Goal: Task Accomplishment & Management: Manage account settings

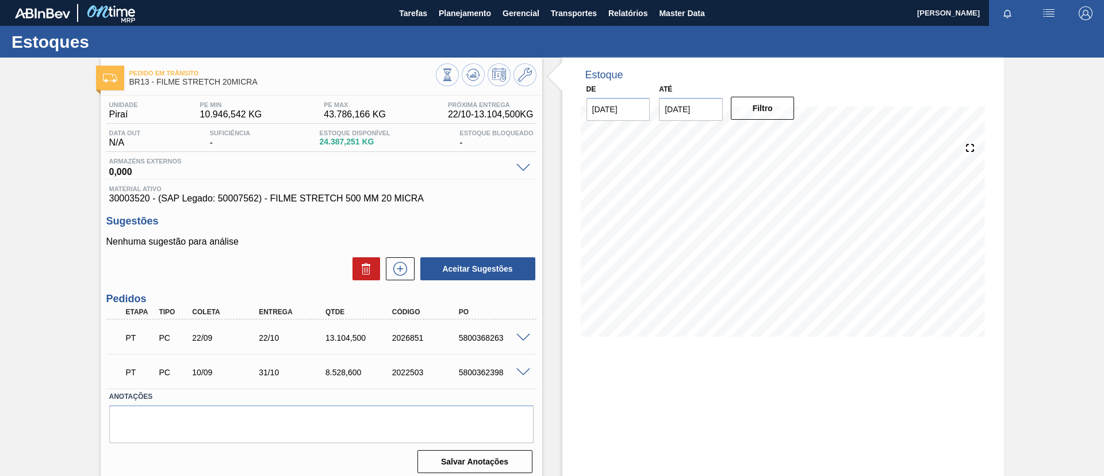
click at [707, 109] on input "07/10/2025" at bounding box center [691, 109] width 64 height 23
click at [787, 133] on button "Next Month" at bounding box center [788, 137] width 8 height 8
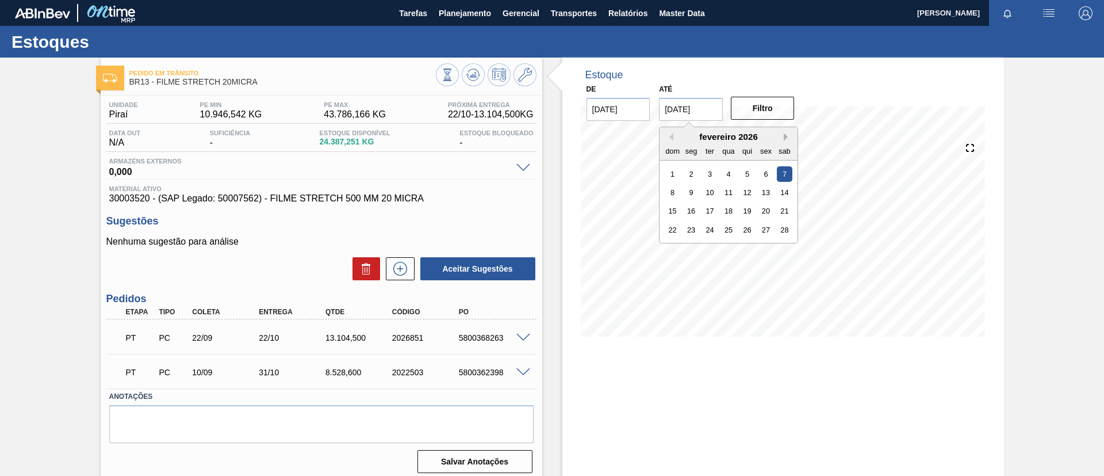
click at [787, 133] on button "Next Month" at bounding box center [788, 137] width 8 height 8
click at [721, 246] on div "29" at bounding box center [729, 248] width 16 height 16
type input "[DATE]"
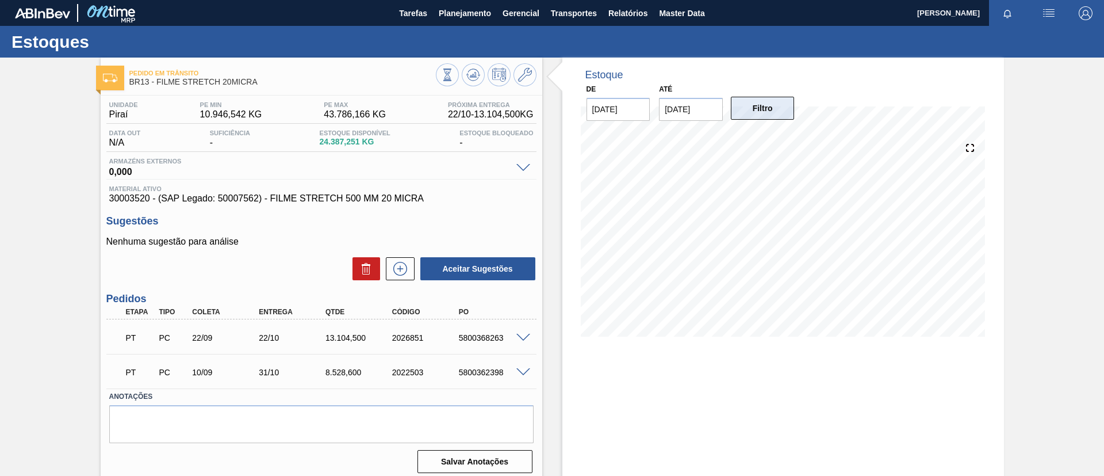
click at [765, 116] on button "Filtro" at bounding box center [763, 108] width 64 height 23
click at [478, 75] on icon at bounding box center [478, 76] width 2 height 2
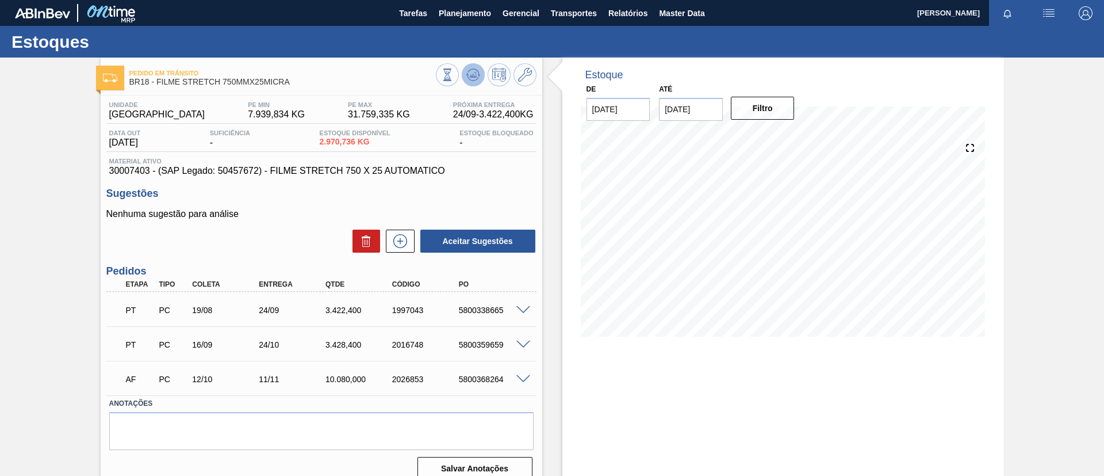
click at [468, 74] on icon at bounding box center [473, 75] width 14 height 14
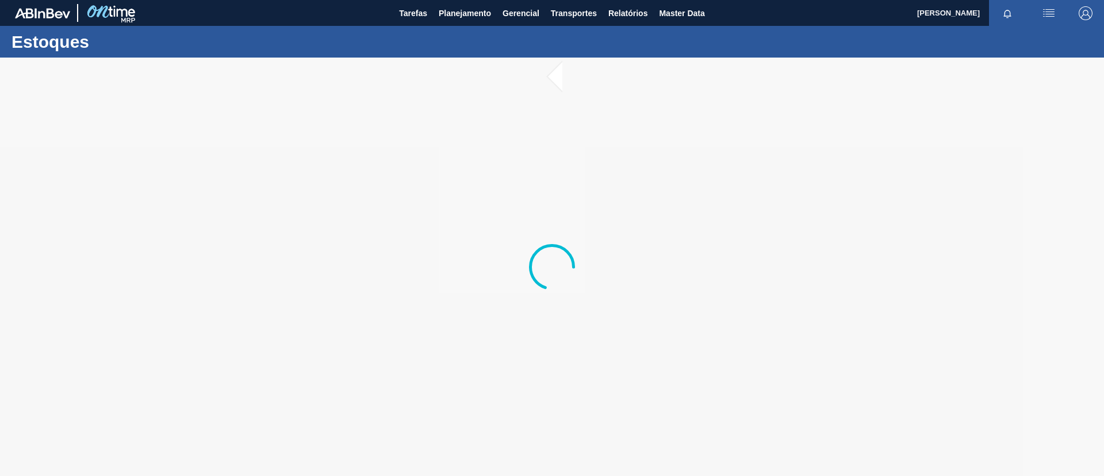
drag, startPoint x: 834, startPoint y: 271, endPoint x: 399, endPoint y: 208, distance: 440.5
click at [399, 208] on div at bounding box center [552, 267] width 1104 height 418
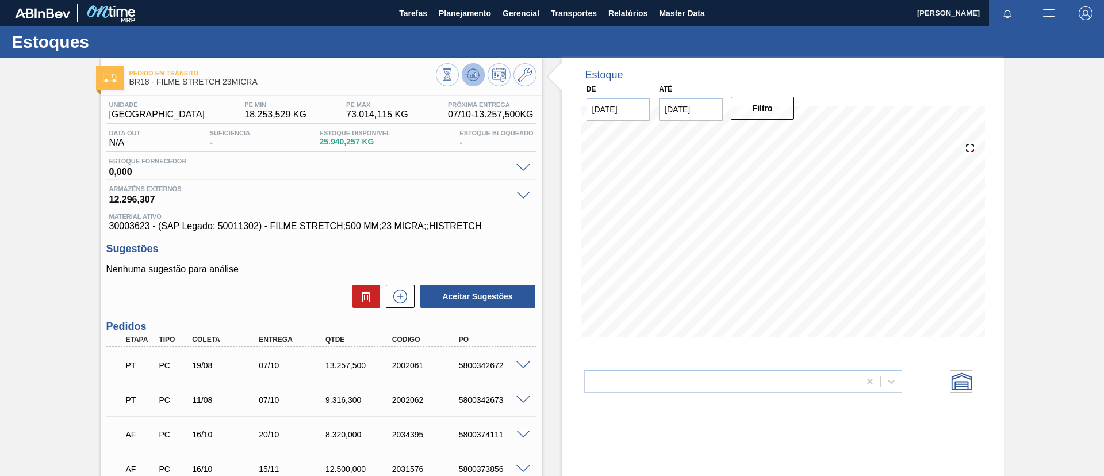
click at [477, 74] on icon at bounding box center [473, 75] width 14 height 14
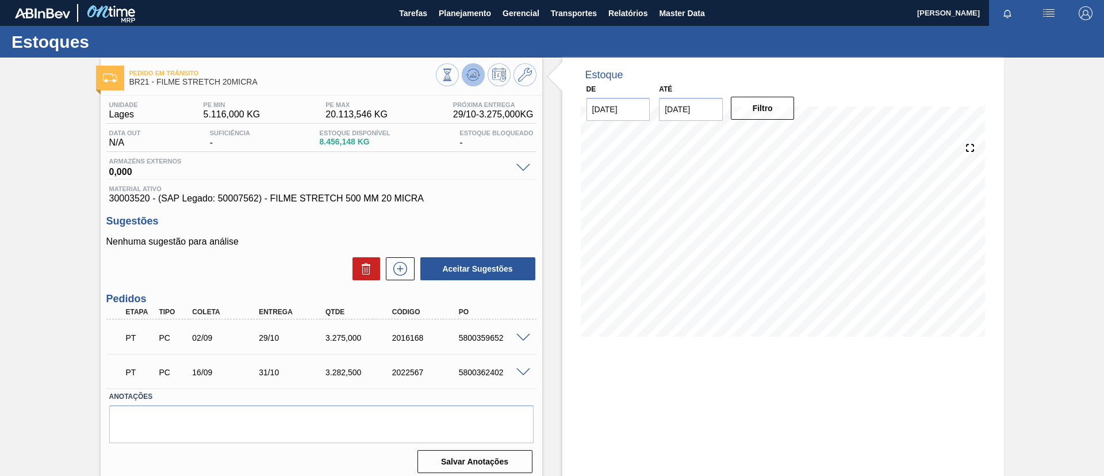
click at [475, 74] on icon at bounding box center [473, 75] width 14 height 14
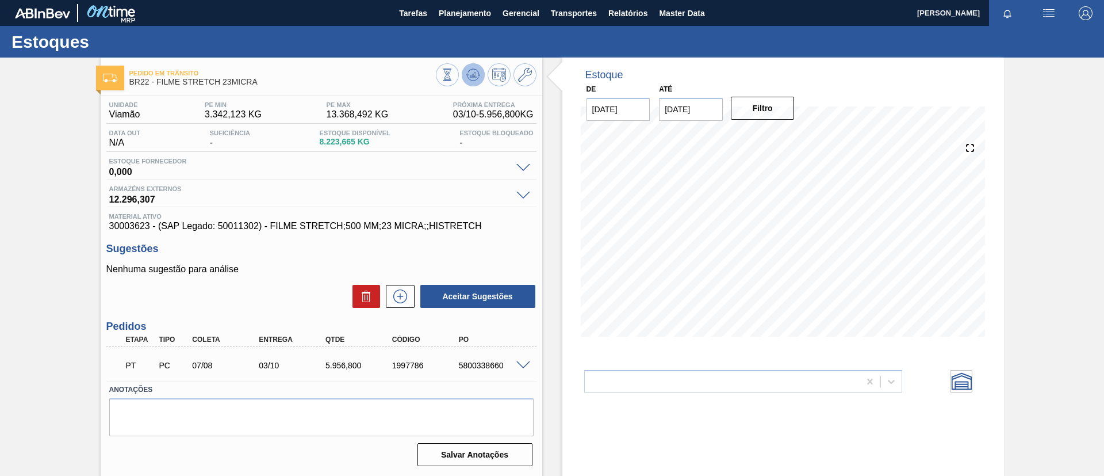
click at [473, 78] on icon at bounding box center [473, 75] width 14 height 14
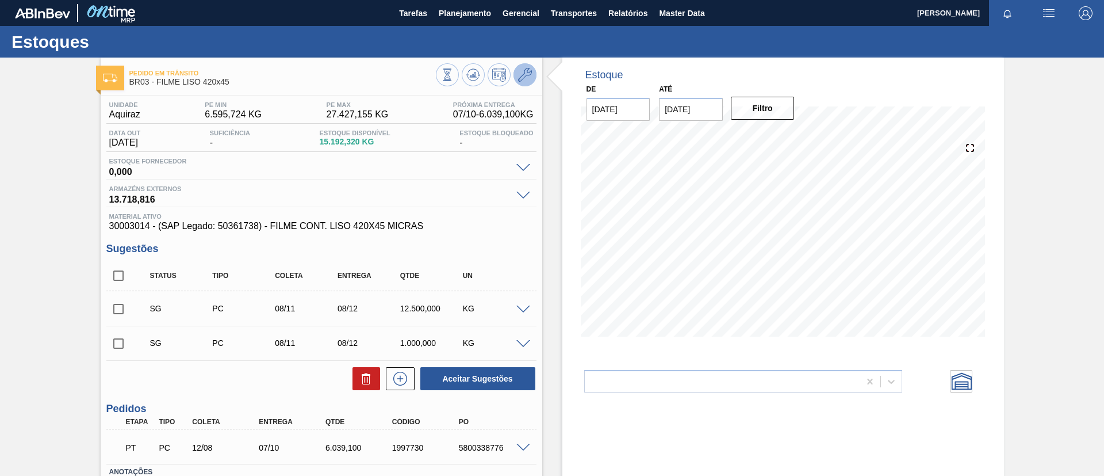
click at [518, 78] on icon at bounding box center [525, 75] width 14 height 14
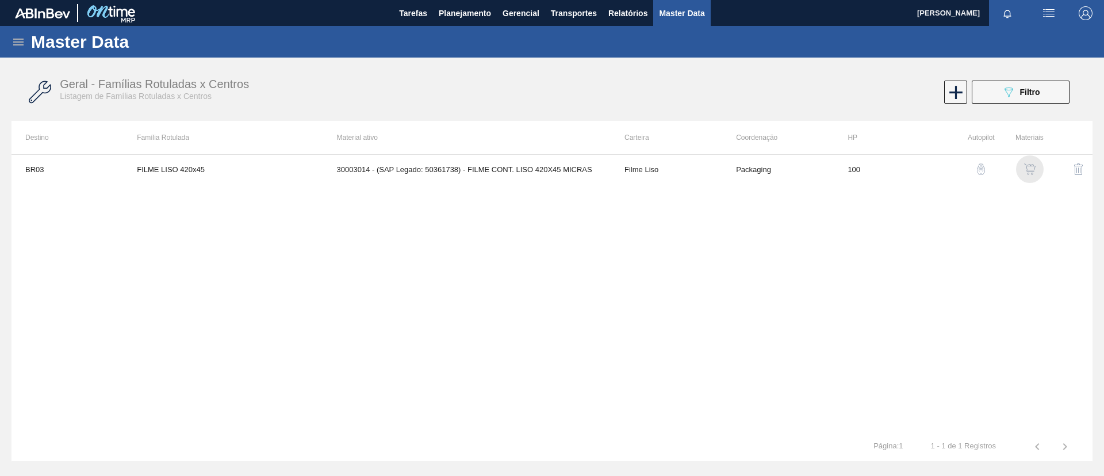
click at [1035, 174] on img "button" at bounding box center [1030, 169] width 12 height 12
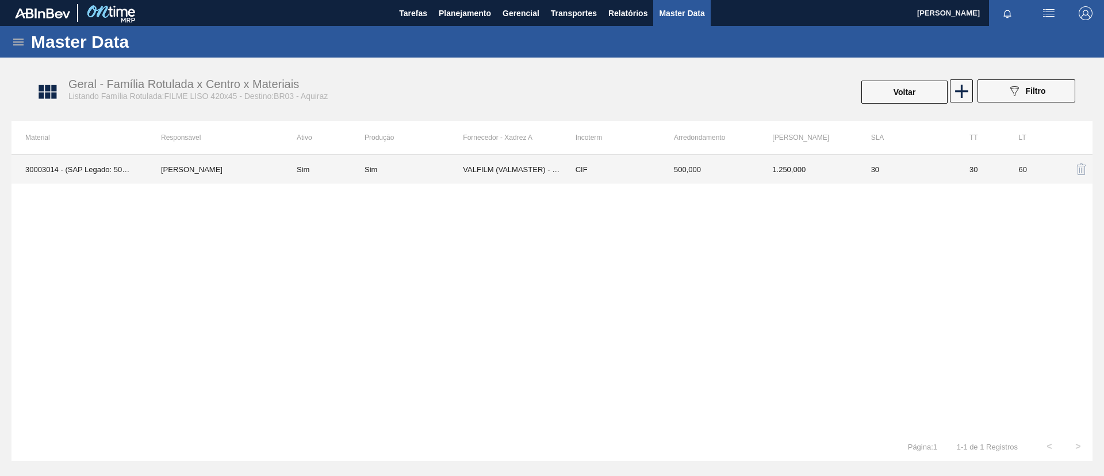
click at [630, 177] on td "CIF" at bounding box center [611, 169] width 98 height 29
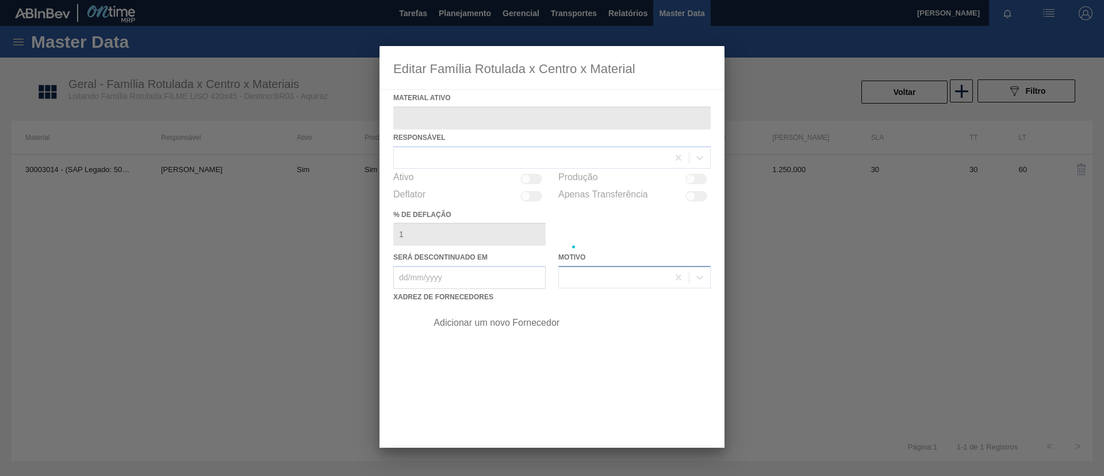
type ativo "30003014 - (SAP Legado: 50361738) - FILME CONT. LISO 420X45 MICRAS"
checkbox input "true"
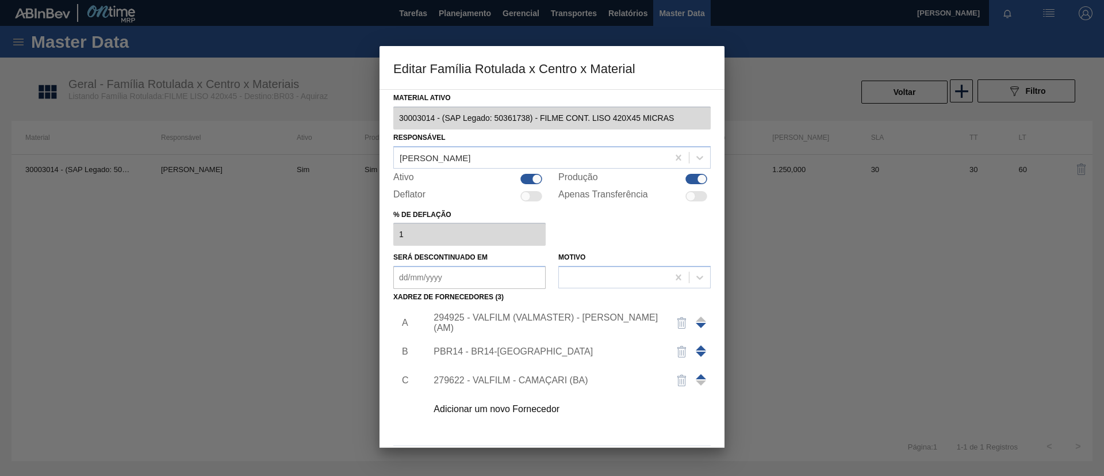
click at [569, 313] on div "294925 - VALFILM (VALMASTER) - [PERSON_NAME] (AM)" at bounding box center [565, 322] width 290 height 29
click at [575, 317] on div "294925 - VALFILM (VALMASTER) - [PERSON_NAME] (AM)" at bounding box center [565, 322] width 290 height 29
click at [579, 320] on div "294925 - VALFILM (VALMASTER) - [PERSON_NAME] (AM)" at bounding box center [546, 322] width 225 height 21
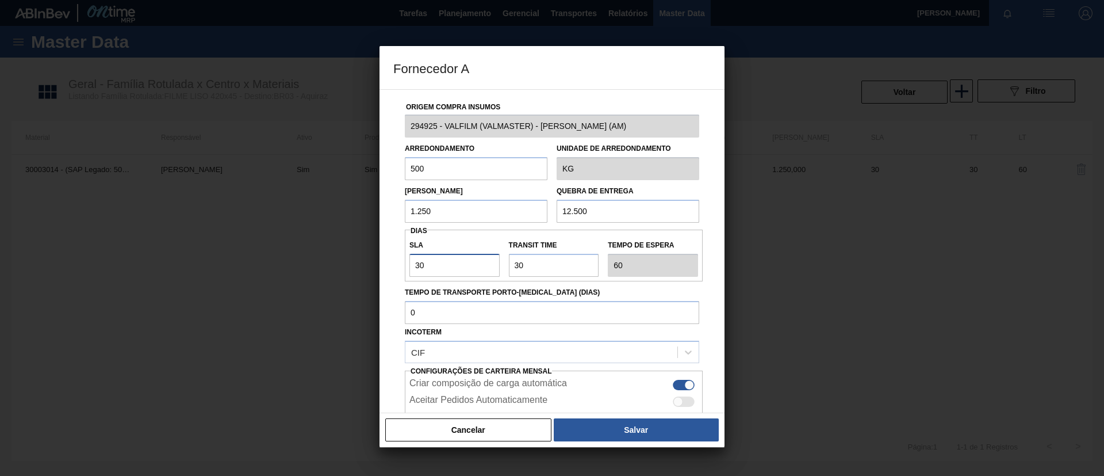
drag, startPoint x: 390, startPoint y: 259, endPoint x: 373, endPoint y: 258, distance: 17.3
click at [373, 258] on div "Fornecedor A Origem Compra Insumos 294925 - VALFILM (VALMASTER) - MANAUS (AM) A…" at bounding box center [552, 238] width 1104 height 476
type input "2"
type input "32"
type input "25"
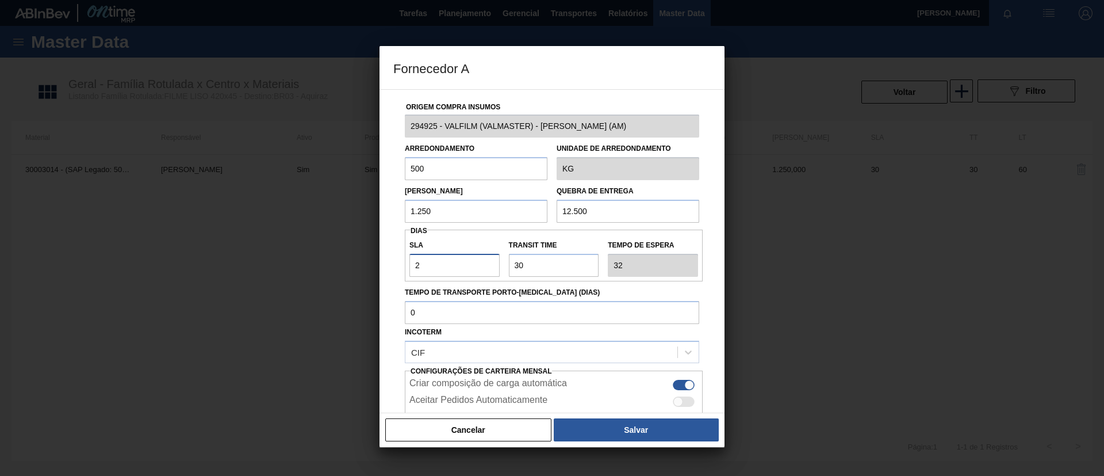
type input "55"
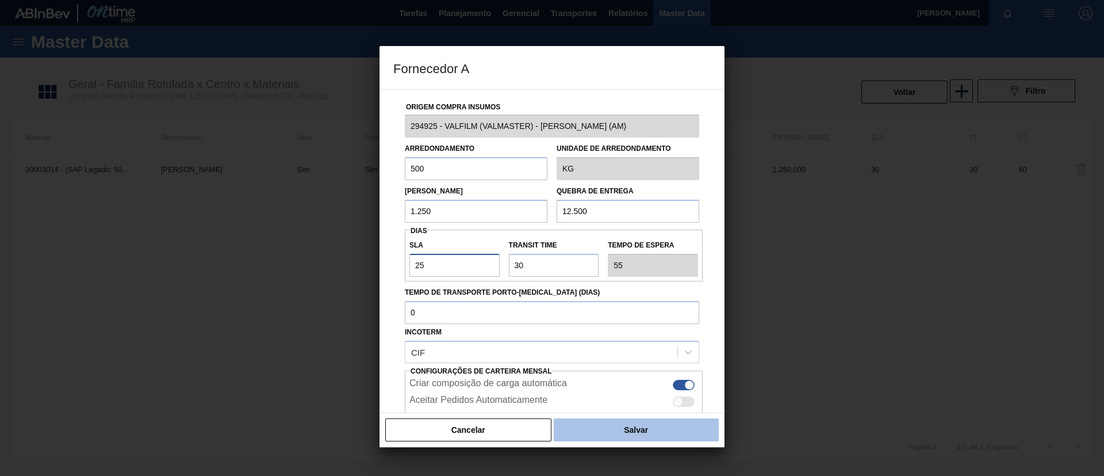
type input "25"
click at [638, 433] on button "Salvar" at bounding box center [636, 429] width 165 height 23
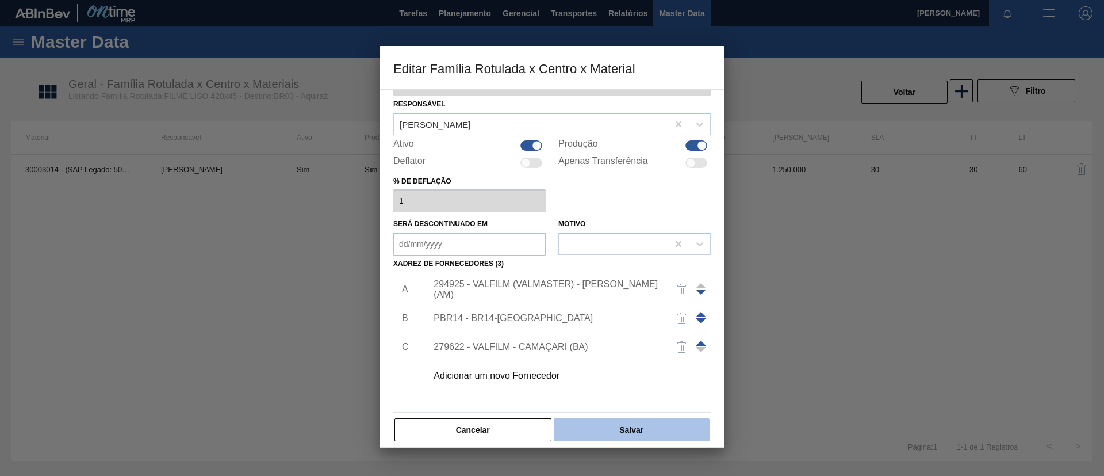
scroll to position [43, 0]
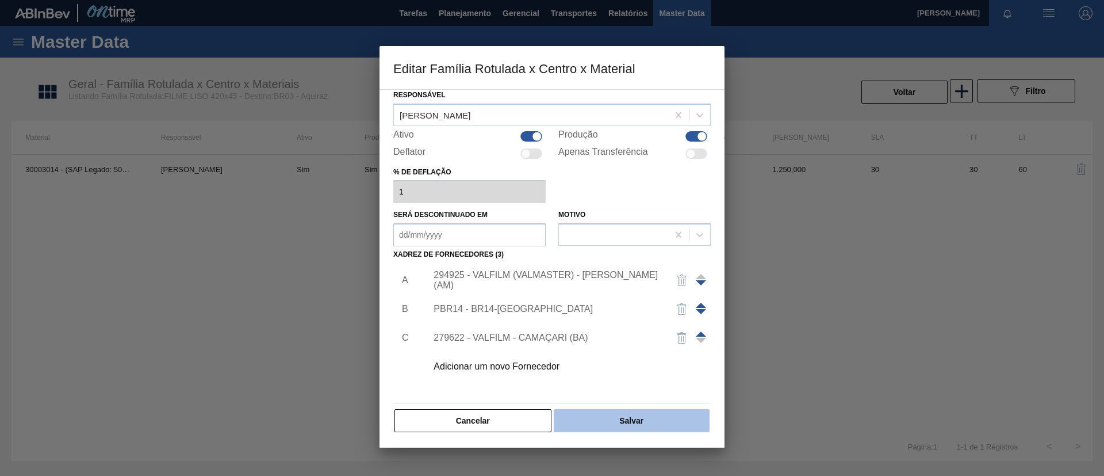
click at [644, 419] on button "Salvar" at bounding box center [632, 420] width 156 height 23
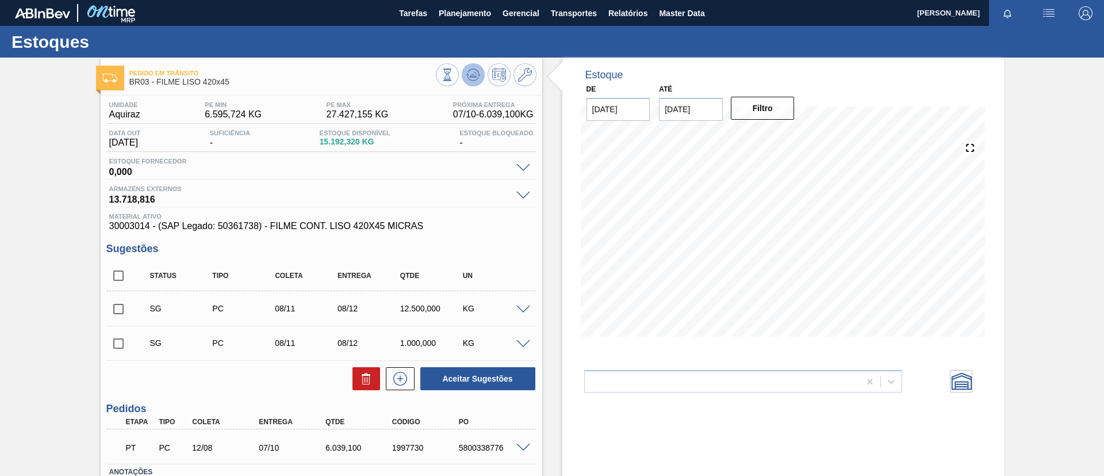
click at [472, 81] on icon at bounding box center [473, 75] width 14 height 14
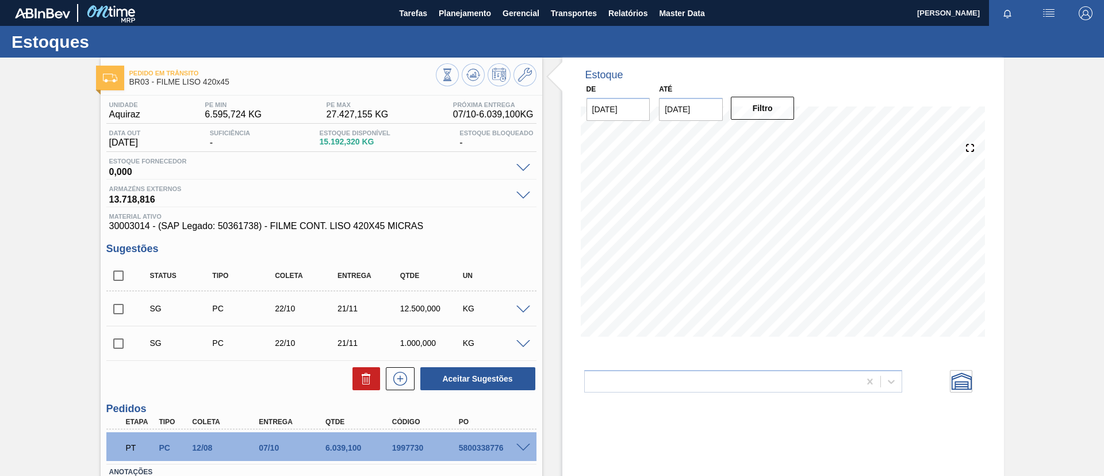
click at [115, 307] on input "checkbox" at bounding box center [118, 309] width 24 height 24
click at [472, 376] on button "Aceitar Sugestões" at bounding box center [477, 378] width 115 height 23
checkbox input "false"
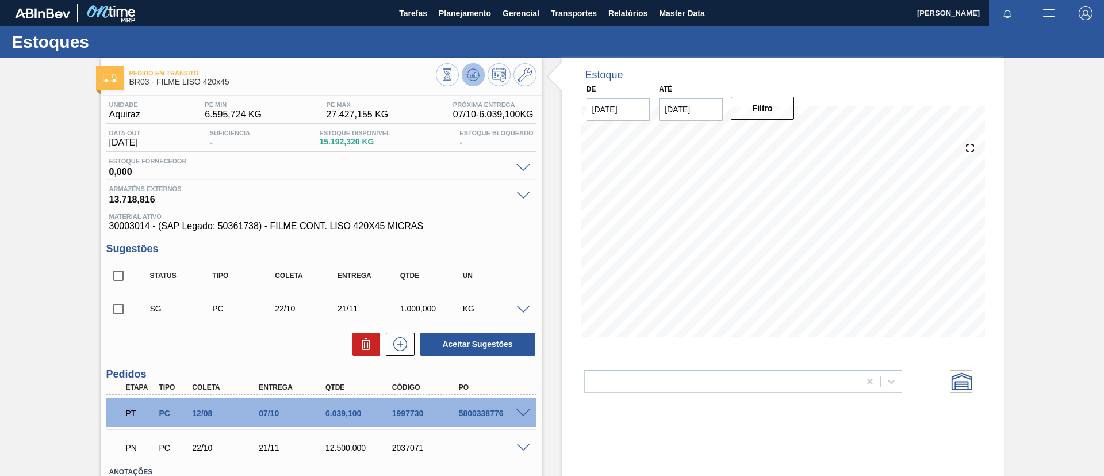
click at [467, 80] on icon at bounding box center [473, 75] width 14 height 14
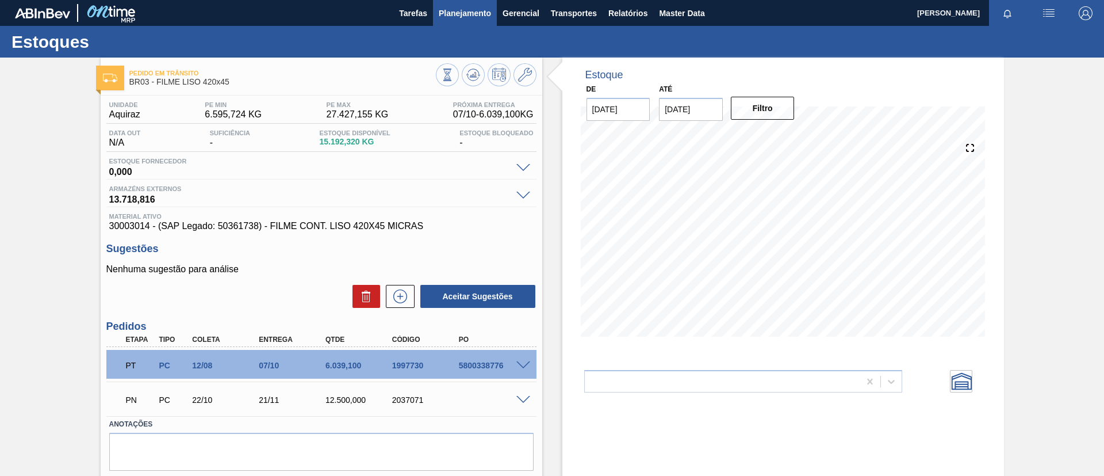
click at [459, 15] on span "Planejamento" at bounding box center [465, 13] width 52 height 14
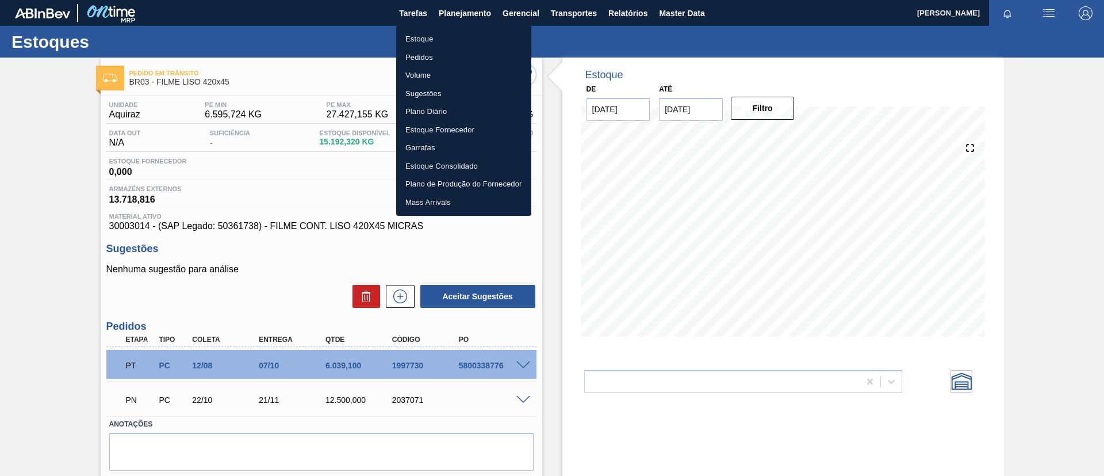
click at [454, 29] on ul "Estoque Pedidos Volume Sugestões Plano Diário Estoque Fornecedor Garrafas Estoq…" at bounding box center [463, 120] width 135 height 190
click at [455, 30] on li "Estoque" at bounding box center [463, 39] width 135 height 18
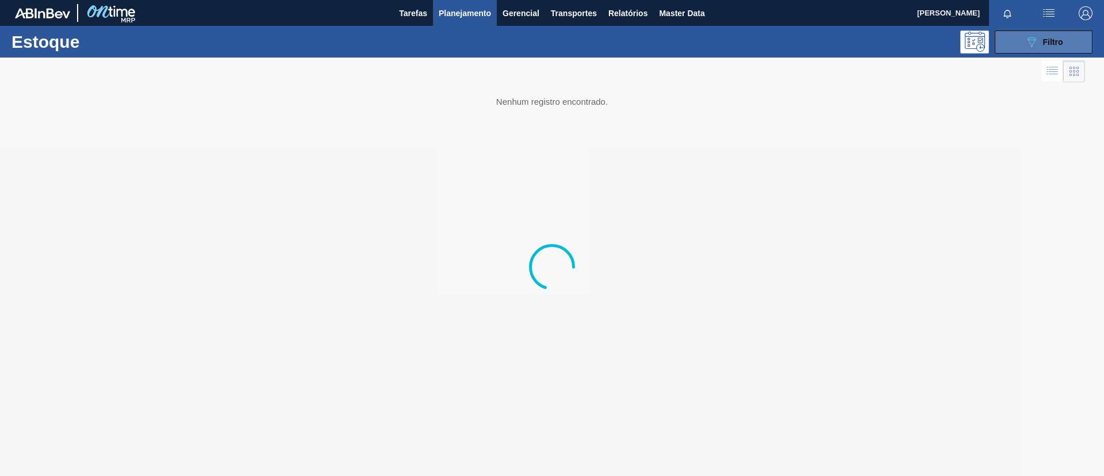
click at [1050, 49] on button "089F7B8B-B2A5-4AFE-B5C0-19BA573D28AC Filtro" at bounding box center [1044, 41] width 98 height 23
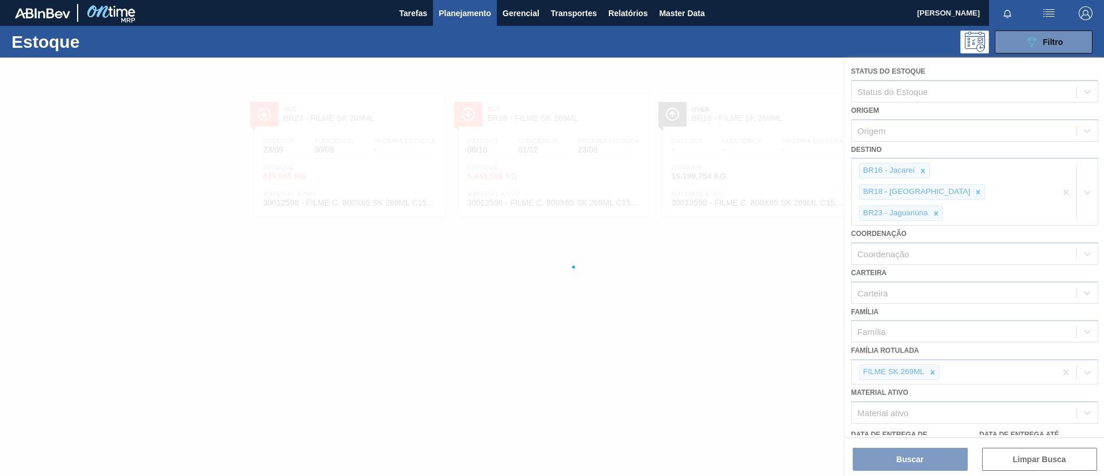
click at [941, 195] on div at bounding box center [552, 267] width 1104 height 418
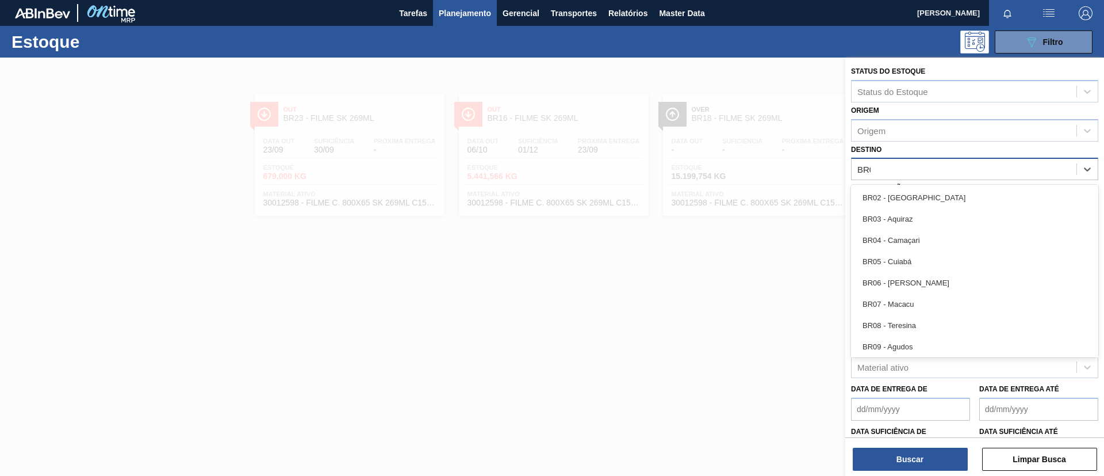
type input "BR09"
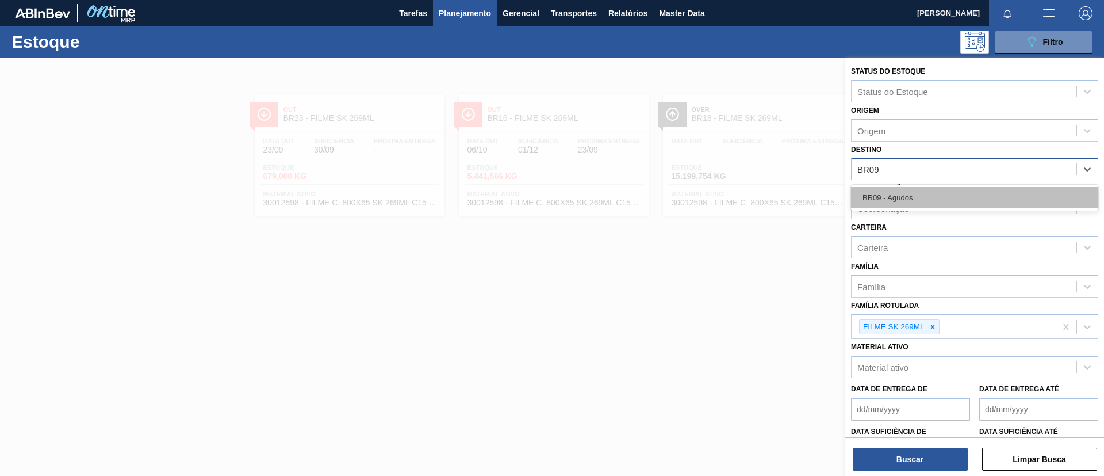
click at [968, 189] on div "BR09 - Agudos" at bounding box center [974, 198] width 247 height 26
click at [968, 189] on div "BR09 - Agudos" at bounding box center [974, 197] width 247 height 21
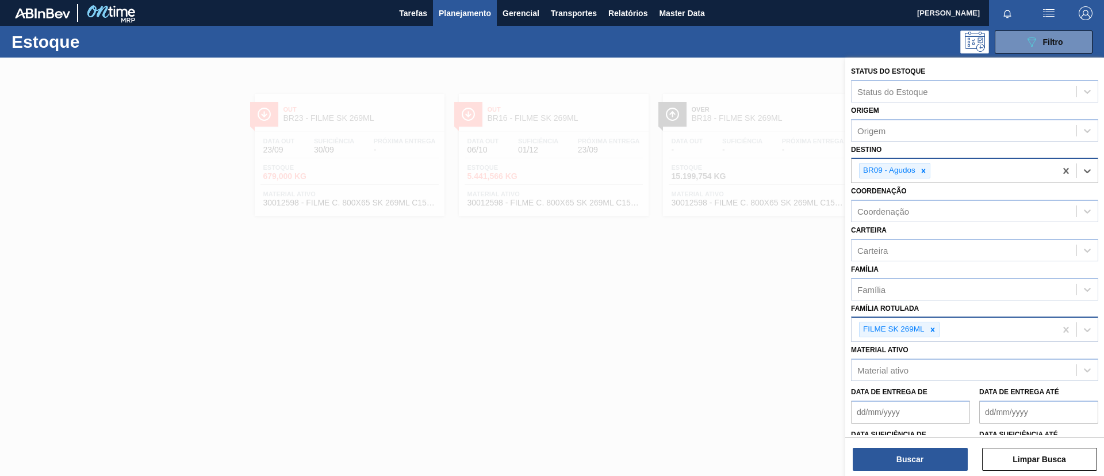
click at [939, 333] on div "FILME SK 269ML" at bounding box center [899, 329] width 81 height 16
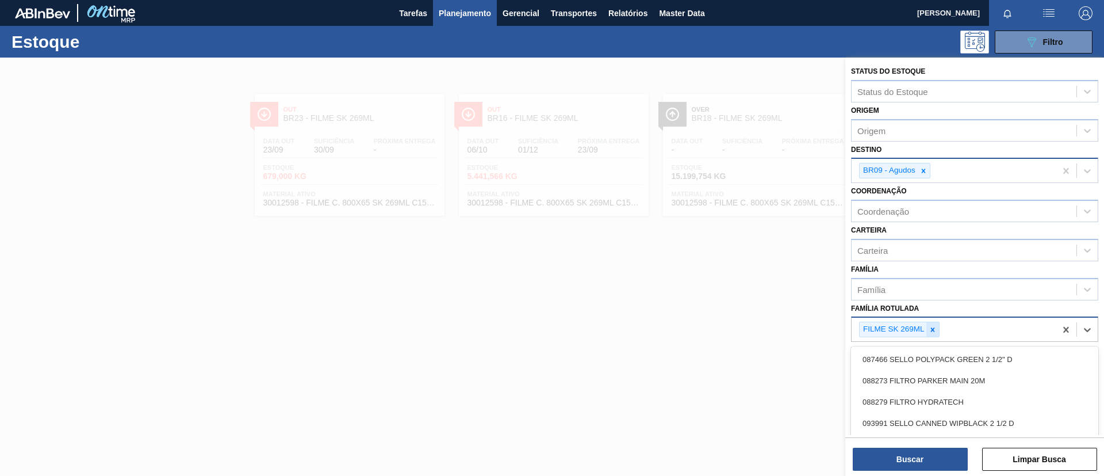
click at [937, 332] on div at bounding box center [932, 329] width 13 height 14
click at [941, 303] on div "Família Rotulada option FILME SK 269ML, deselected. option 087466 SELLO POLYPAC…" at bounding box center [974, 319] width 247 height 39
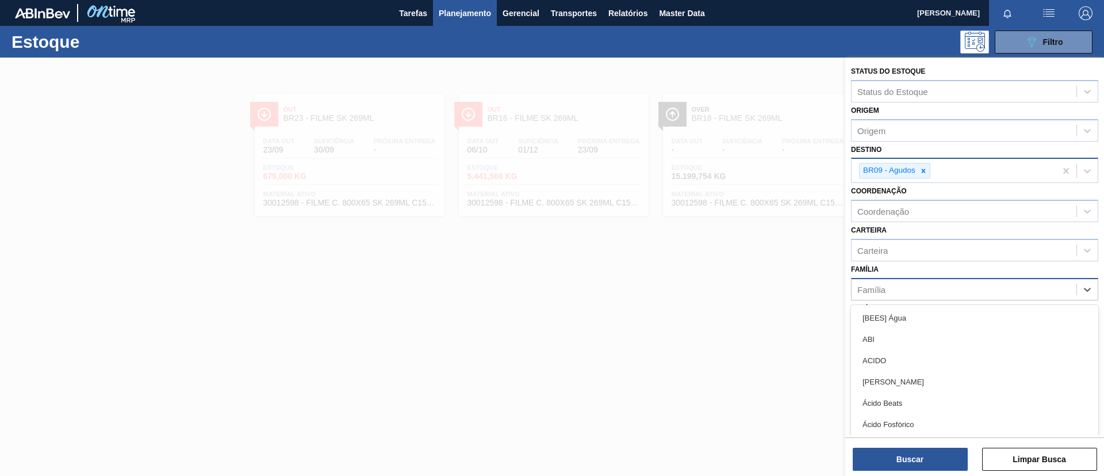
click at [942, 297] on div "Família" at bounding box center [974, 289] width 247 height 22
type input "dec"
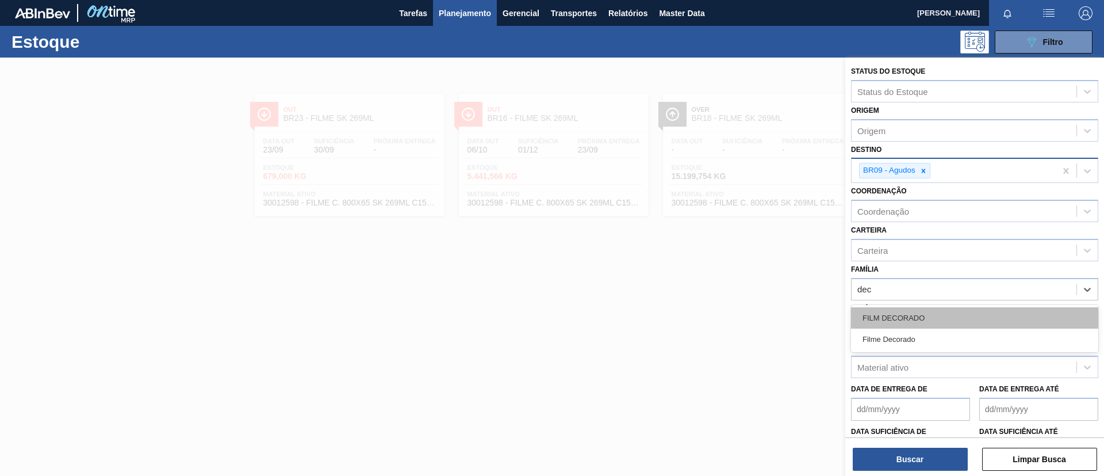
click at [942, 315] on div "FILM DECORADO" at bounding box center [974, 317] width 247 height 21
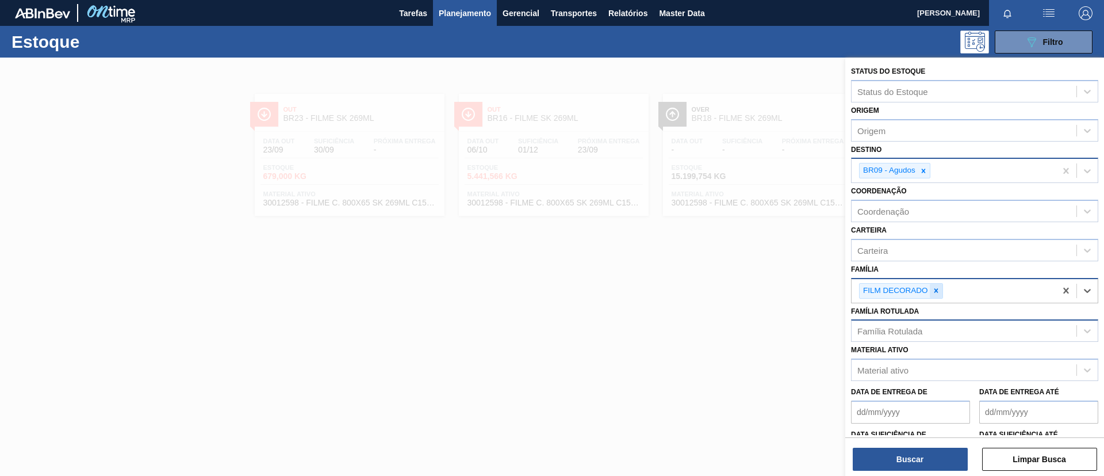
click at [939, 289] on icon at bounding box center [936, 290] width 8 height 8
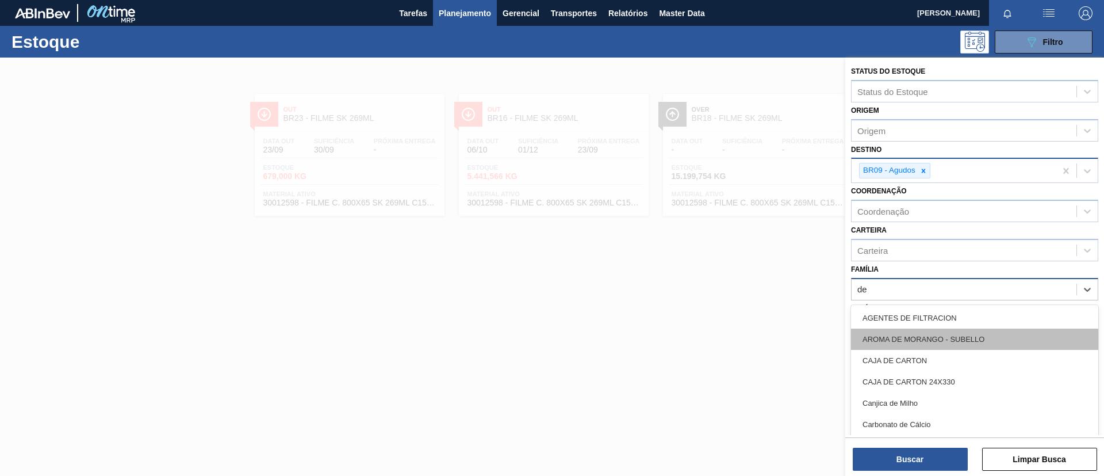
type input "dec"
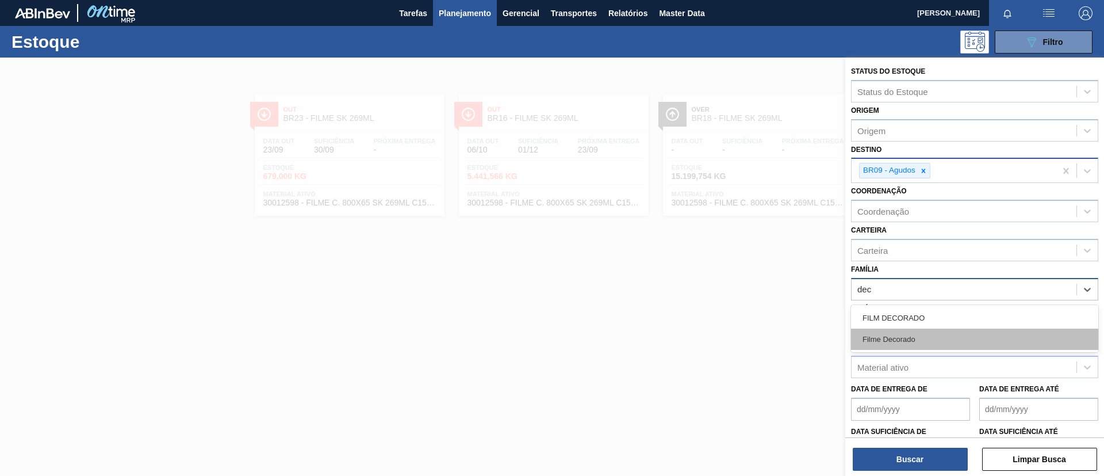
click at [935, 343] on div "Filme Decorado" at bounding box center [974, 338] width 247 height 21
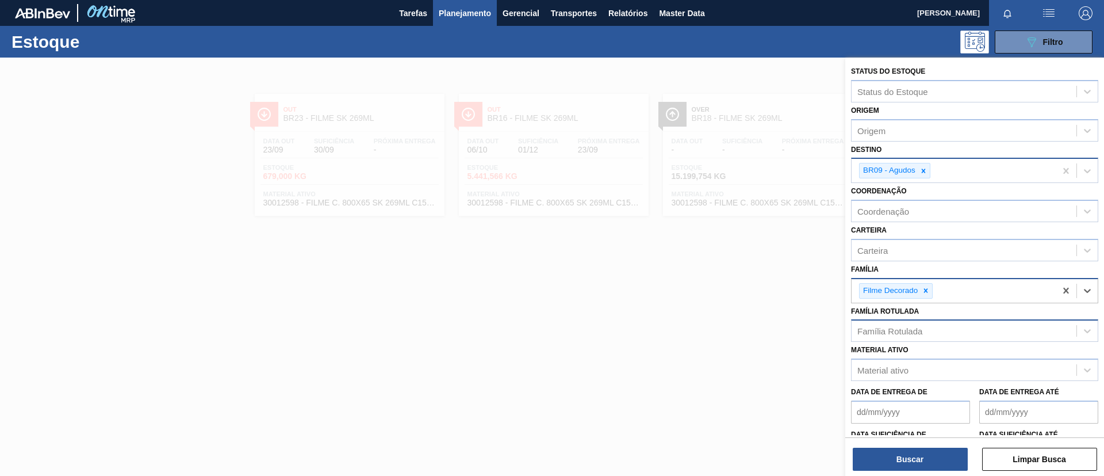
click at [910, 446] on div "Buscar Limpar Busca" at bounding box center [974, 453] width 259 height 32
click at [911, 457] on button "Buscar" at bounding box center [910, 458] width 115 height 23
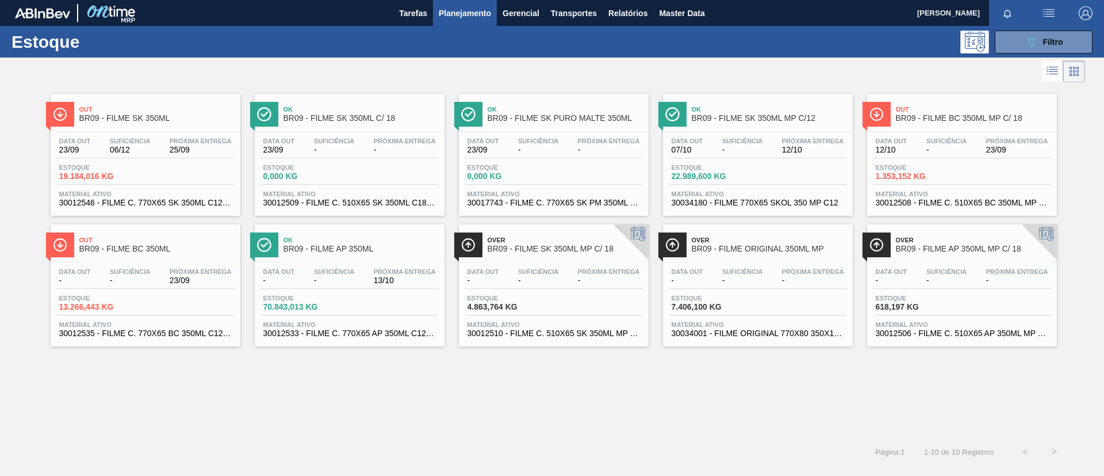
click at [201, 110] on span "Out" at bounding box center [156, 109] width 155 height 7
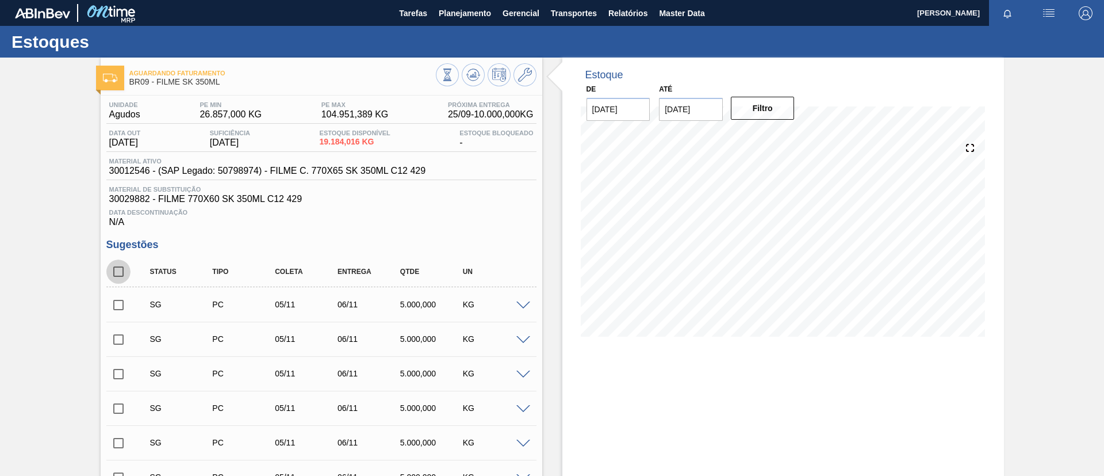
click at [124, 271] on input "checkbox" at bounding box center [118, 271] width 24 height 24
checkbox input "true"
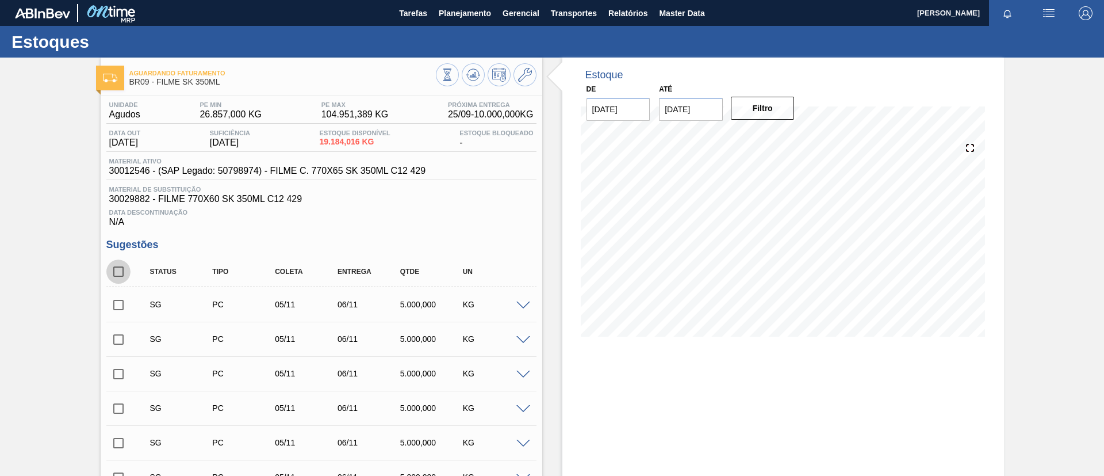
checkbox input "true"
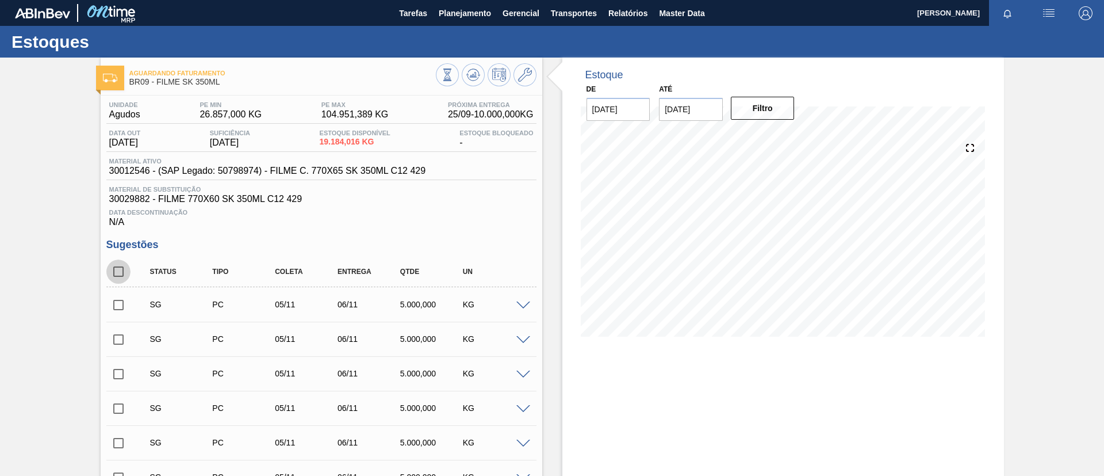
checkbox input "true"
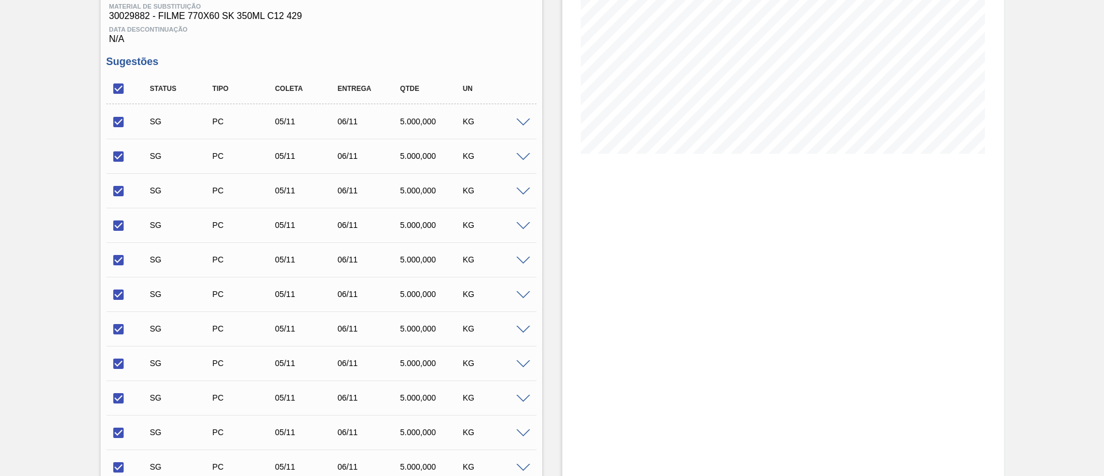
scroll to position [259, 0]
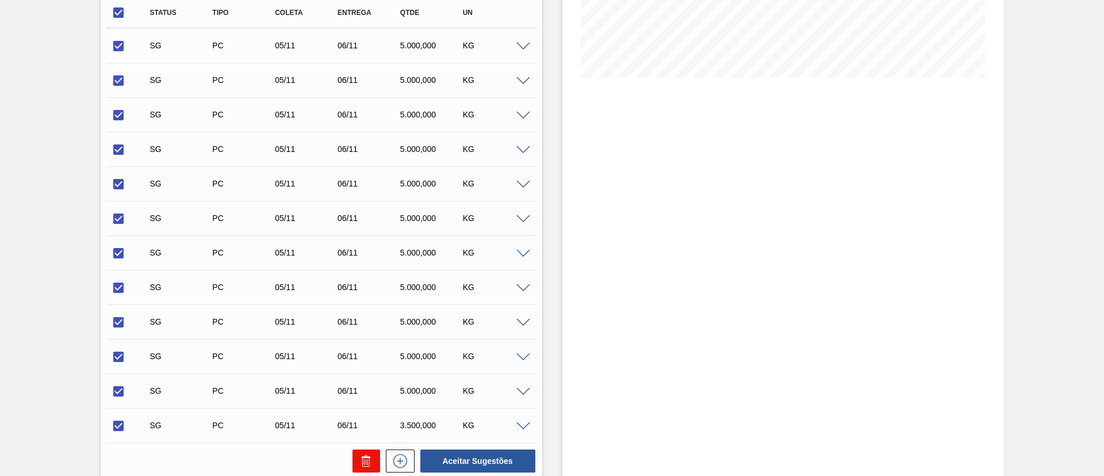
click at [359, 459] on icon at bounding box center [366, 461] width 14 height 14
checkbox input "false"
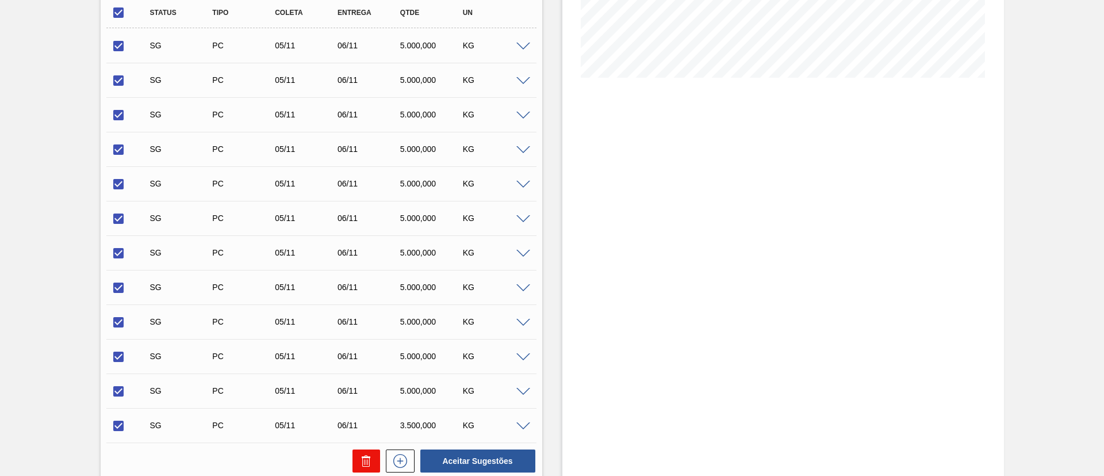
checkbox input "false"
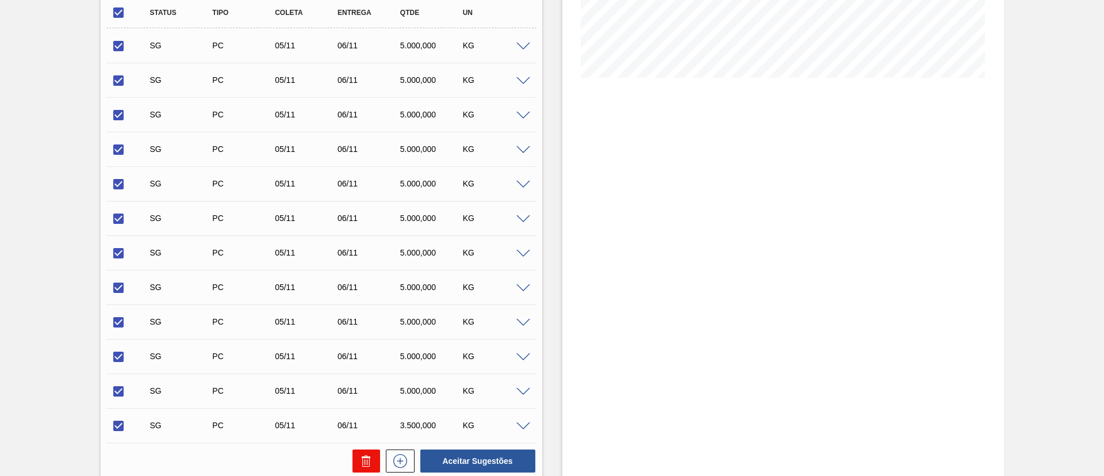
checkbox input "false"
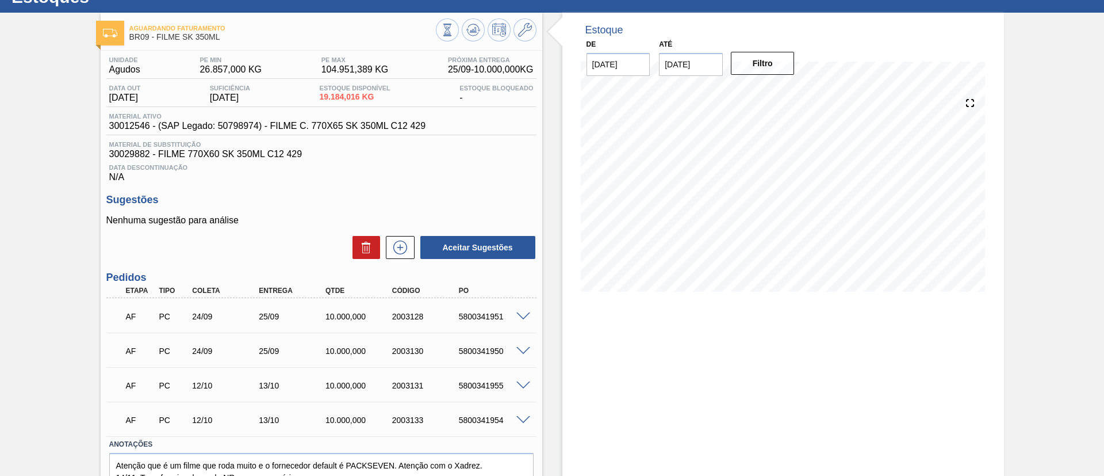
scroll to position [0, 0]
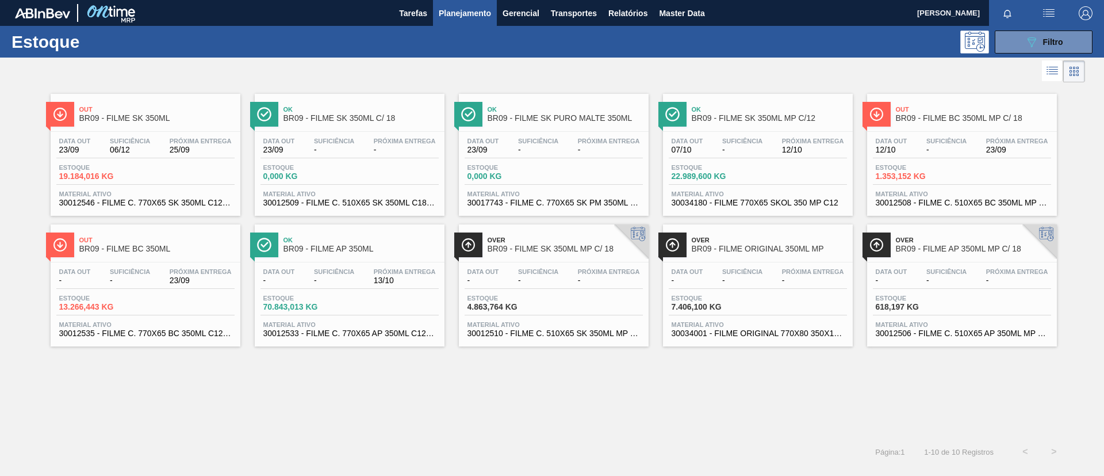
click at [774, 121] on span "BR09 - FILME SK 350ML MP C/12" at bounding box center [769, 118] width 155 height 9
click at [961, 108] on span "Out" at bounding box center [973, 109] width 155 height 7
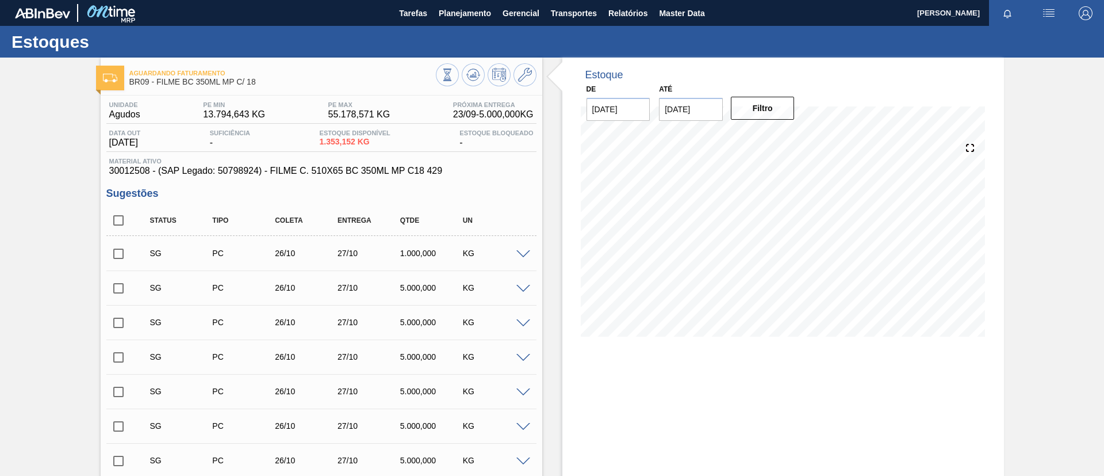
click at [120, 215] on input "checkbox" at bounding box center [118, 220] width 24 height 24
checkbox input "true"
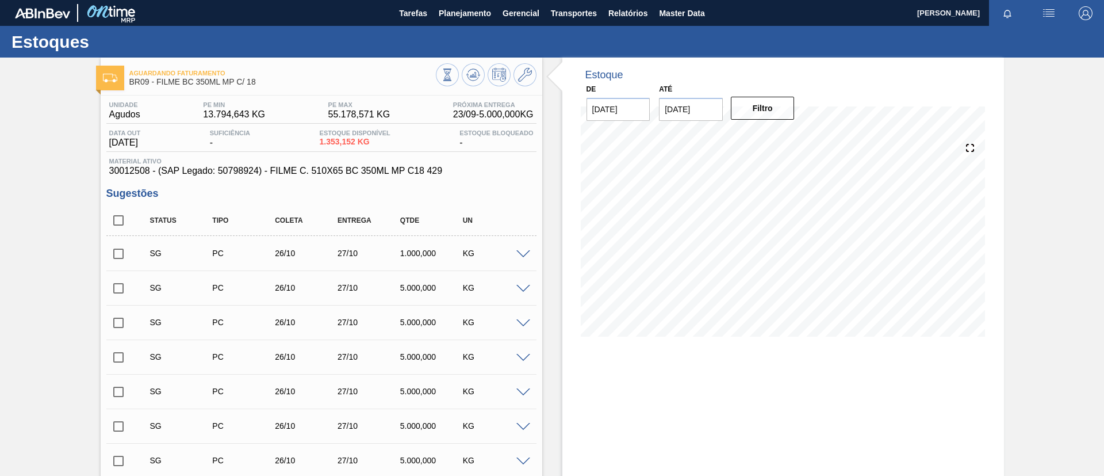
checkbox input "true"
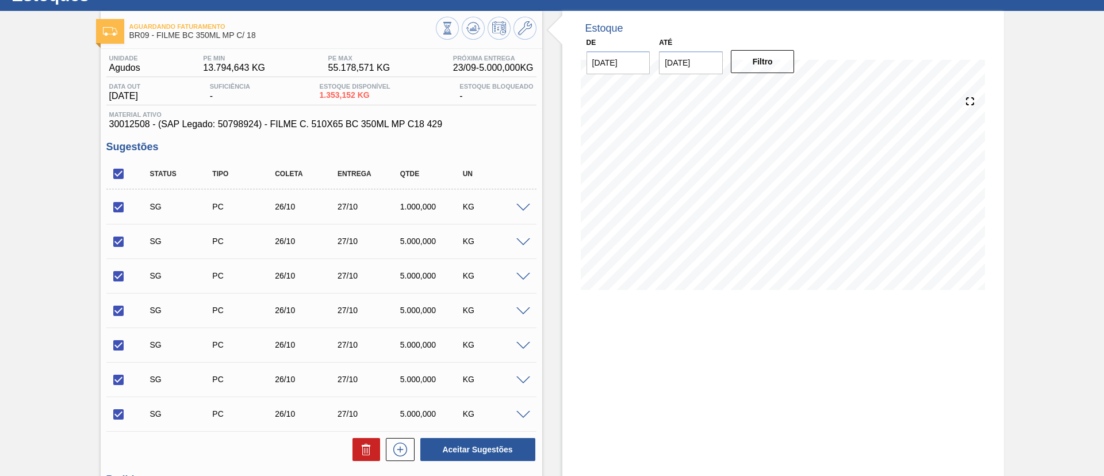
scroll to position [86, 0]
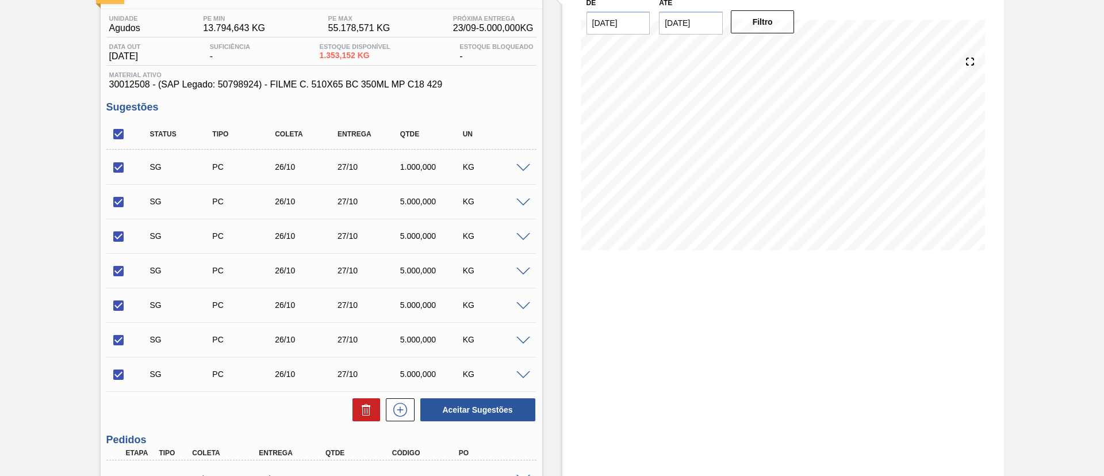
click at [348, 408] on div at bounding box center [363, 409] width 33 height 23
click at [353, 409] on button at bounding box center [367, 409] width 28 height 23
checkbox input "false"
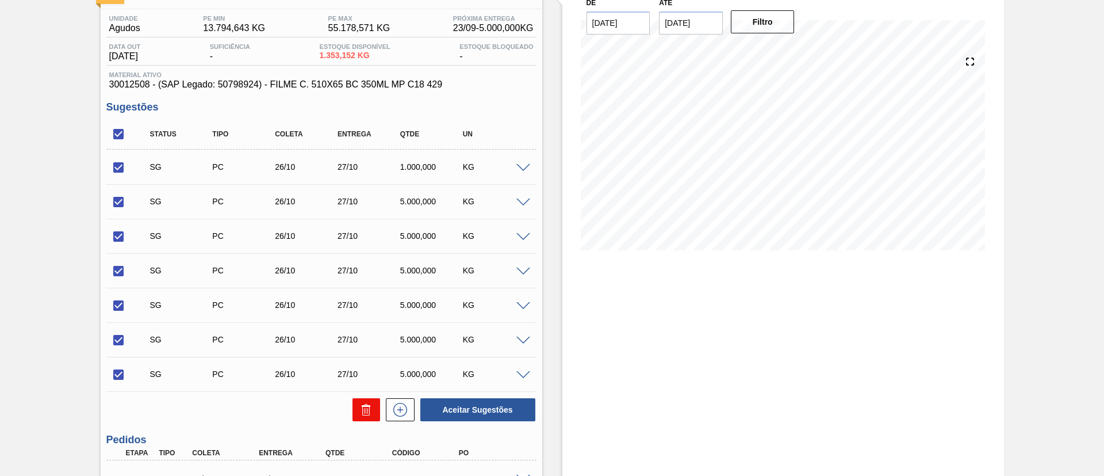
checkbox input "false"
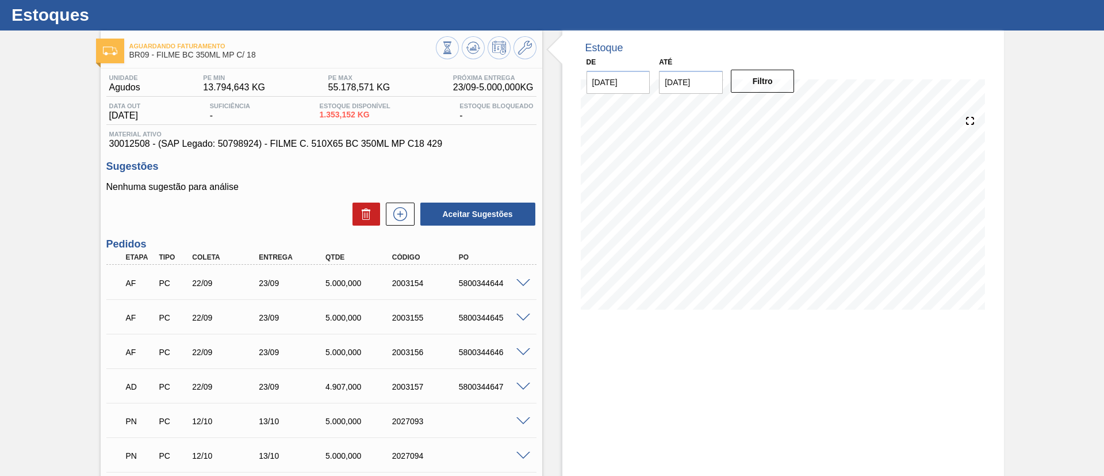
scroll to position [0, 0]
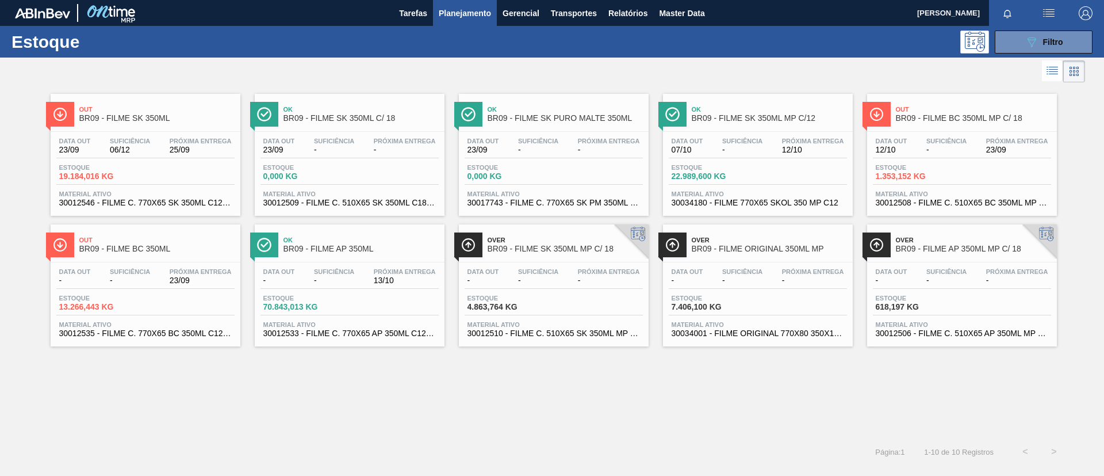
click at [173, 274] on span "Próxima Entrega" at bounding box center [201, 271] width 62 height 7
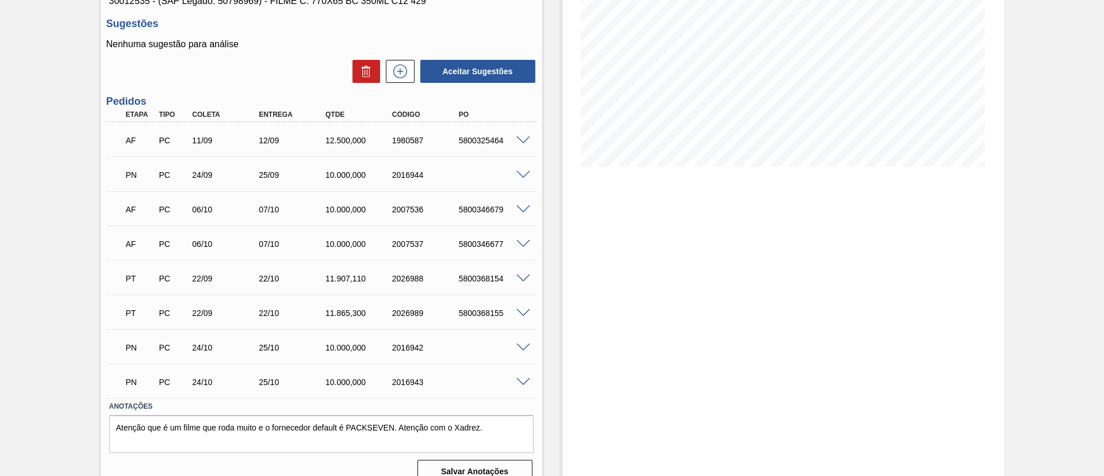
scroll to position [173, 0]
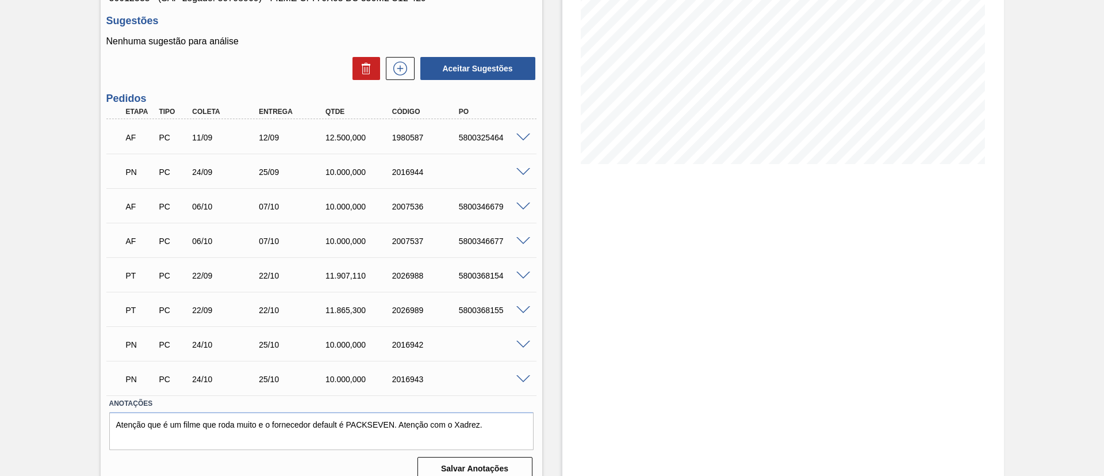
click at [518, 238] on span at bounding box center [523, 241] width 14 height 9
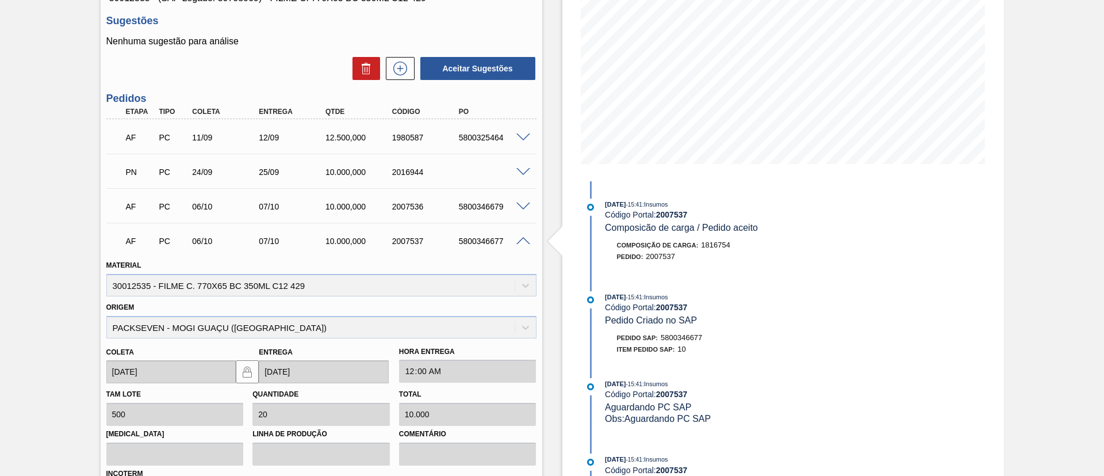
click at [518, 238] on span at bounding box center [523, 241] width 14 height 9
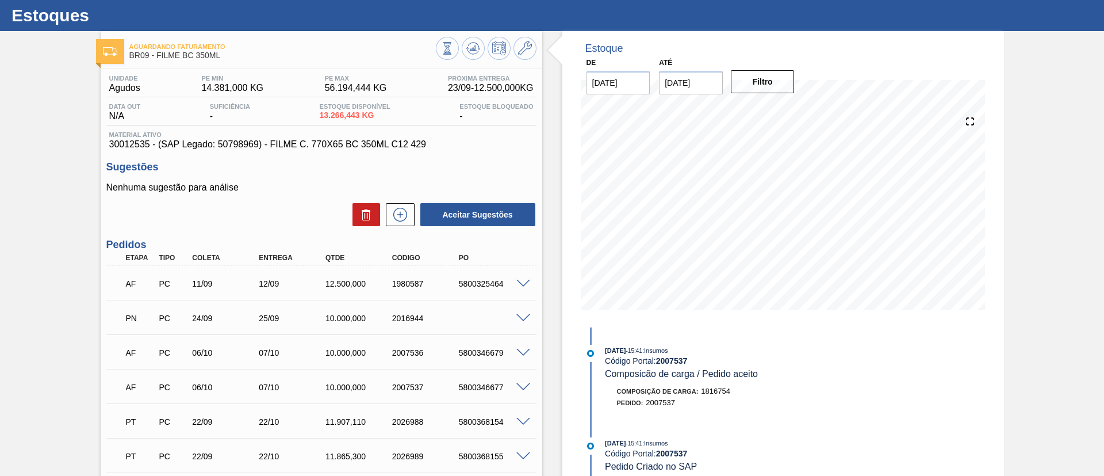
scroll to position [0, 0]
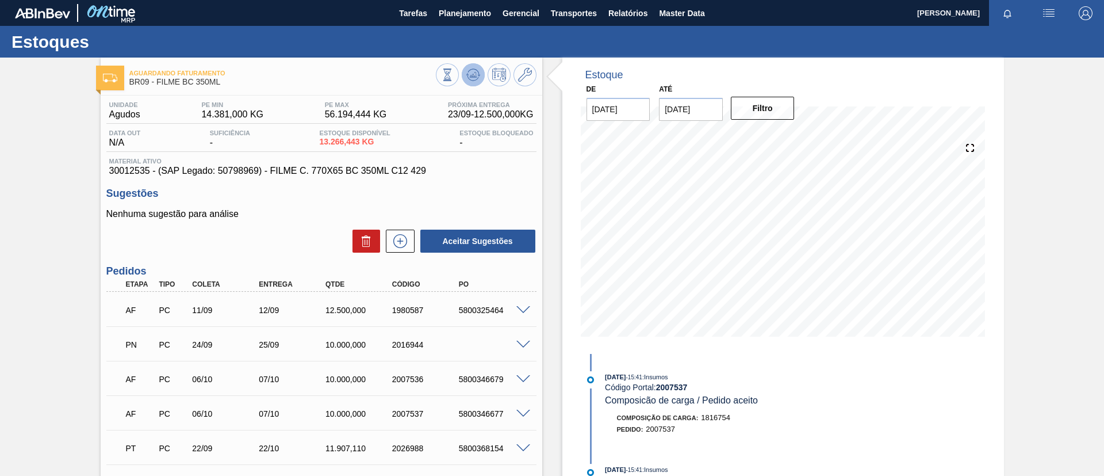
click at [473, 74] on g at bounding box center [473, 75] width 14 height 12
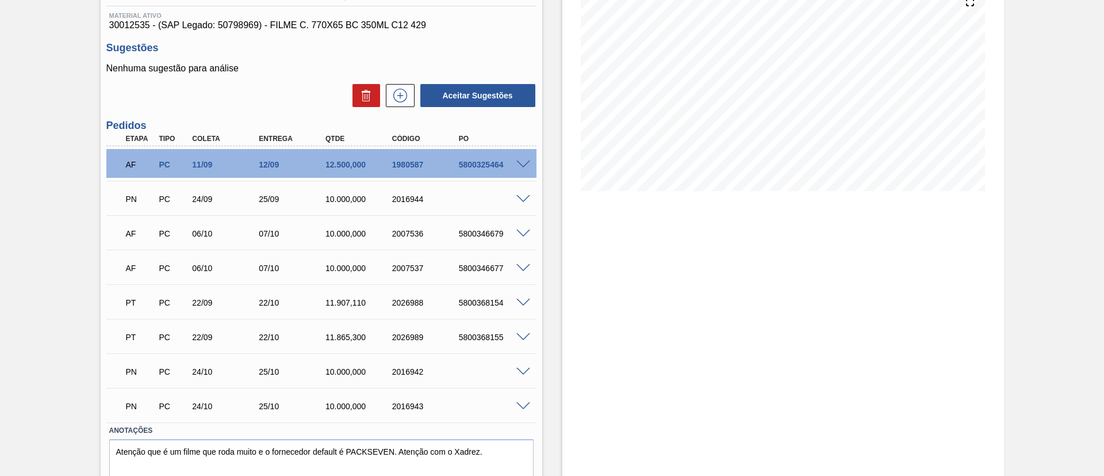
scroll to position [173, 0]
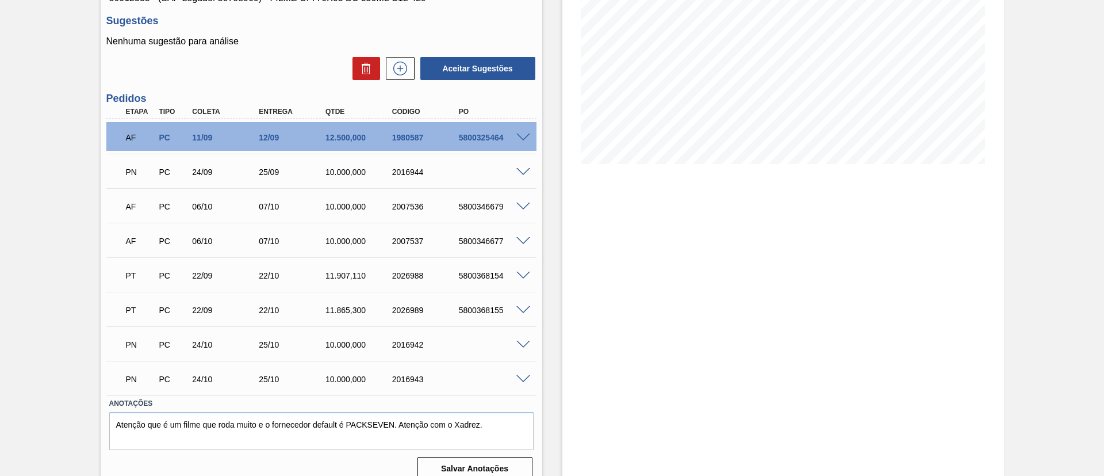
click at [524, 281] on div "PT PC 22/09 22/10 11.907,110 2026988 5800368154" at bounding box center [321, 274] width 430 height 29
click at [523, 277] on span at bounding box center [523, 275] width 14 height 9
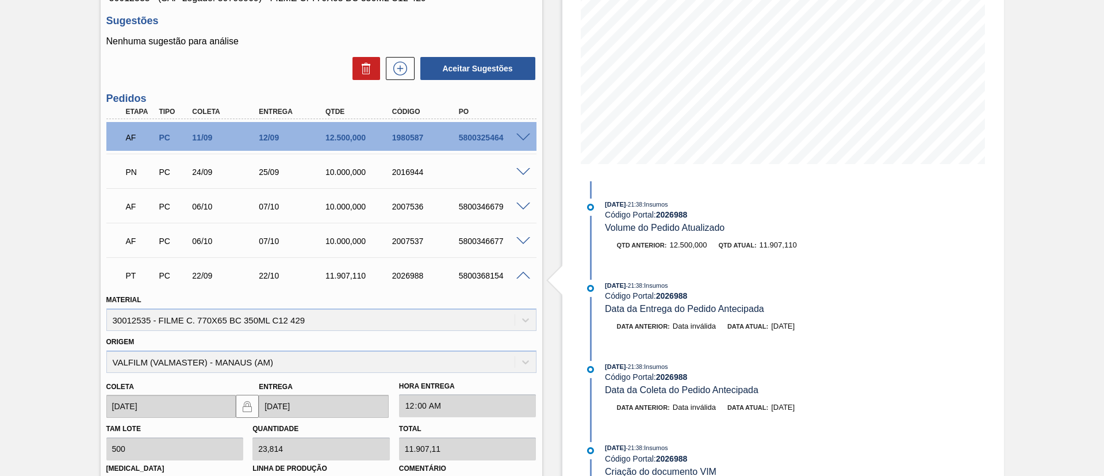
click at [523, 277] on span at bounding box center [523, 275] width 14 height 9
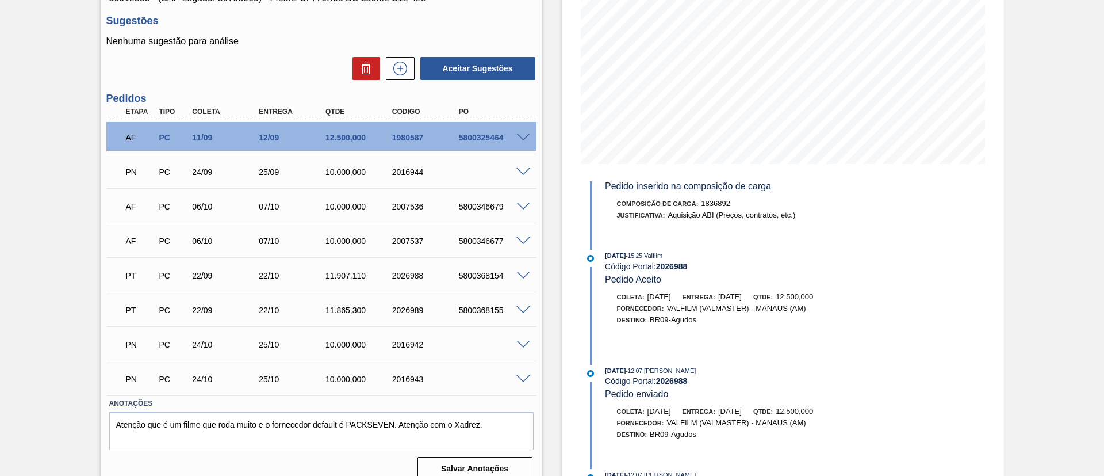
scroll to position [630, 0]
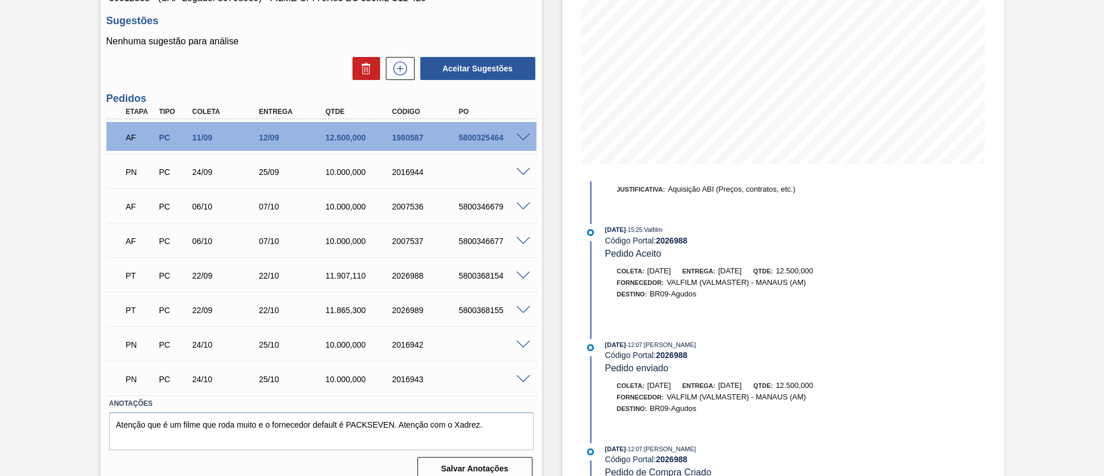
click at [522, 279] on div "5800368154" at bounding box center [493, 275] width 75 height 9
click at [526, 275] on span at bounding box center [523, 275] width 14 height 9
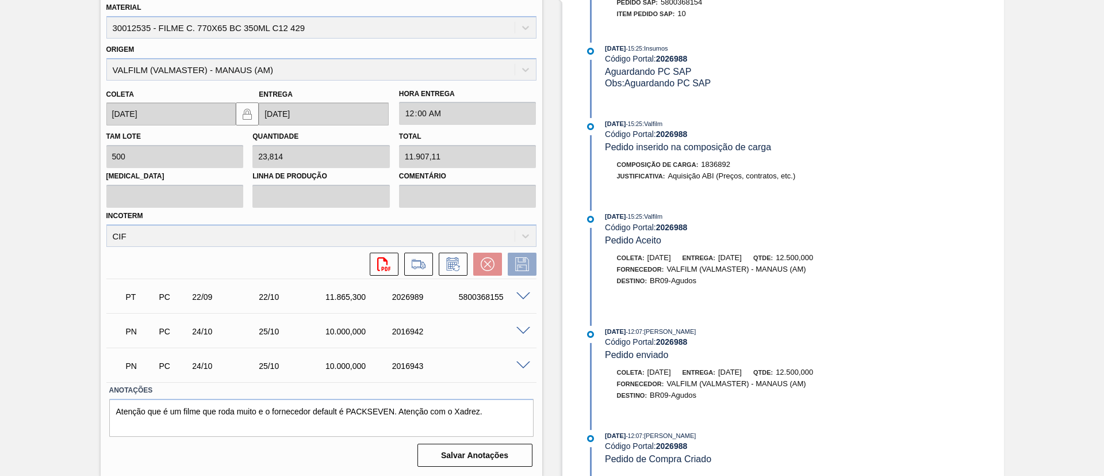
scroll to position [465, 0]
click at [454, 260] on icon at bounding box center [453, 263] width 18 height 14
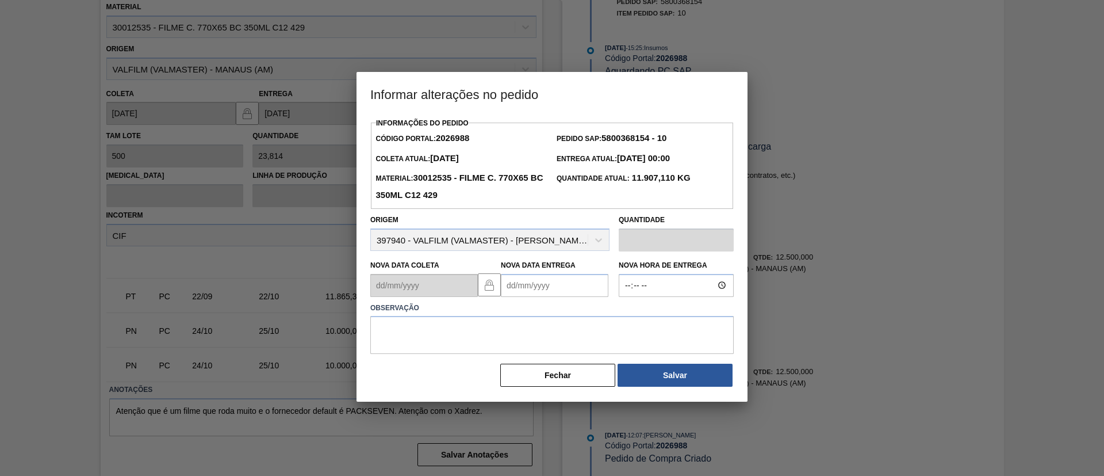
drag, startPoint x: 562, startPoint y: 271, endPoint x: 570, endPoint y: 278, distance: 10.6
click at [566, 273] on div "Nova Data Entrega" at bounding box center [555, 277] width 108 height 40
click at [573, 281] on Entrega2026988 "Nova Data Entrega" at bounding box center [555, 285] width 108 height 23
click at [627, 311] on button "Next Month" at bounding box center [630, 313] width 8 height 8
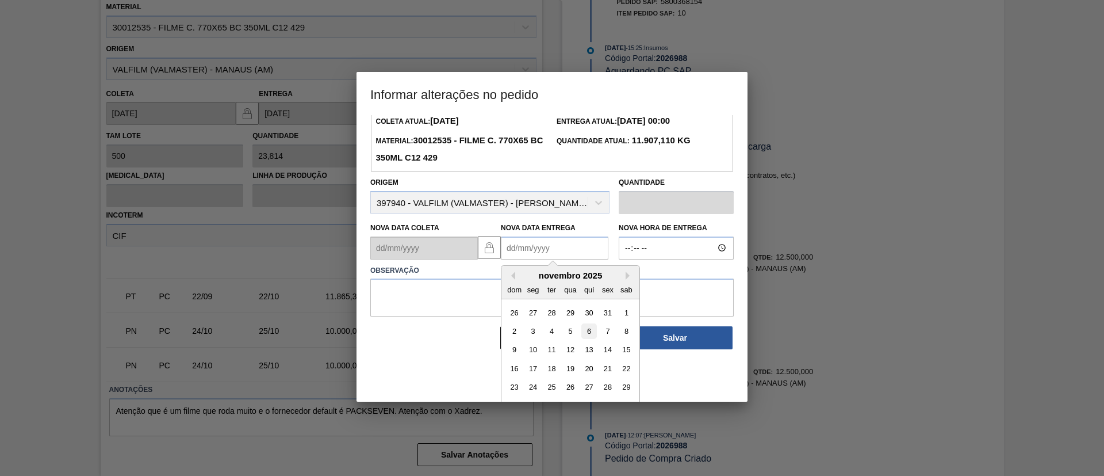
scroll to position [58, 0]
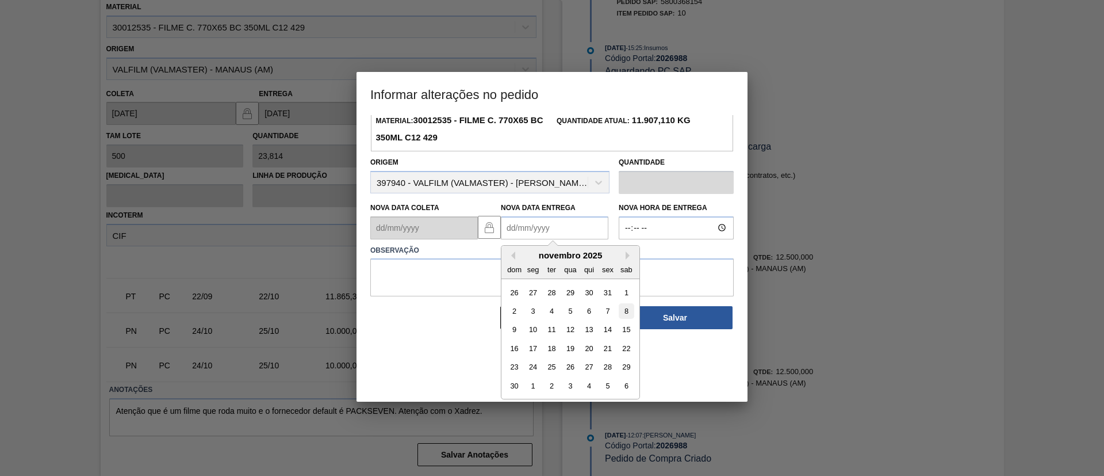
click at [627, 312] on div "8" at bounding box center [627, 311] width 16 height 16
type Entrega2026988 "08/11/2025"
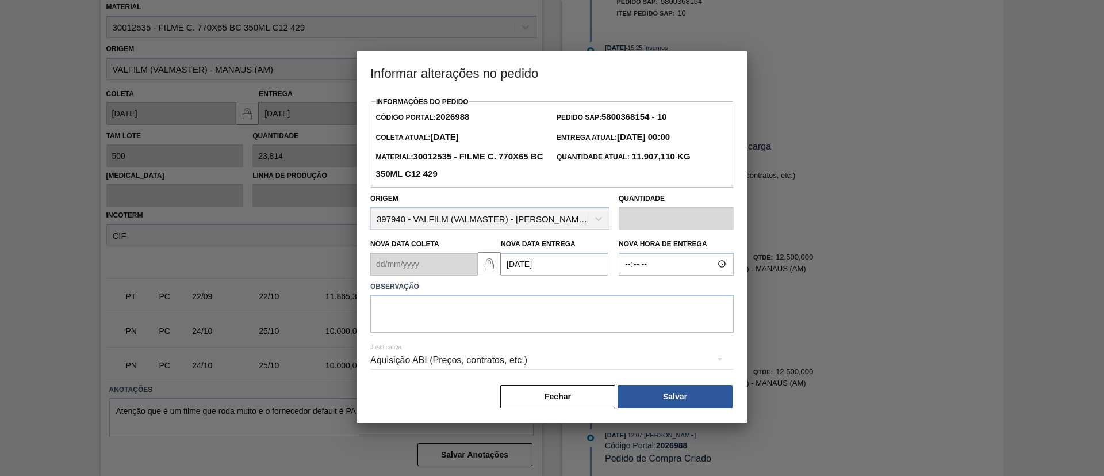
scroll to position [0, 0]
click at [590, 315] on textarea at bounding box center [551, 313] width 363 height 38
drag, startPoint x: 247, startPoint y: 252, endPoint x: 216, endPoint y: 297, distance: 54.6
click at [40, 273] on div "Informar alterações no pedido Informações do Pedido Código Portal: 2026988 Pedi…" at bounding box center [552, 238] width 1104 height 476
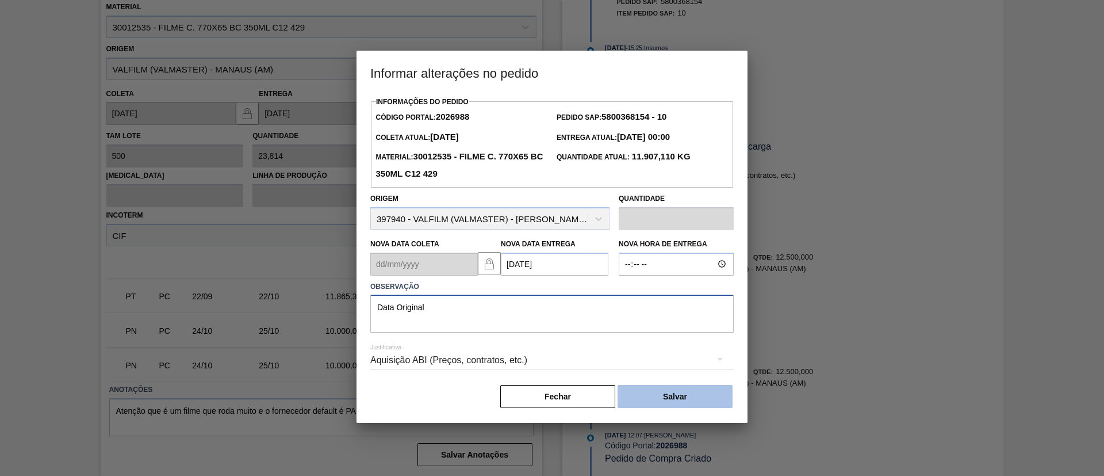
type textarea "Data Original"
click at [655, 387] on button "Salvar" at bounding box center [675, 396] width 115 height 23
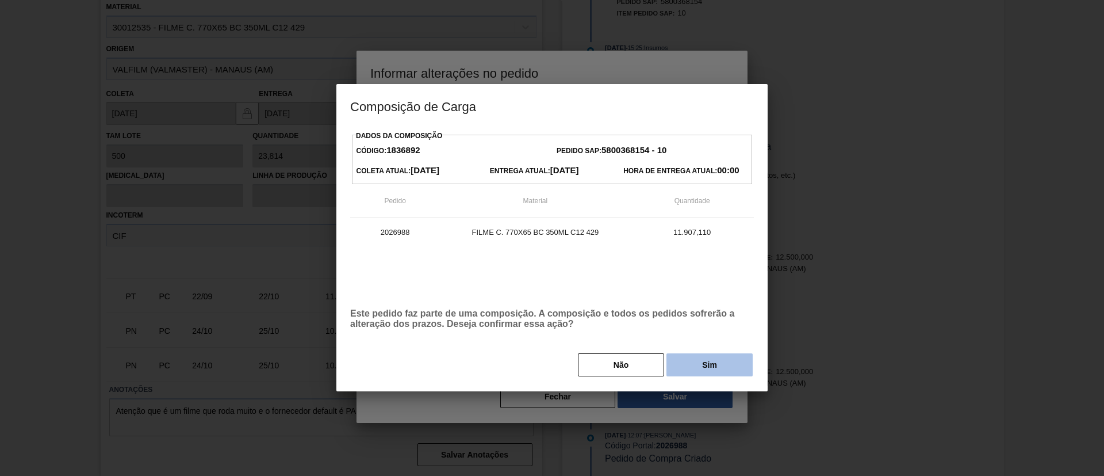
click at [688, 369] on button "Sim" at bounding box center [710, 364] width 86 height 23
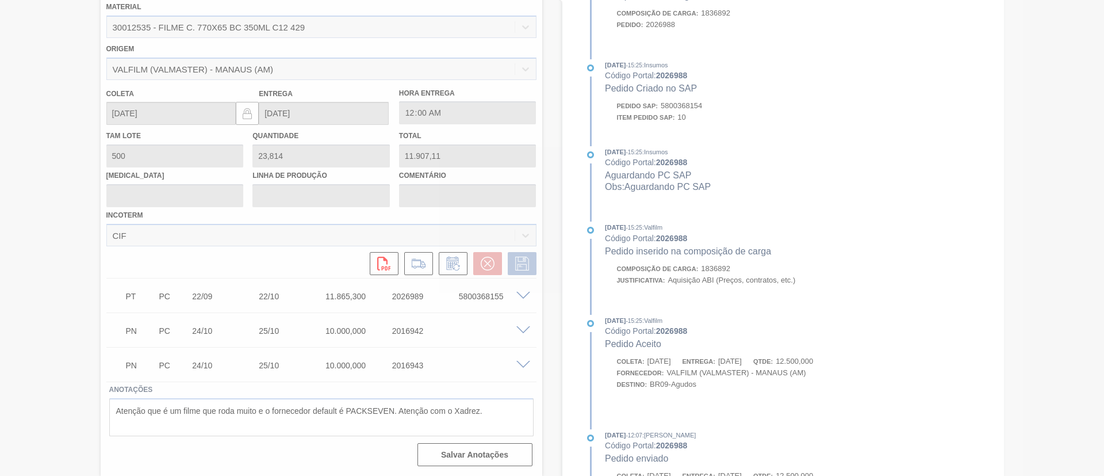
scroll to position [455, 0]
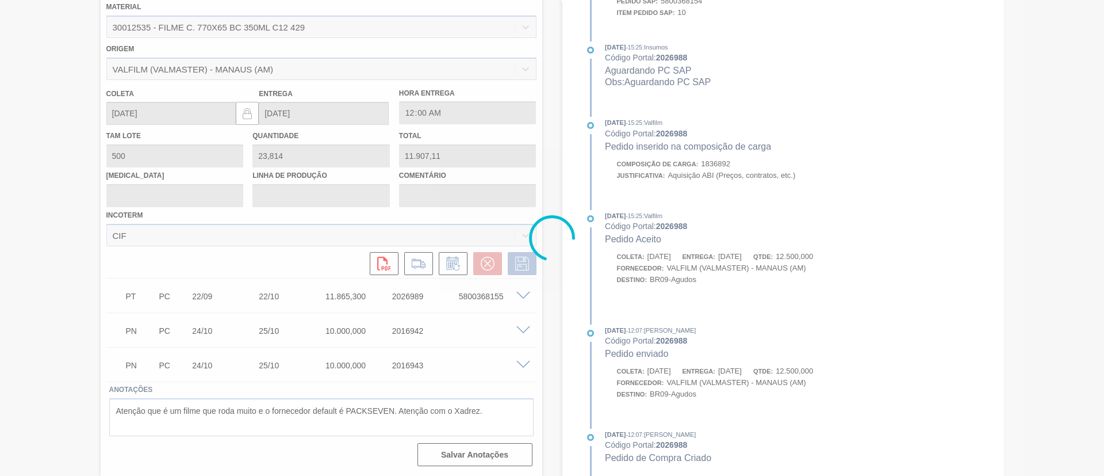
type input "Data Original"
type input "08/11/2025"
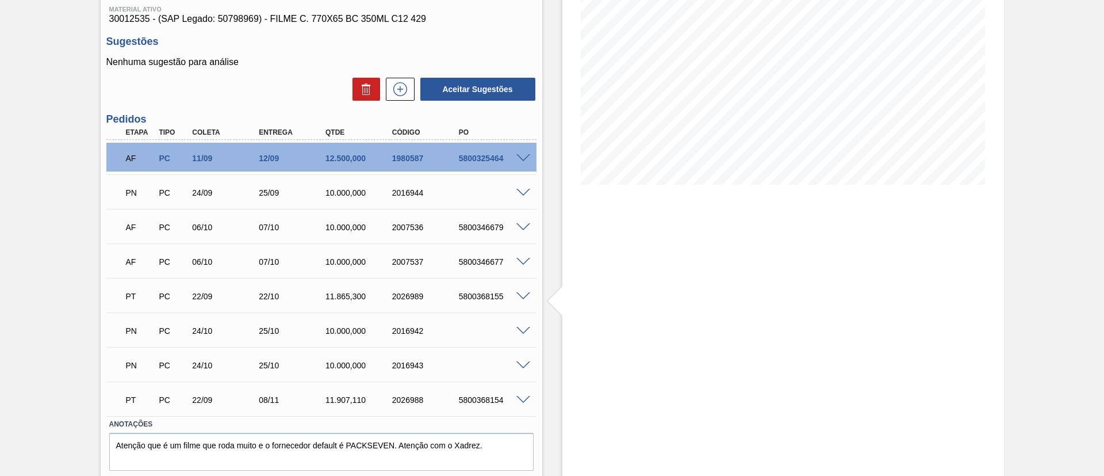
click at [523, 296] on span at bounding box center [523, 296] width 14 height 9
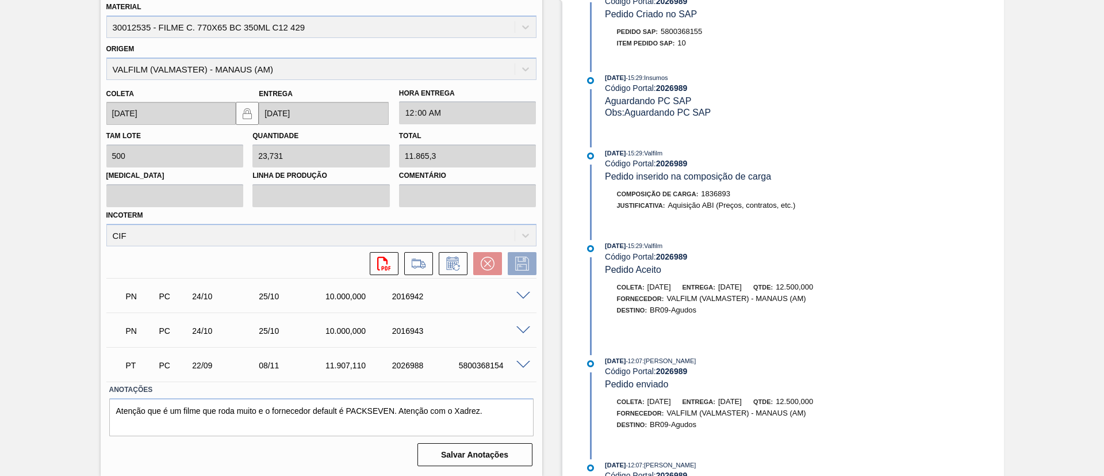
scroll to position [351, 0]
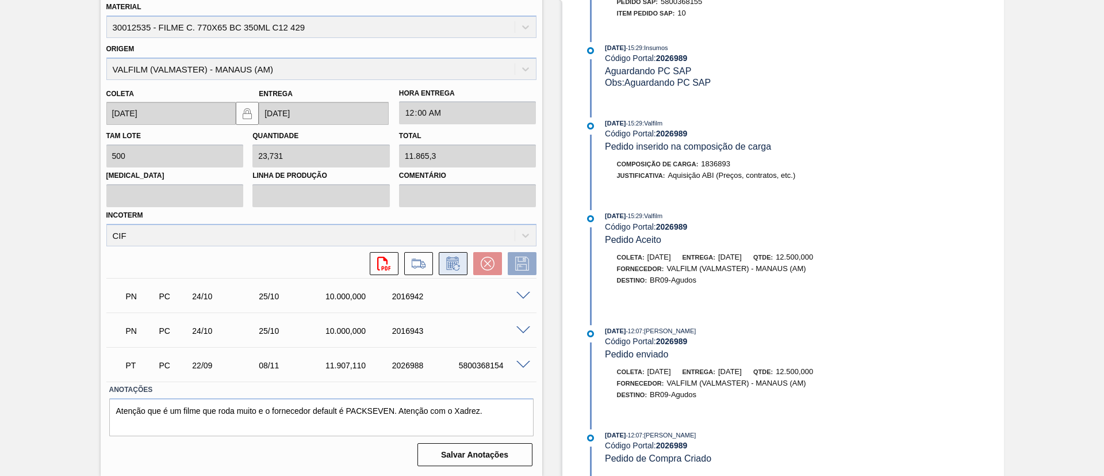
click at [453, 265] on icon at bounding box center [453, 263] width 18 height 14
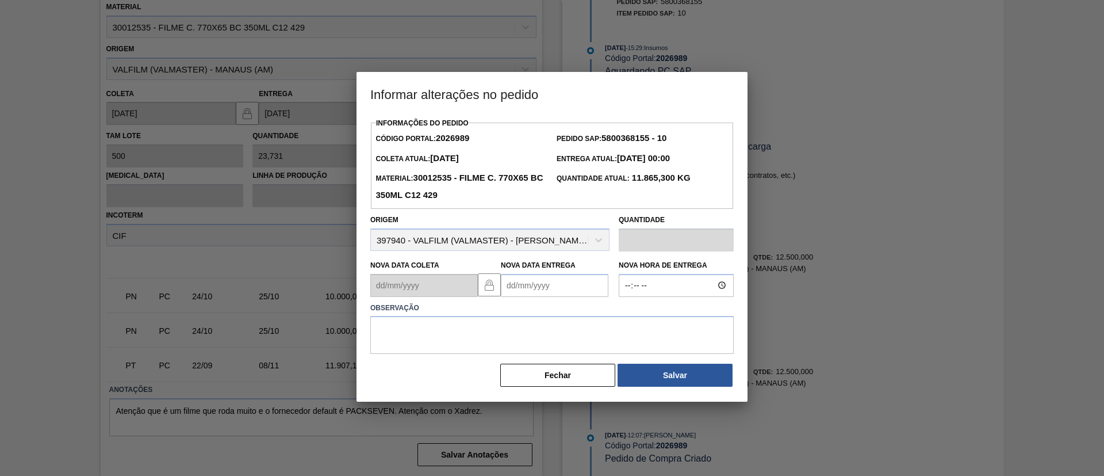
click at [556, 292] on Entrega2026989 "Nova Data Entrega" at bounding box center [555, 285] width 108 height 23
click at [630, 315] on button "Next Month" at bounding box center [630, 313] width 8 height 8
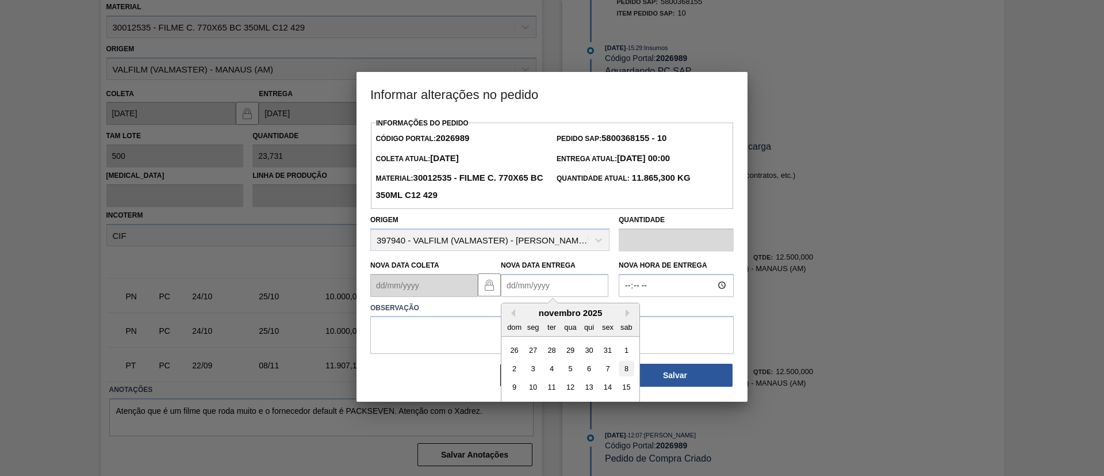
click at [619, 366] on div "8" at bounding box center [627, 369] width 16 height 16
type Entrega2026989 "08/11/2025"
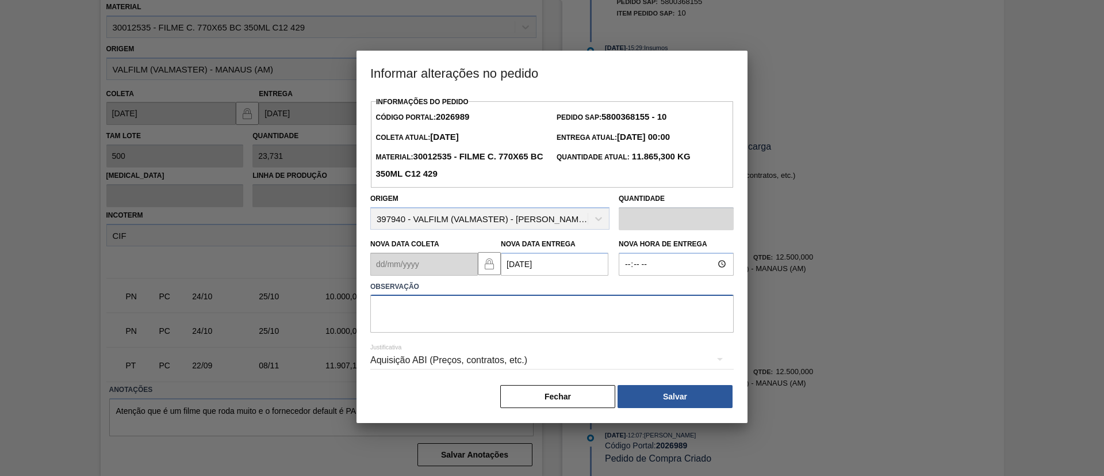
click at [579, 320] on textarea at bounding box center [551, 313] width 363 height 38
paste textarea "Data Original"
type textarea "Data Original"
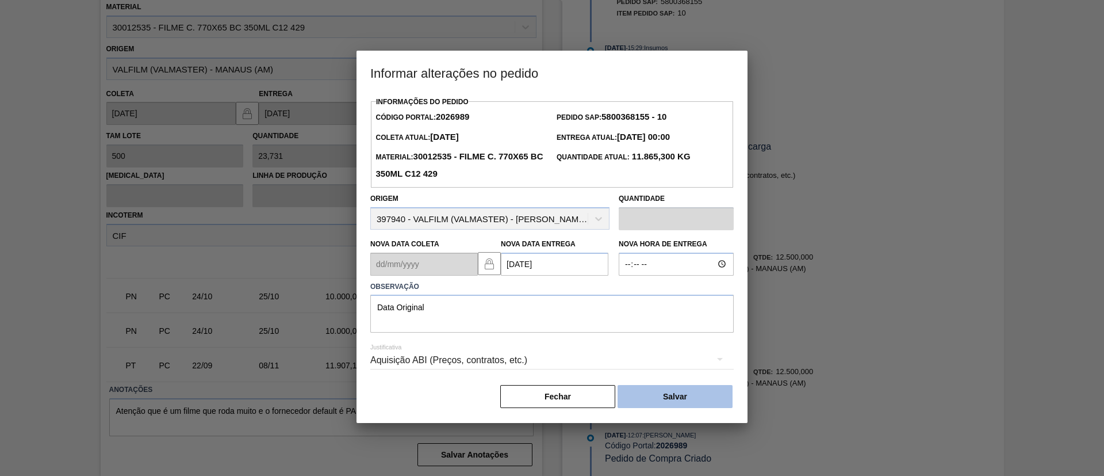
click at [658, 390] on button "Salvar" at bounding box center [675, 396] width 115 height 23
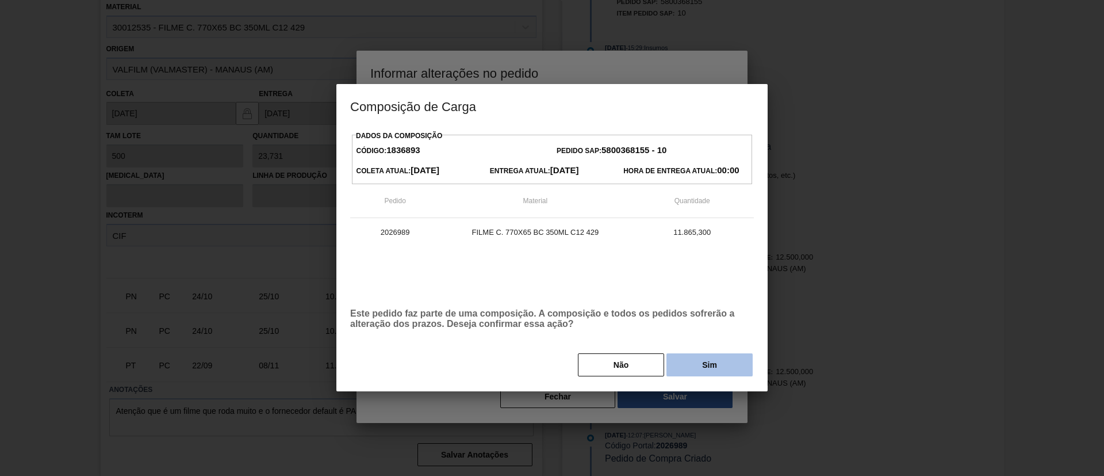
click at [677, 369] on button "Sim" at bounding box center [710, 364] width 86 height 23
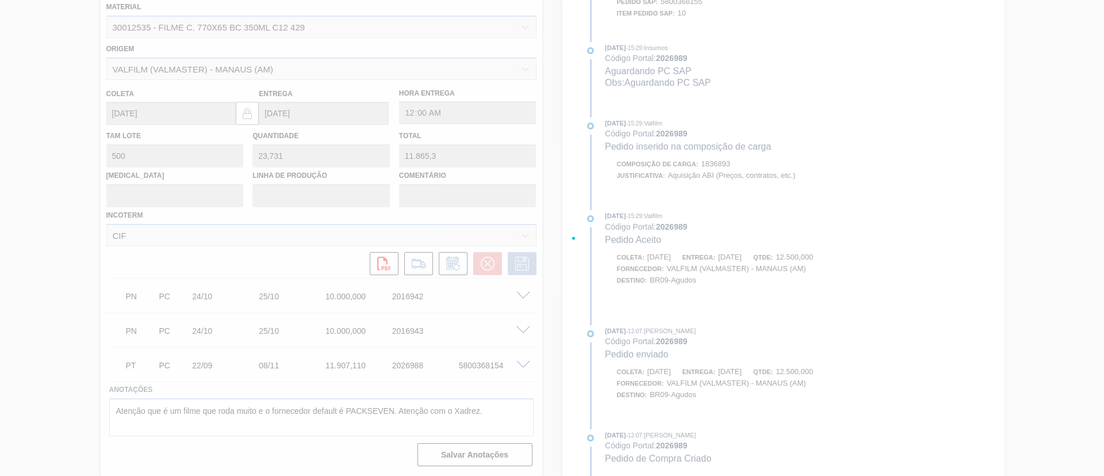
scroll to position [455, 0]
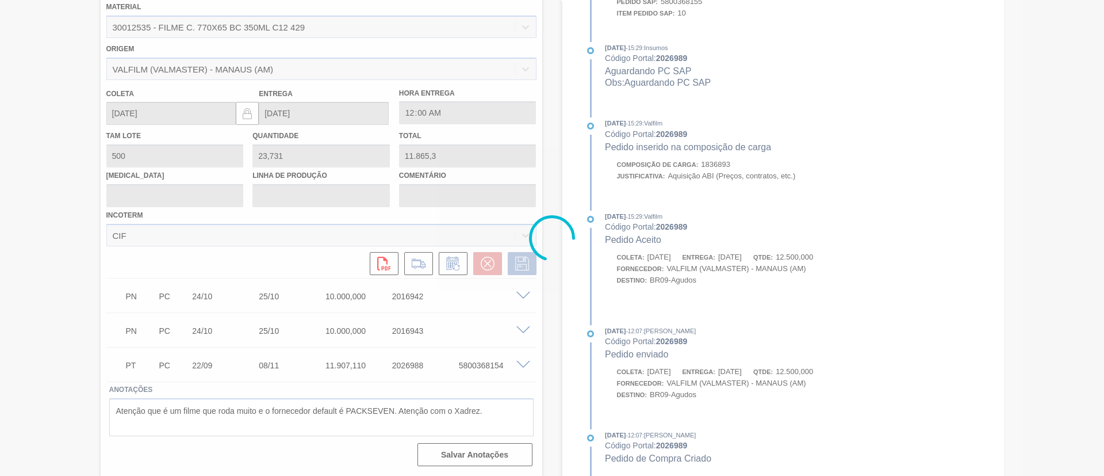
type input "Data Original"
type input "08/11/2025"
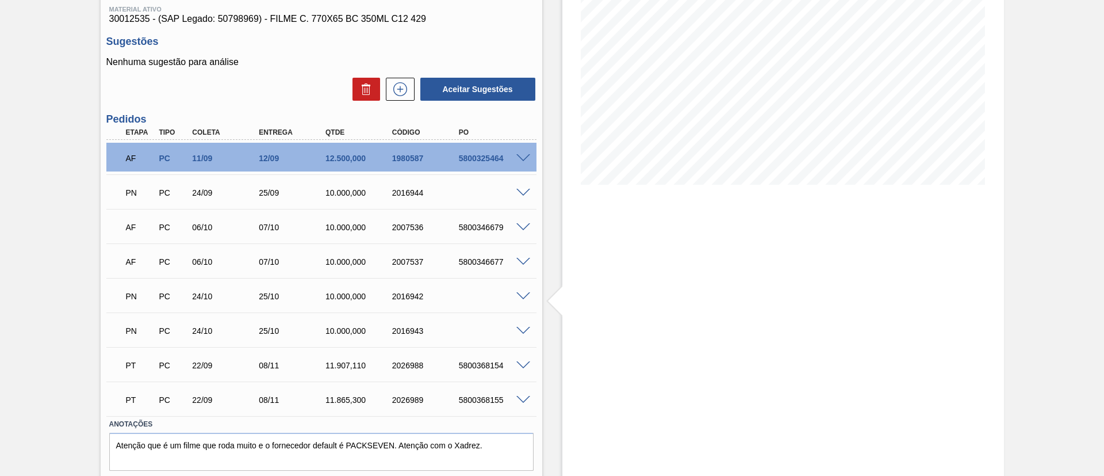
click at [526, 296] on span at bounding box center [523, 296] width 14 height 9
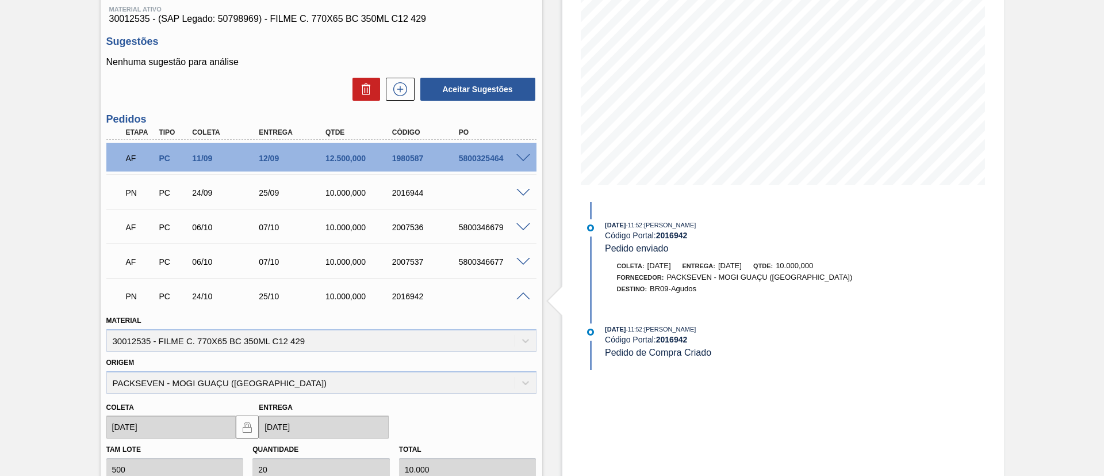
click at [526, 296] on span at bounding box center [523, 296] width 14 height 9
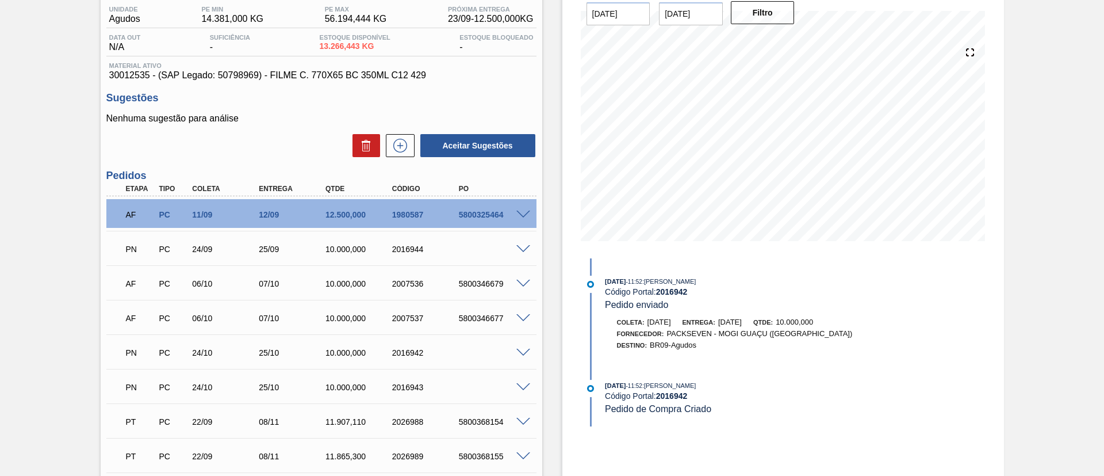
scroll to position [0, 0]
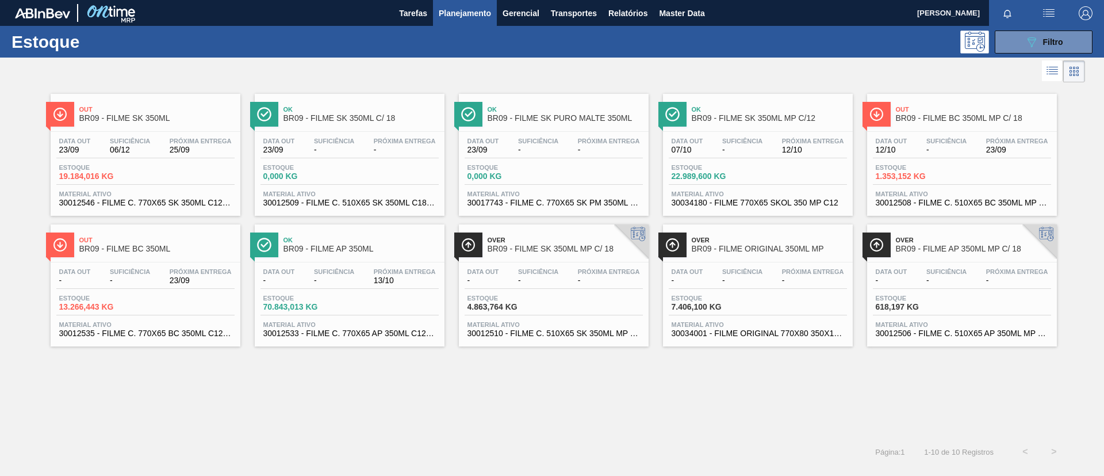
click at [401, 252] on span "BR09 - FILME AP 350ML" at bounding box center [361, 248] width 155 height 9
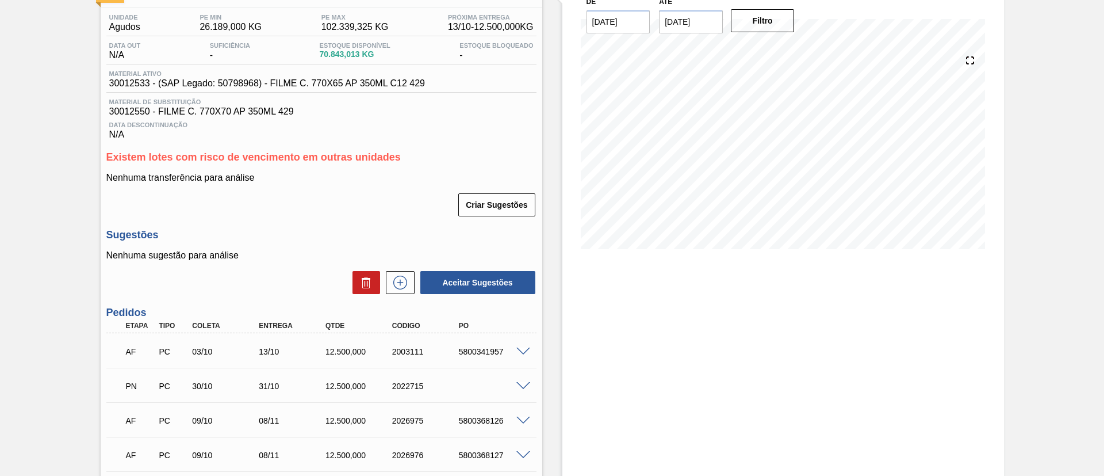
scroll to position [173, 0]
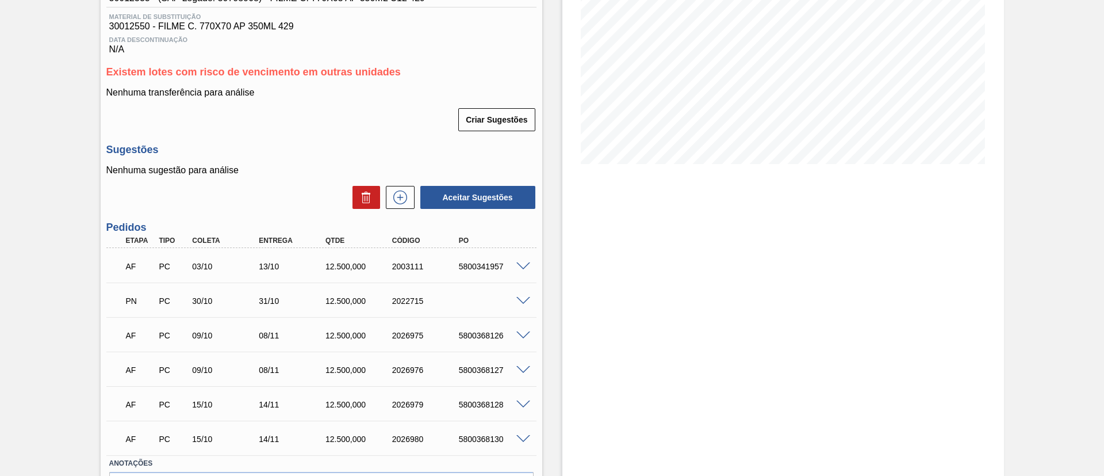
click at [524, 300] on span at bounding box center [523, 301] width 14 height 9
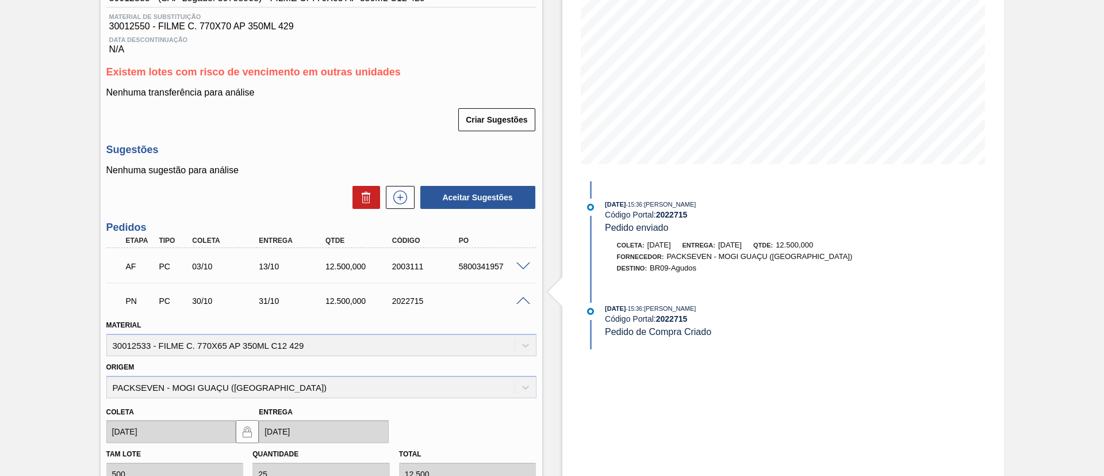
click at [524, 299] on span at bounding box center [523, 301] width 14 height 9
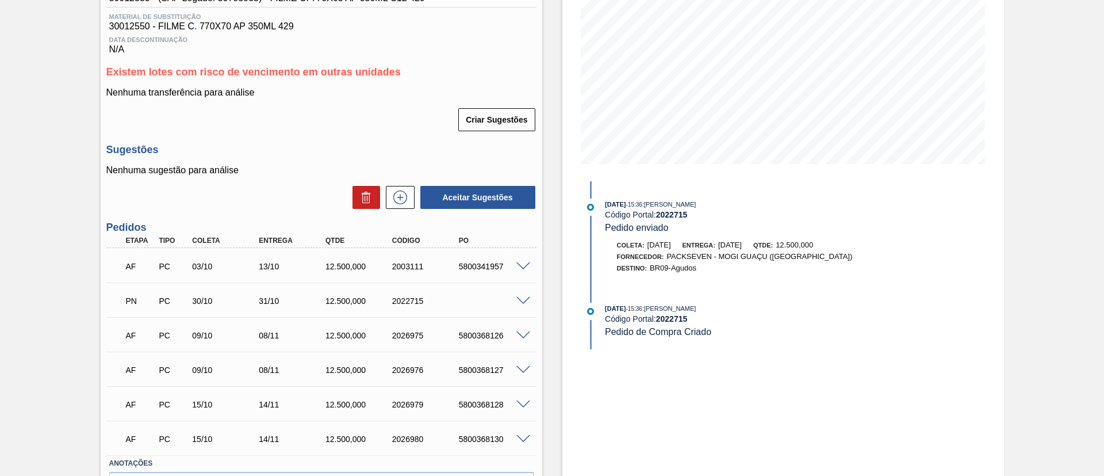
click at [528, 332] on span at bounding box center [523, 335] width 14 height 9
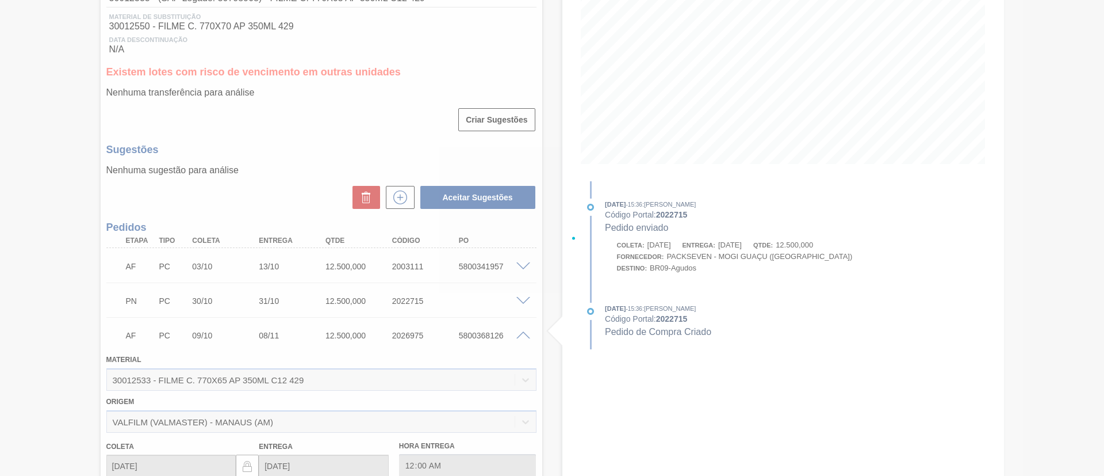
click at [522, 330] on div at bounding box center [552, 238] width 1104 height 476
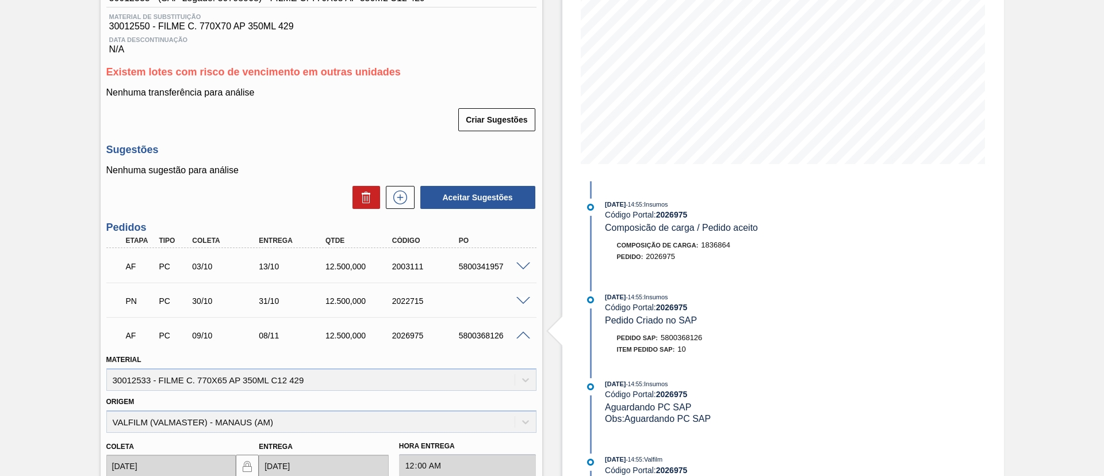
click at [525, 335] on span at bounding box center [523, 335] width 14 height 9
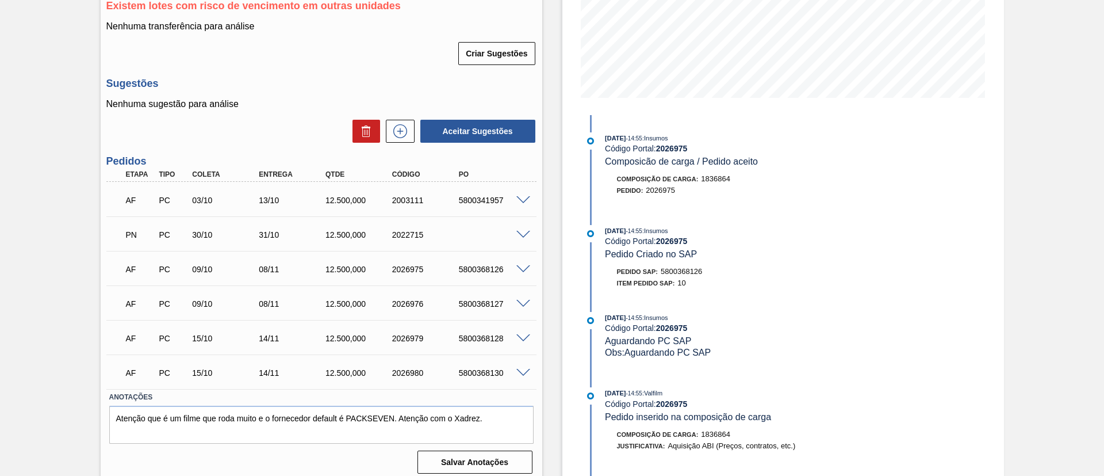
scroll to position [246, 0]
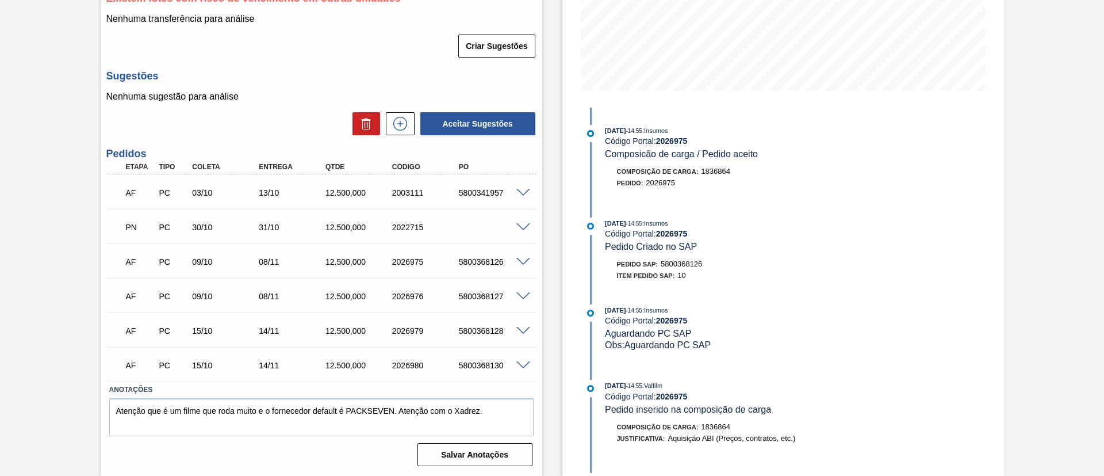
click at [519, 333] on div "AF PC 15/10 14/11 12.500,000 2026979 5800368128" at bounding box center [321, 329] width 430 height 29
click at [519, 331] on span at bounding box center [523, 331] width 14 height 9
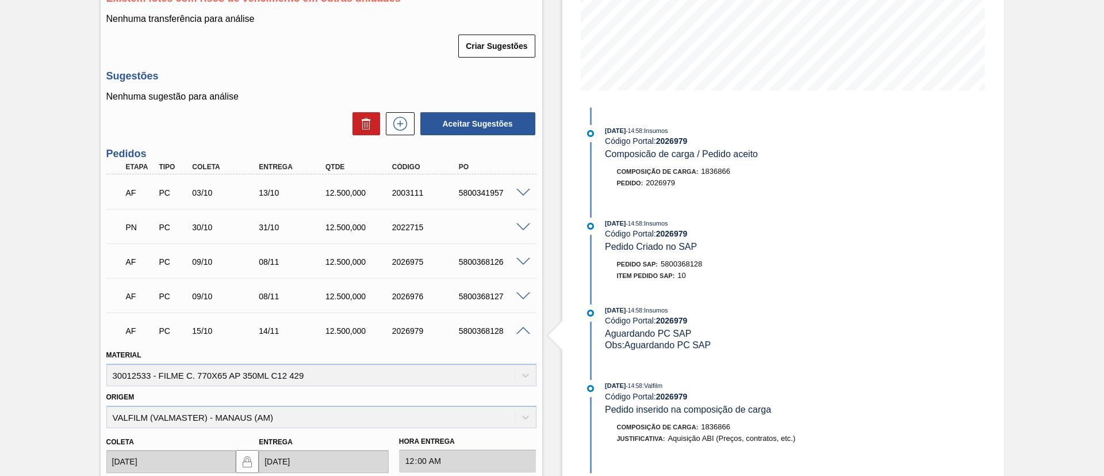
click at [519, 330] on span at bounding box center [523, 331] width 14 height 9
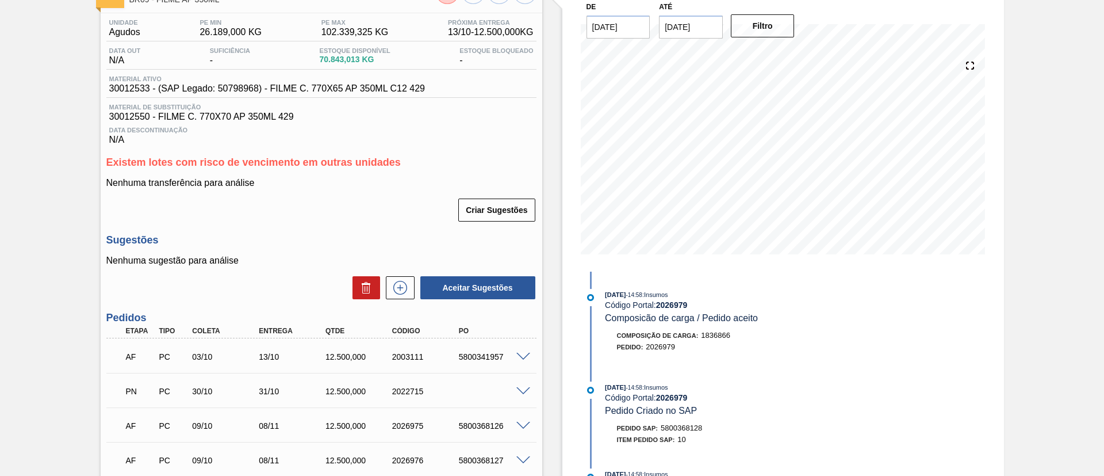
scroll to position [0, 0]
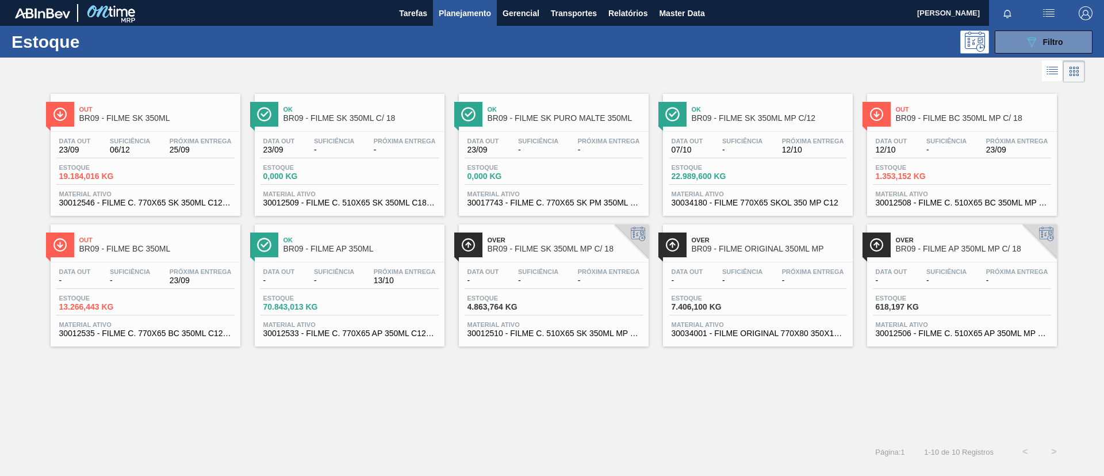
click at [561, 255] on div "Over BR09 - FILME SK 350ML MP C/ 18" at bounding box center [565, 245] width 155 height 26
click at [767, 258] on div "Over BR09 - FILME ORIGINAL 350ML MP Data out - Suficiência - Próxima Entrega - …" at bounding box center [758, 285] width 190 height 122
click at [979, 247] on span "BR09 - FILME AP 350ML MP C/ 18" at bounding box center [973, 248] width 155 height 9
click at [178, 123] on div "Out BR09 - FILME SK 350ML" at bounding box center [156, 114] width 155 height 26
click at [910, 110] on span "Out" at bounding box center [973, 109] width 155 height 7
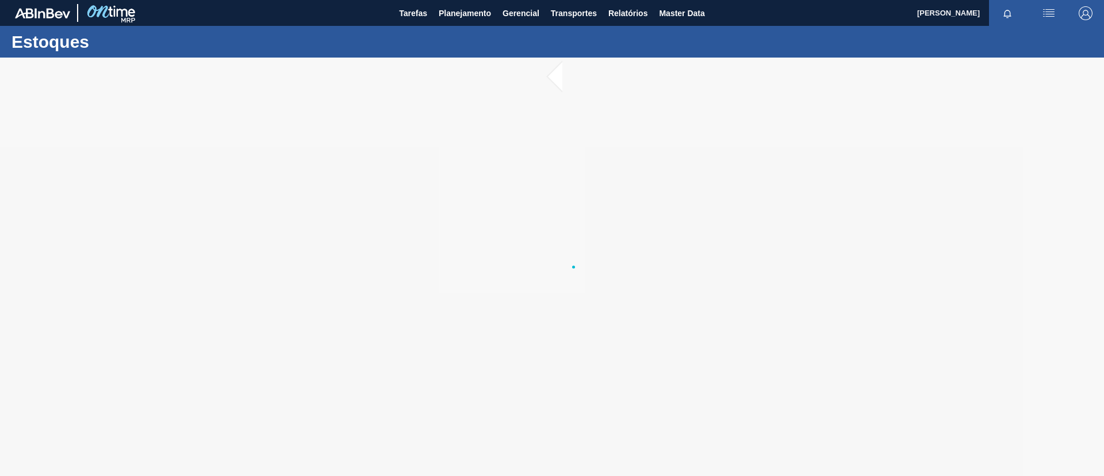
drag, startPoint x: 429, startPoint y: 134, endPoint x: 293, endPoint y: 99, distance: 140.2
click at [336, 147] on div at bounding box center [552, 267] width 1104 height 418
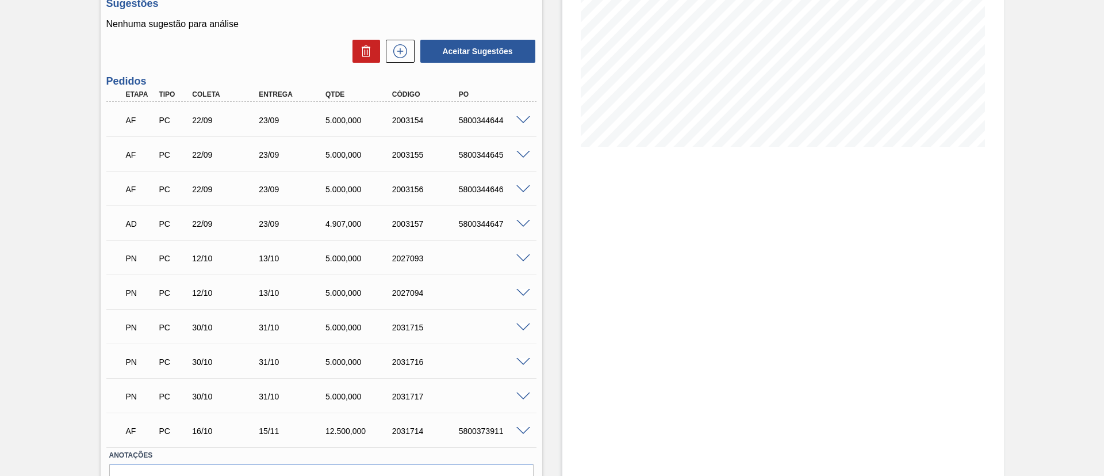
scroll to position [255, 0]
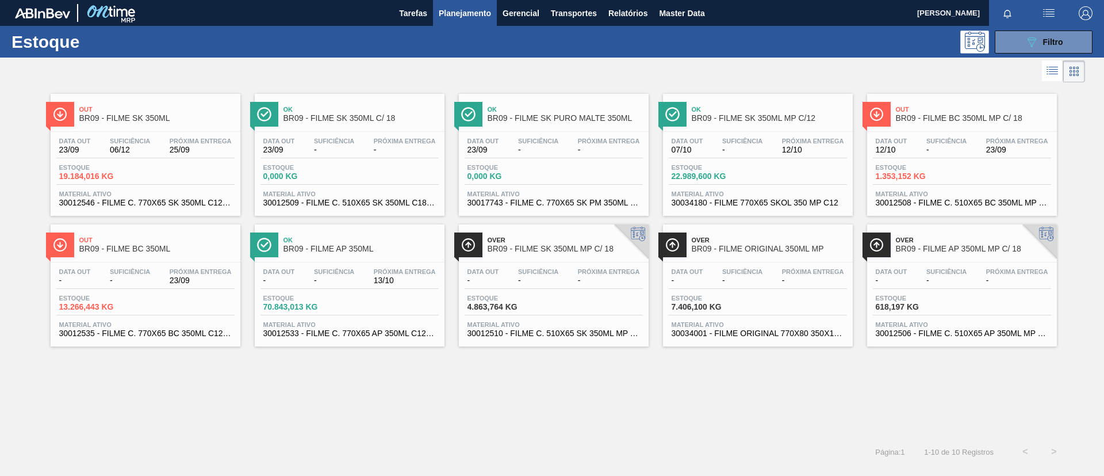
click at [999, 118] on span "BR09 - FILME BC 350ML MP C/ 18" at bounding box center [973, 118] width 155 height 9
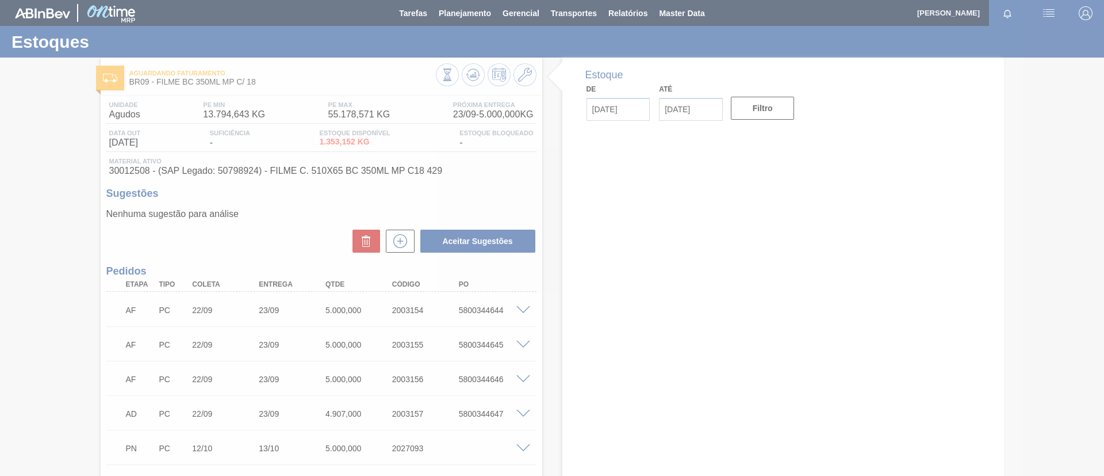
click at [526, 311] on span at bounding box center [523, 310] width 14 height 9
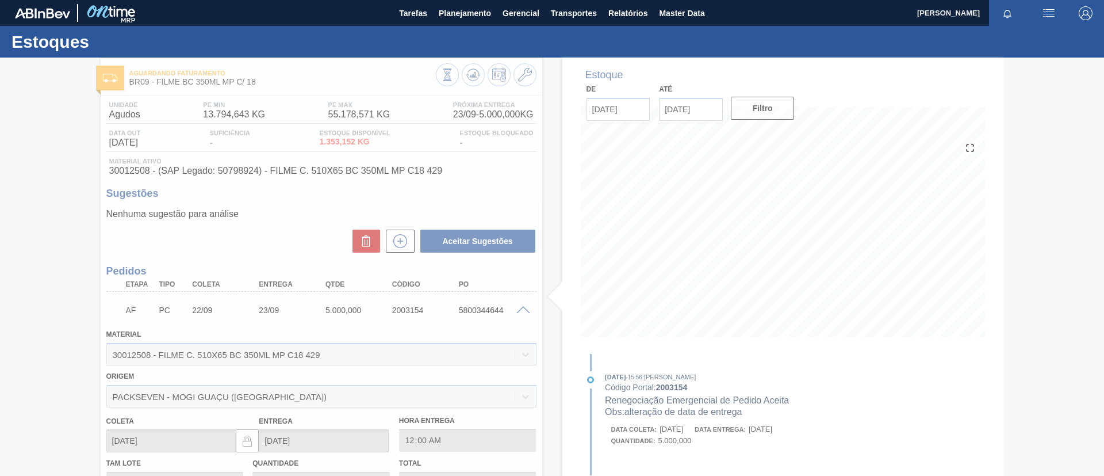
click at [526, 307] on div at bounding box center [552, 267] width 1104 height 418
click at [525, 307] on div at bounding box center [552, 267] width 1104 height 418
click at [522, 308] on div at bounding box center [552, 267] width 1104 height 418
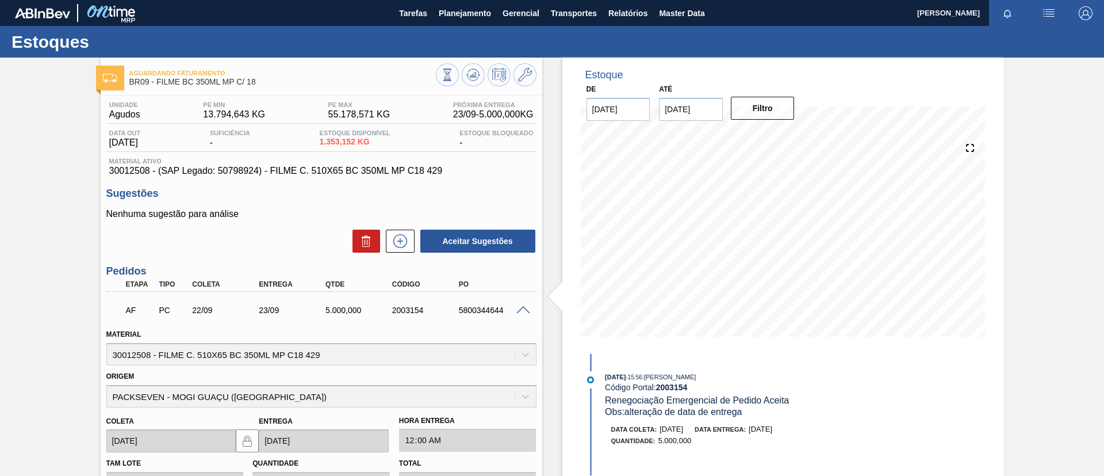
click at [522, 311] on span at bounding box center [523, 310] width 14 height 9
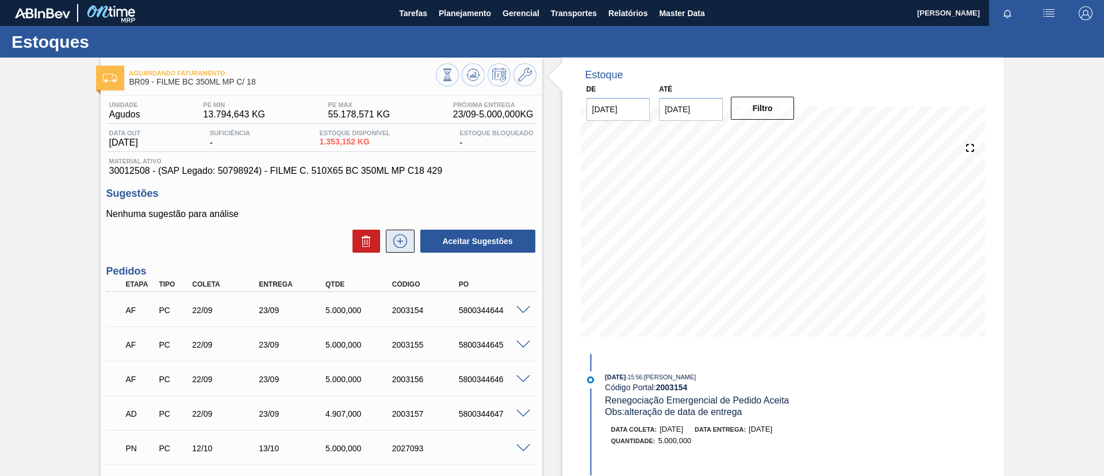
click at [397, 239] on icon at bounding box center [400, 241] width 18 height 14
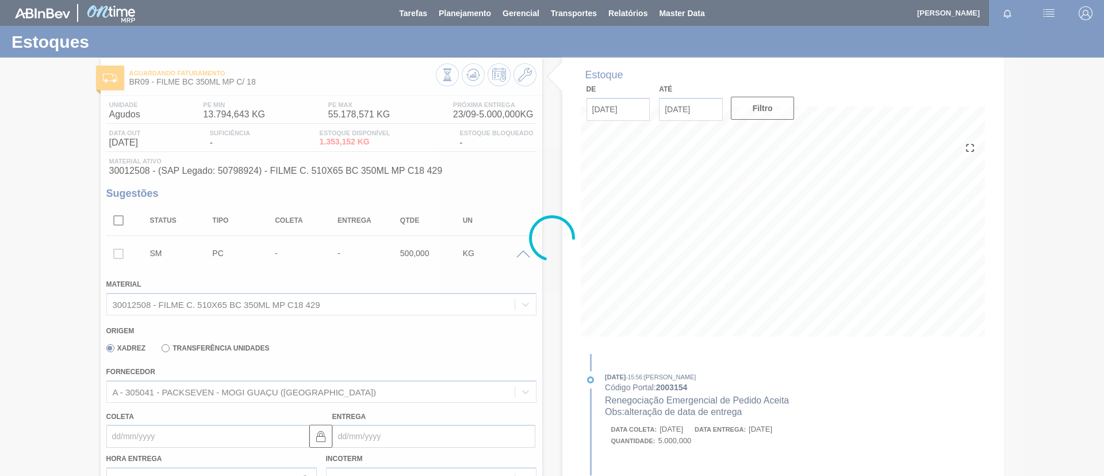
click at [261, 386] on div at bounding box center [552, 238] width 1104 height 476
click at [272, 395] on div at bounding box center [552, 238] width 1104 height 476
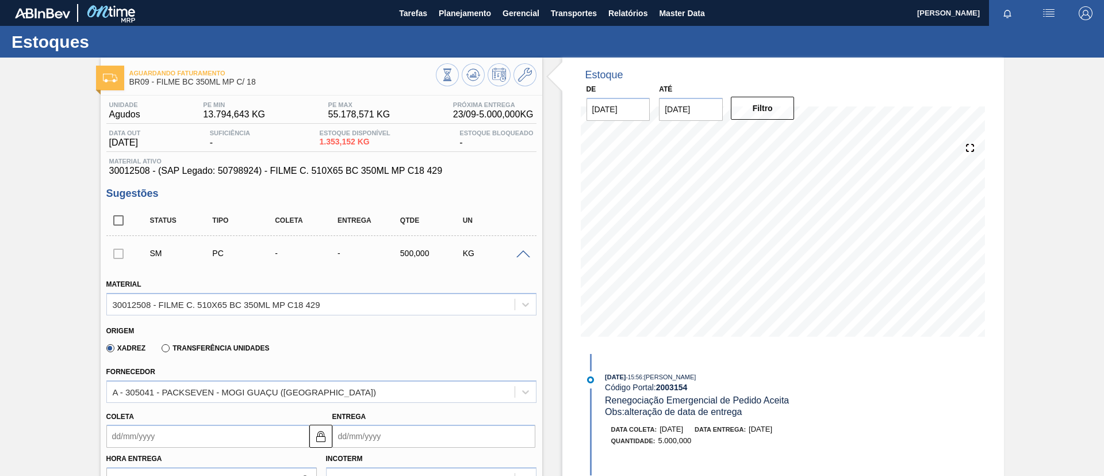
click at [272, 395] on div "A - 305041 - PACKSEVEN - MOGI GUAÇU (SP)" at bounding box center [244, 391] width 263 height 10
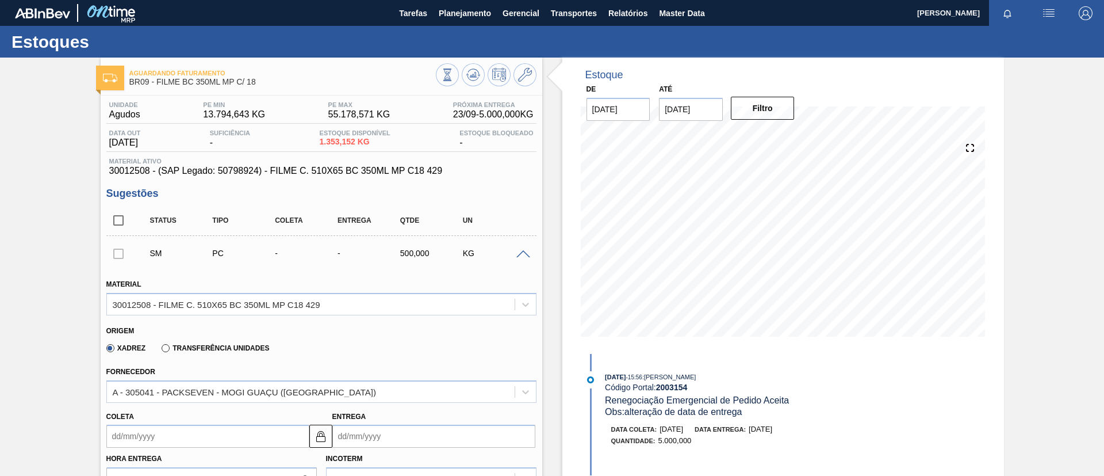
click at [522, 247] on div "SM PC - - 500,000 KG" at bounding box center [321, 253] width 430 height 29
click at [523, 250] on span at bounding box center [523, 254] width 14 height 9
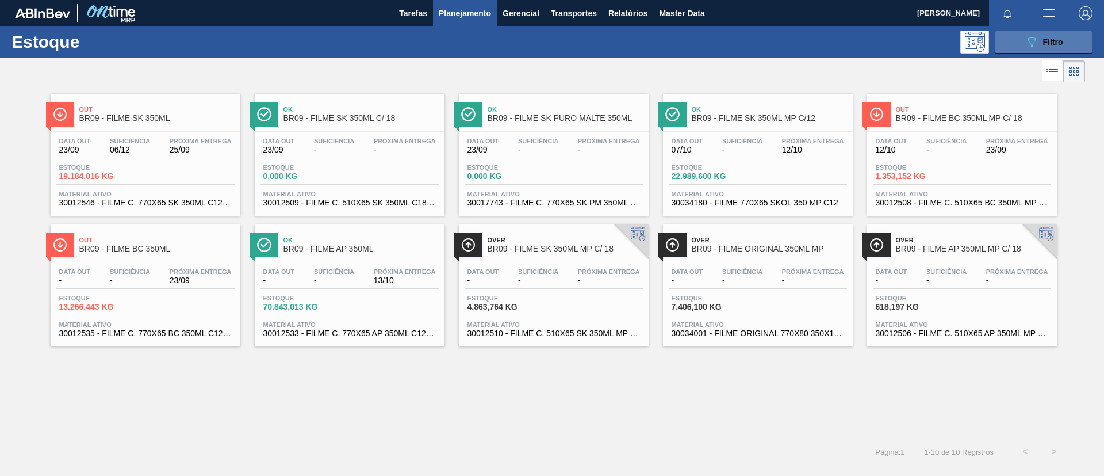
click at [1036, 41] on icon "089F7B8B-B2A5-4AFE-B5C0-19BA573D28AC" at bounding box center [1032, 42] width 14 height 14
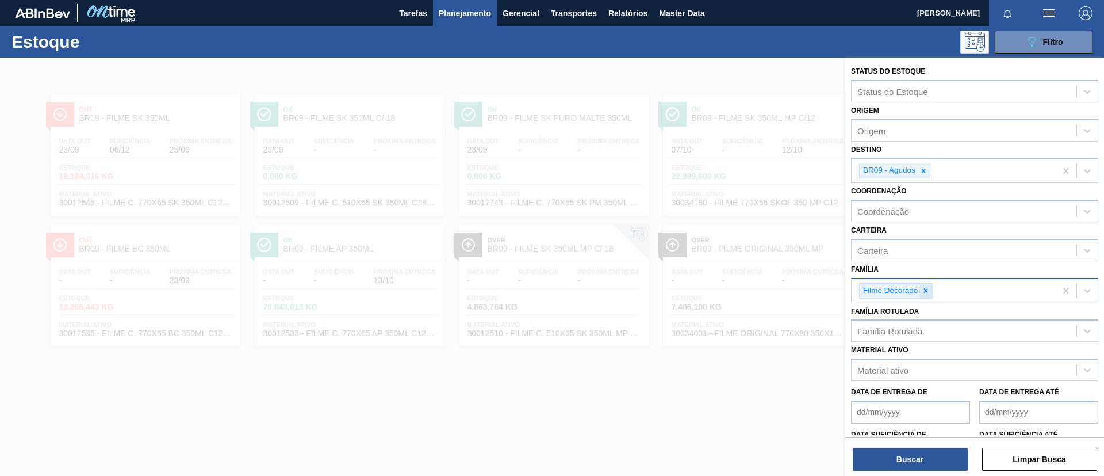
click at [929, 292] on icon at bounding box center [926, 290] width 8 height 8
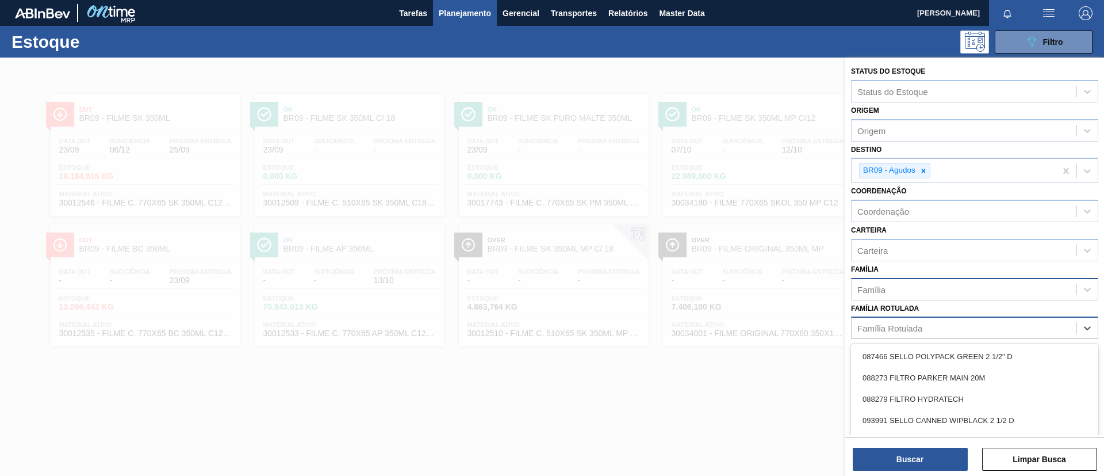
click at [931, 320] on div "Família Rotulada" at bounding box center [964, 328] width 225 height 17
paste Rotulada "FILME AP 350ML MP C/ 18"
type Rotulada "FILME AP 350ML MP C/ 18"
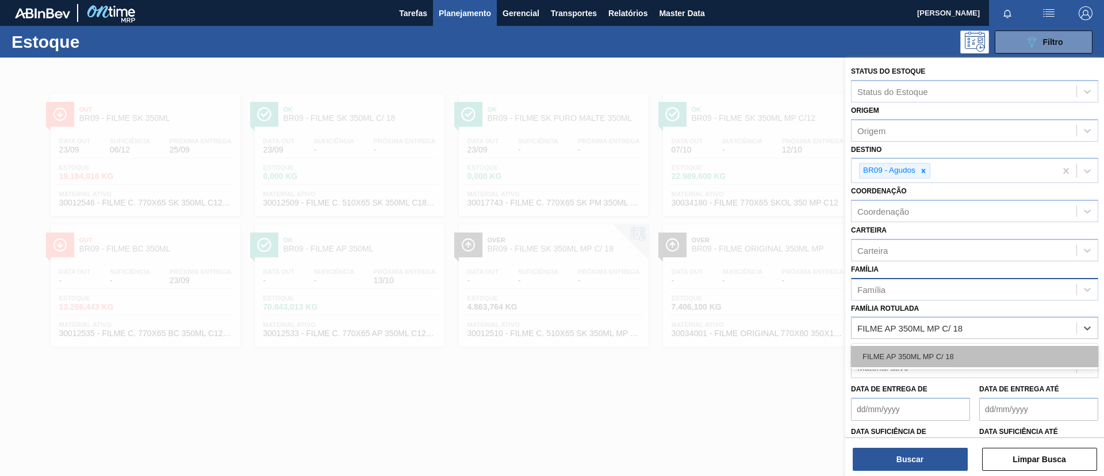
click at [938, 352] on div "FILME AP 350ML MP C/ 18" at bounding box center [974, 356] width 247 height 21
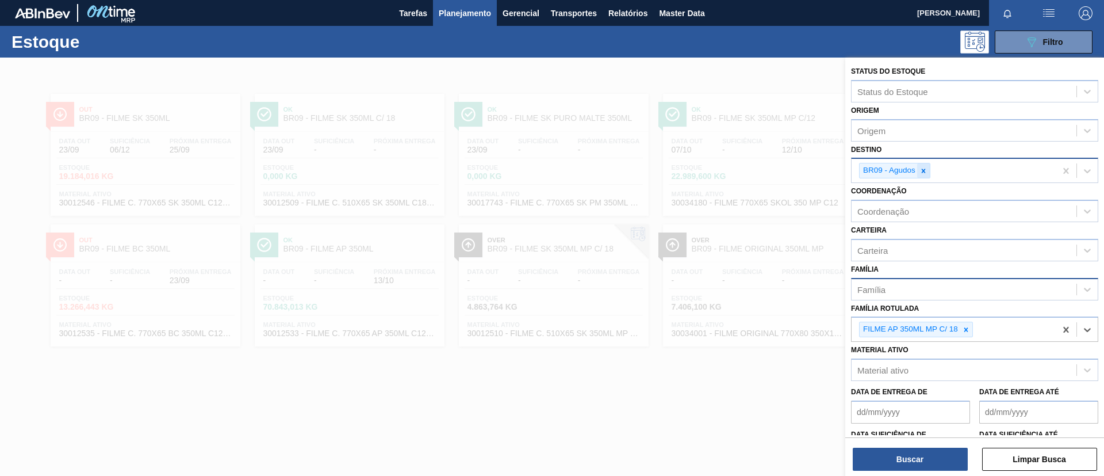
click at [917, 176] on div at bounding box center [923, 170] width 13 height 14
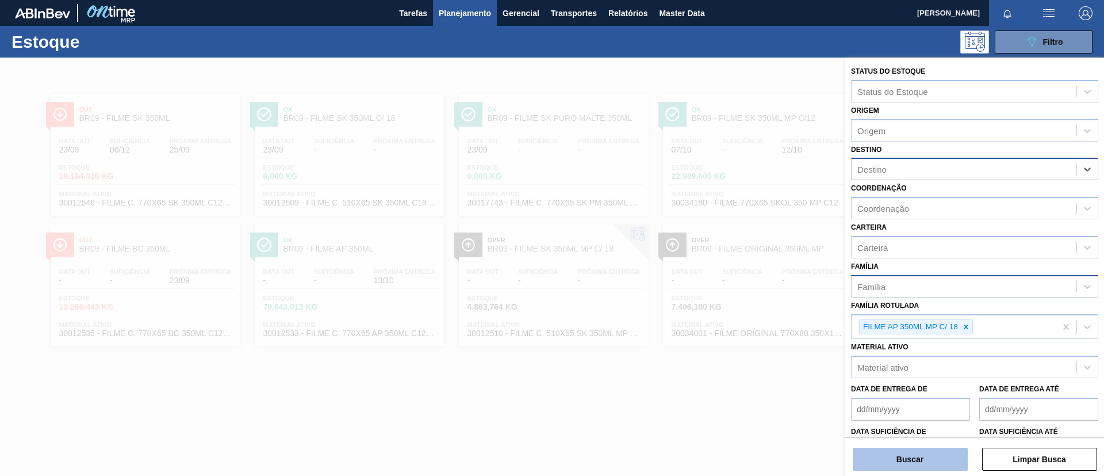
click at [905, 465] on button "Buscar" at bounding box center [910, 458] width 115 height 23
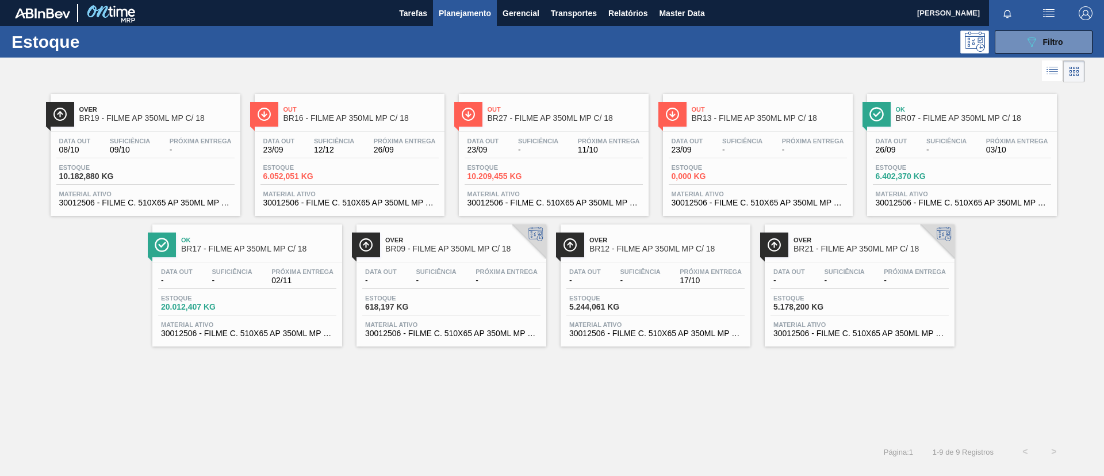
click at [955, 140] on span "Suficiência" at bounding box center [946, 140] width 40 height 7
click at [286, 239] on span "Ok" at bounding box center [258, 239] width 155 height 7
click at [710, 262] on div at bounding box center [655, 262] width 171 height 1
click at [404, 112] on span "Out" at bounding box center [361, 109] width 155 height 7
click at [924, 282] on span "-" at bounding box center [915, 280] width 62 height 9
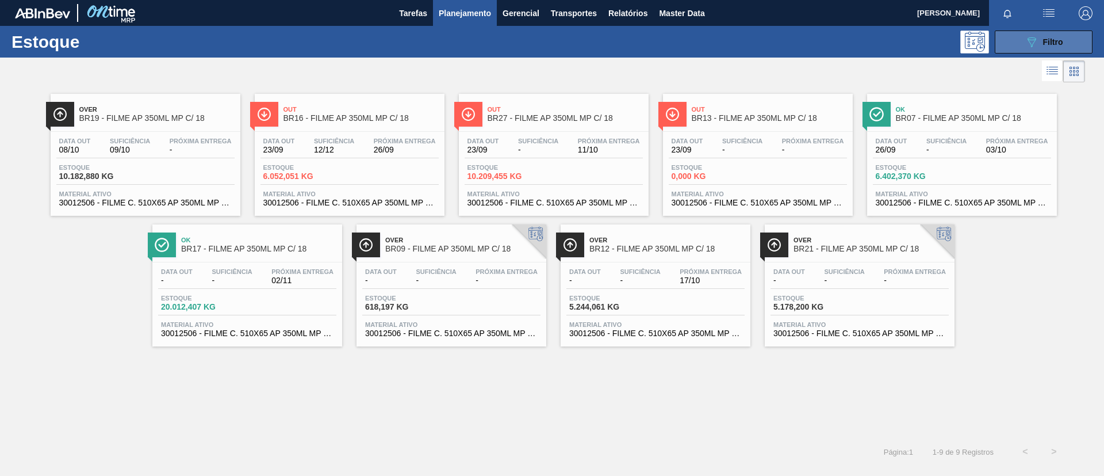
click at [1052, 44] on span "Filtro" at bounding box center [1053, 41] width 20 height 9
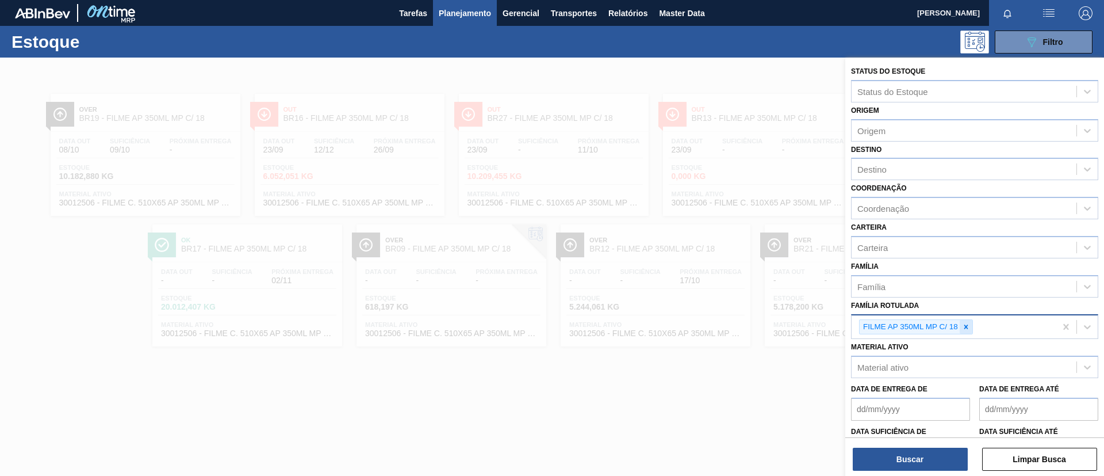
click at [970, 332] on div at bounding box center [966, 327] width 13 height 14
click at [939, 309] on div "Família Rotulada option FILME AP 350ML MP C/ 18, deselected. Select is focused …" at bounding box center [974, 316] width 247 height 39
click at [940, 324] on div "Família Rotulada" at bounding box center [964, 325] width 225 height 17
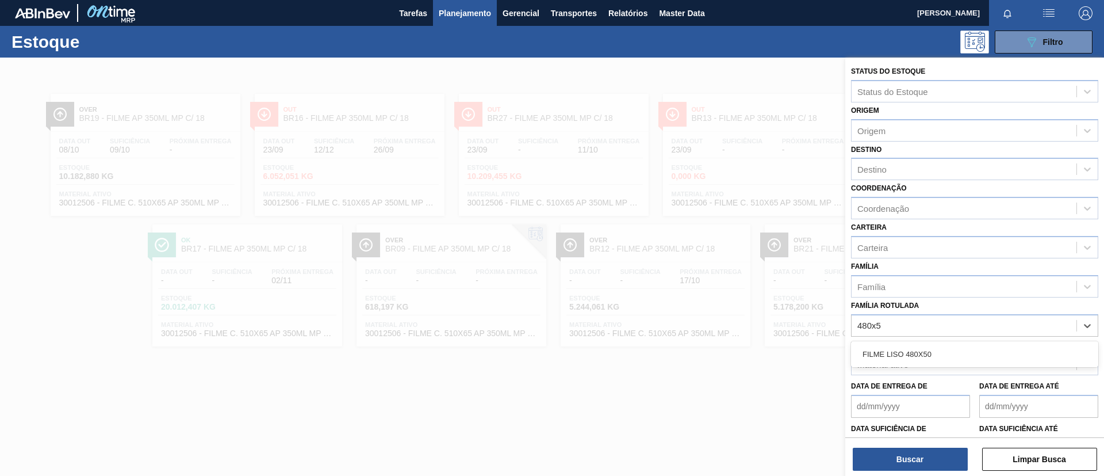
type Rotulada "480x50"
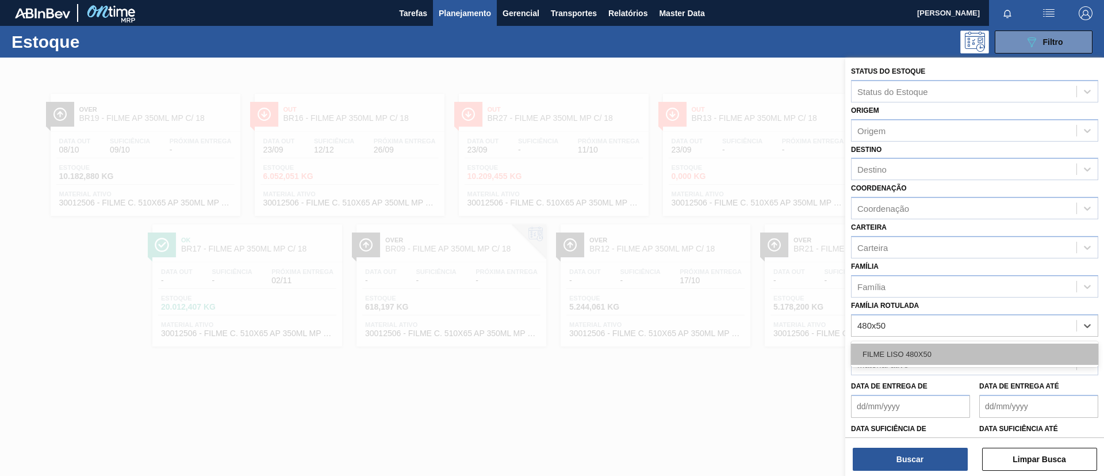
click at [955, 362] on div "FILME LISO 480X50" at bounding box center [974, 353] width 247 height 21
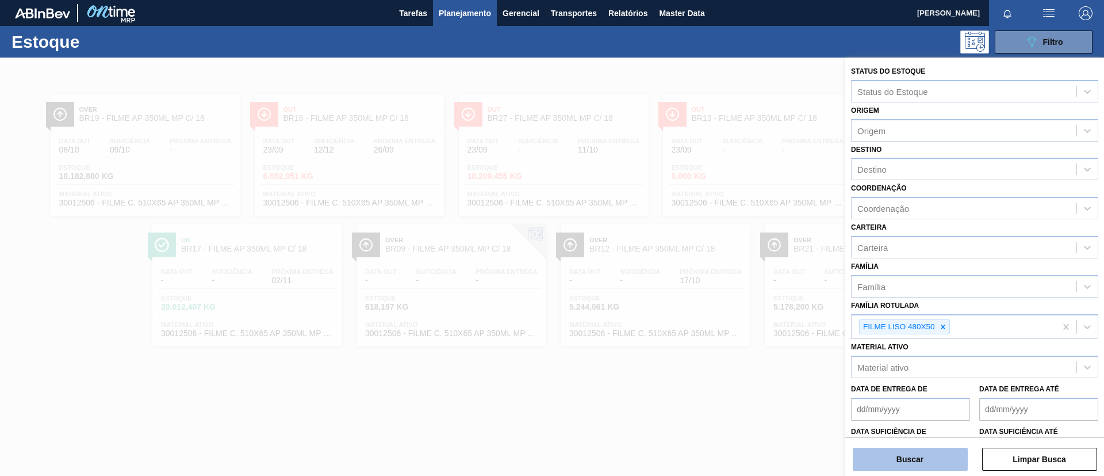
click at [924, 453] on button "Buscar" at bounding box center [910, 458] width 115 height 23
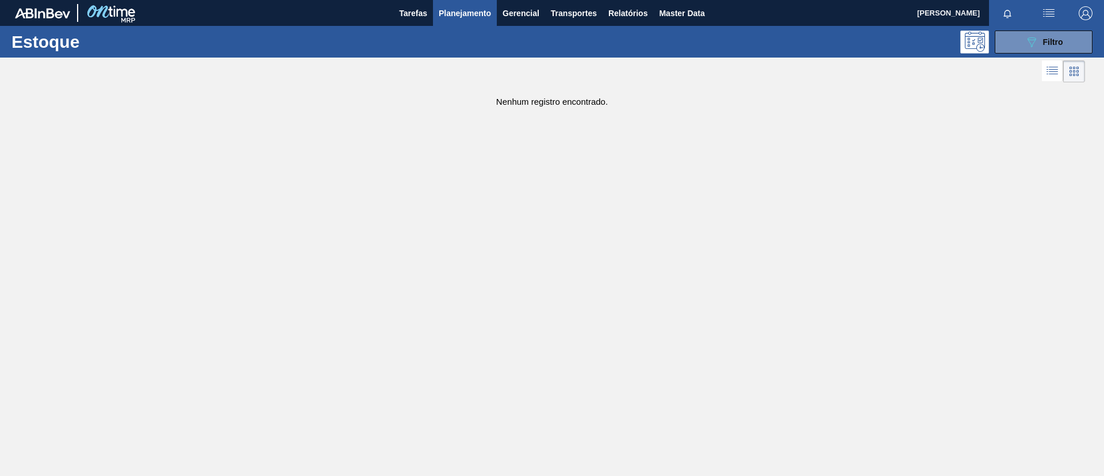
click at [1056, 63] on li at bounding box center [1052, 70] width 21 height 21
click at [1054, 43] on span "Filtro" at bounding box center [1053, 41] width 20 height 9
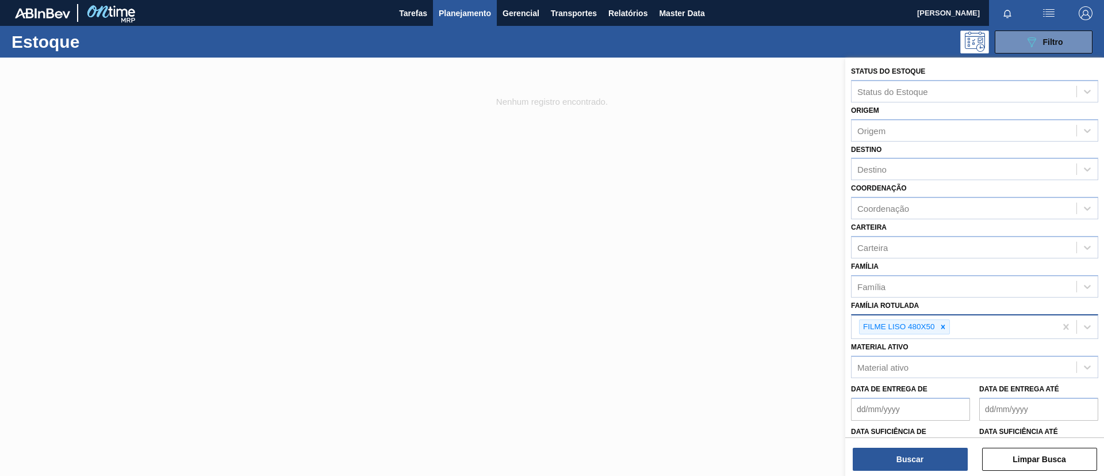
click at [943, 323] on icon at bounding box center [943, 327] width 8 height 8
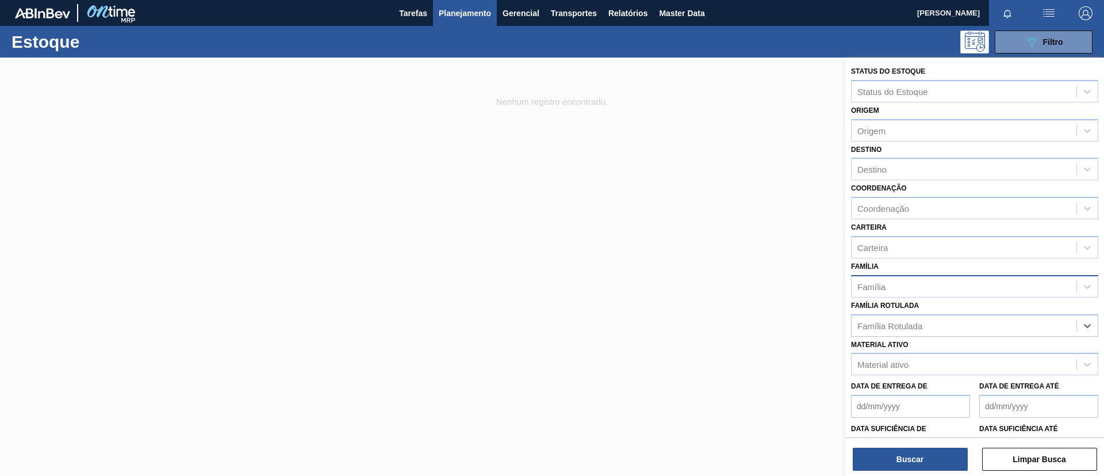
click at [943, 289] on div "Família" at bounding box center [964, 286] width 225 height 17
type input "liso"
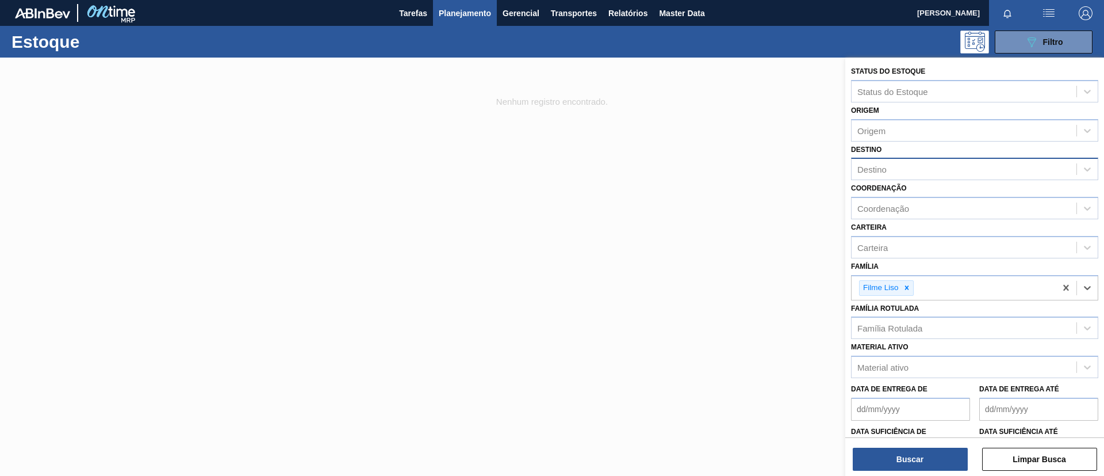
click at [953, 174] on div "Destino" at bounding box center [964, 169] width 225 height 17
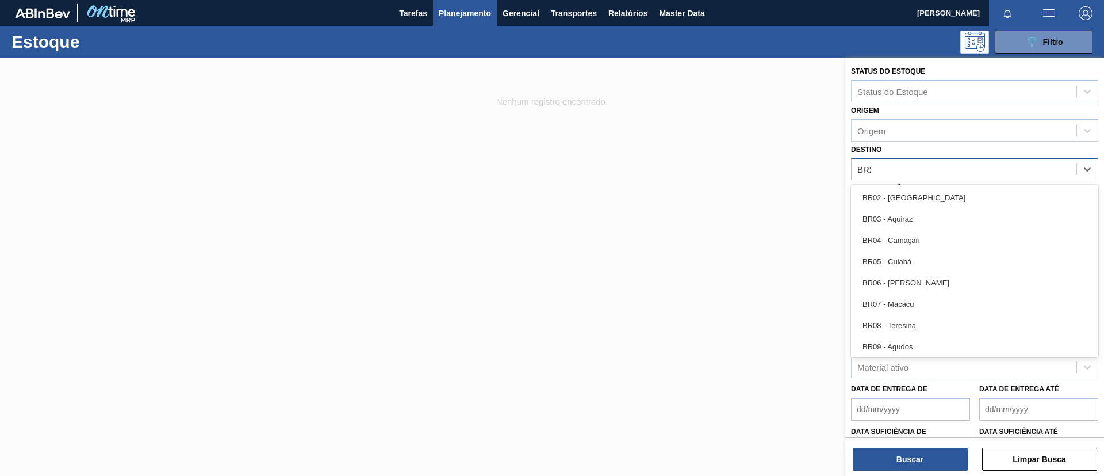
type input "BR21"
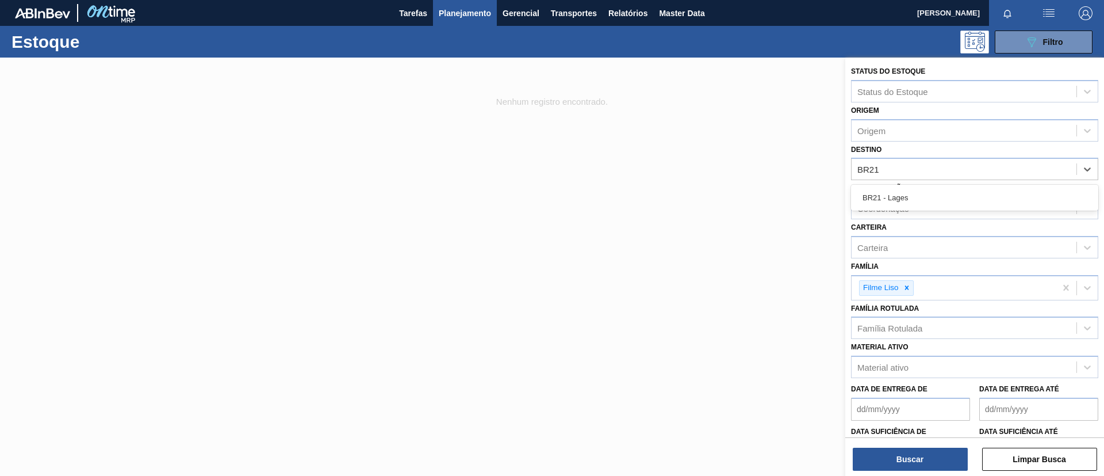
click at [951, 197] on div "BR21 - Lages" at bounding box center [974, 197] width 247 height 21
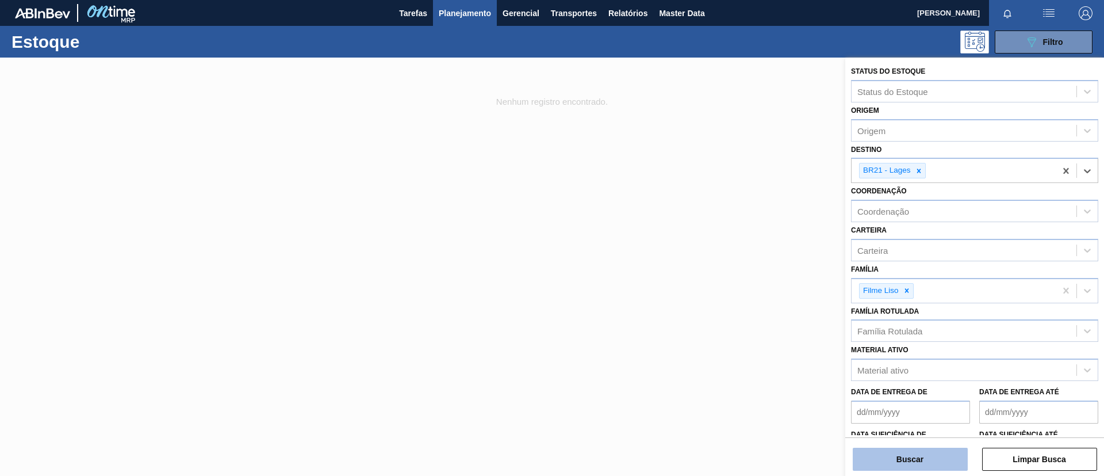
click at [876, 456] on button "Buscar" at bounding box center [910, 458] width 115 height 23
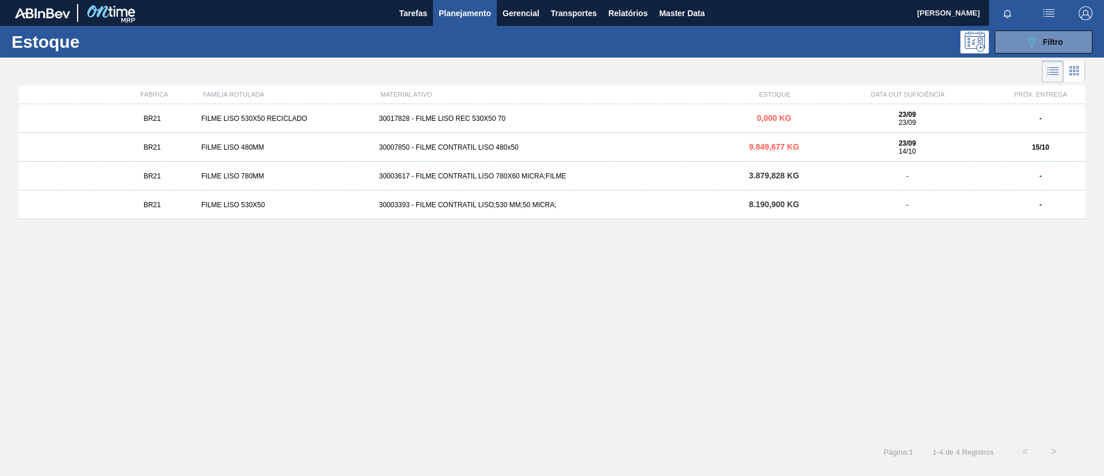
click at [311, 141] on div "BR21 FILME LISO 480MM 30007850 - FILME CONTRATIL LISO 480x50 9.849,677 KG 23/09…" at bounding box center [552, 147] width 1066 height 29
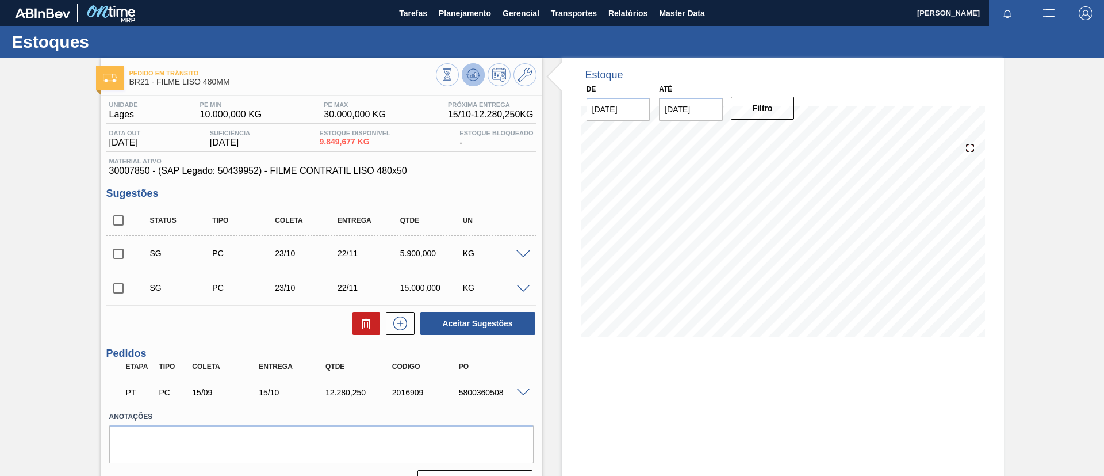
click at [472, 75] on icon at bounding box center [472, 74] width 7 height 5
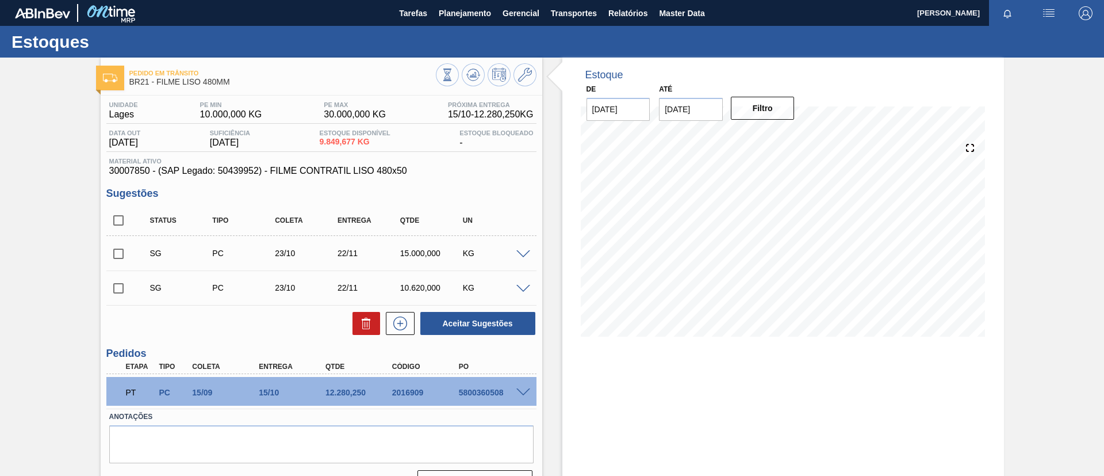
click at [534, 67] on div at bounding box center [486, 76] width 101 height 26
click at [533, 78] on button at bounding box center [525, 74] width 23 height 23
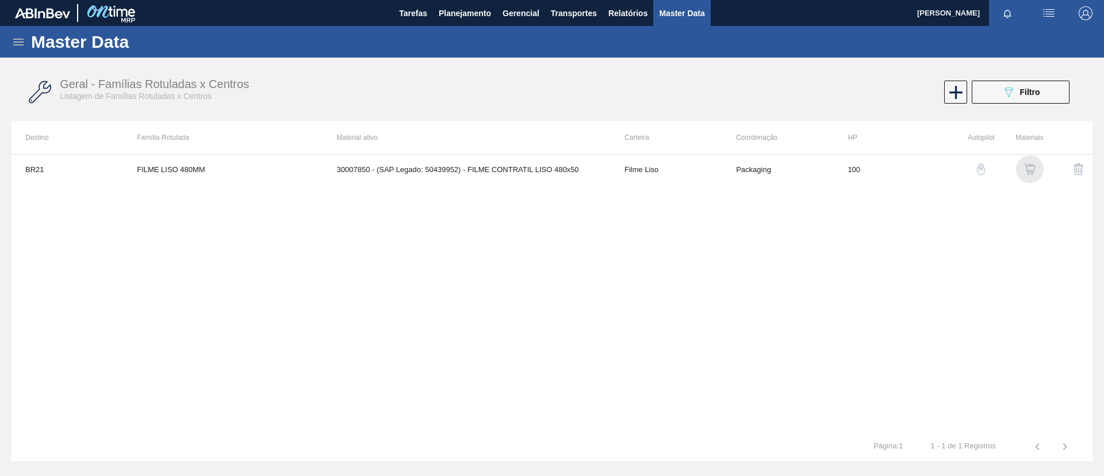
click at [1029, 174] on img "button" at bounding box center [1030, 169] width 12 height 12
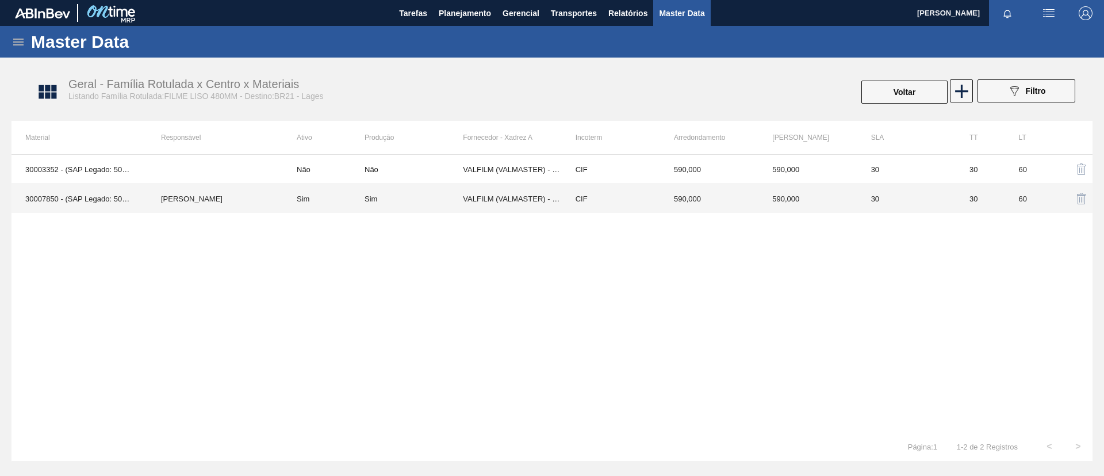
click at [348, 204] on td "Sim" at bounding box center [324, 198] width 82 height 29
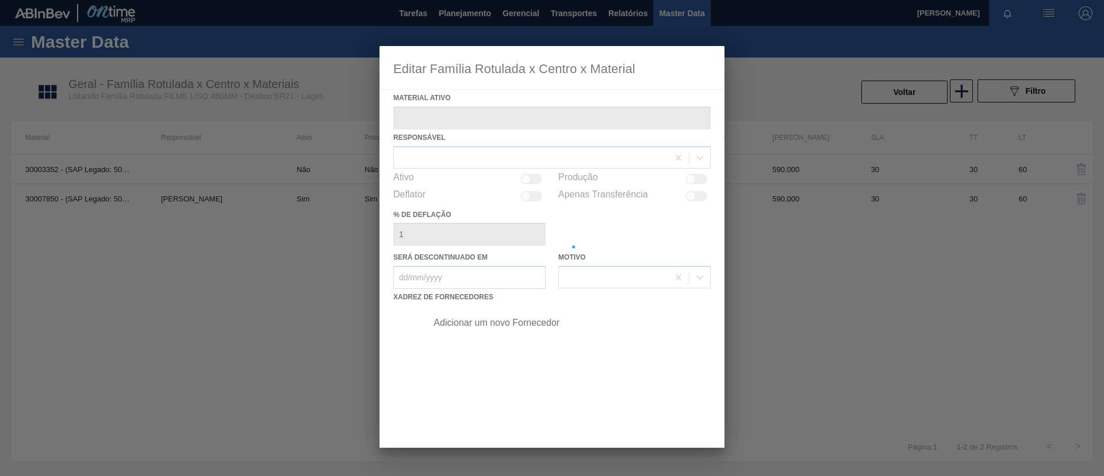
type ativo "30007850 - (SAP Legado: 50439952) - FILME CONTRATIL LISO 480x50"
checkbox input "true"
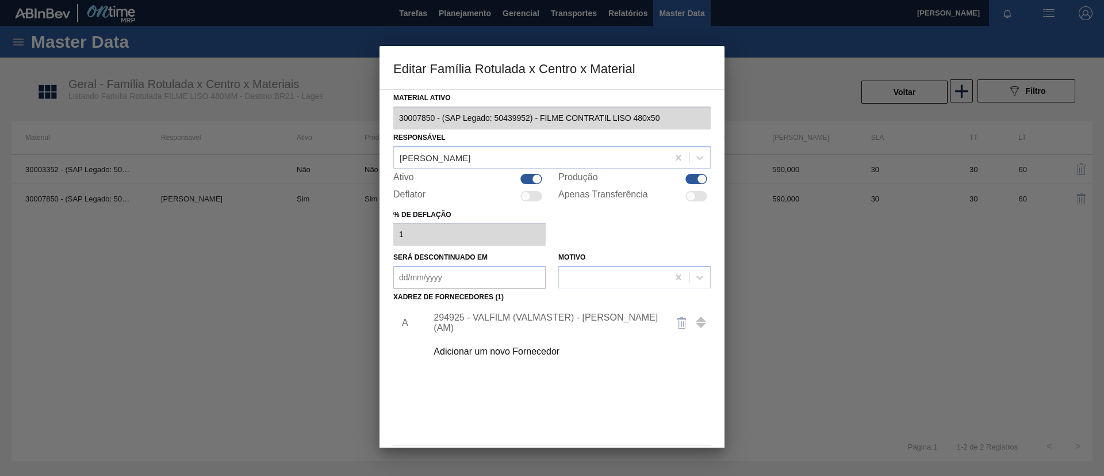
click at [575, 319] on div "294925 - VALFILM (VALMASTER) - MANAUS (AM)" at bounding box center [546, 322] width 225 height 21
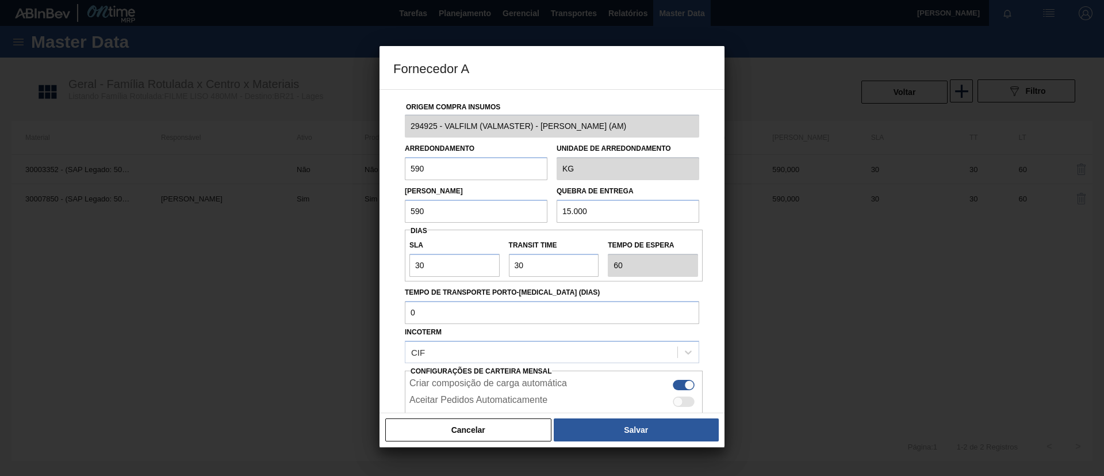
drag, startPoint x: 574, startPoint y: 201, endPoint x: 504, endPoint y: 199, distance: 69.6
click at [504, 199] on div "Lote Mínimo 590 Quebra de entrega 15.000" at bounding box center [552, 201] width 304 height 43
type input "12.500"
click at [648, 413] on div "Cancelar Salvar" at bounding box center [552, 429] width 345 height 35
click at [649, 419] on button "Salvar" at bounding box center [636, 429] width 165 height 23
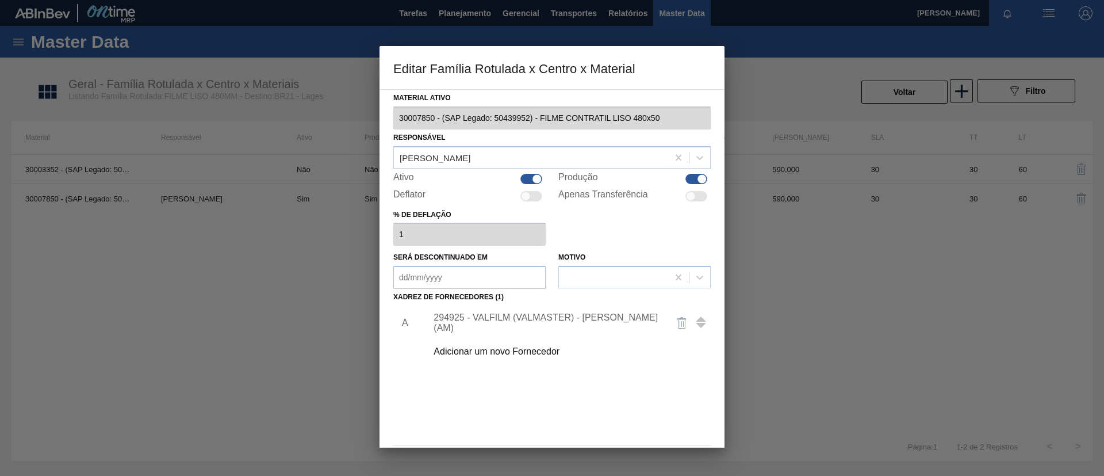
scroll to position [43, 0]
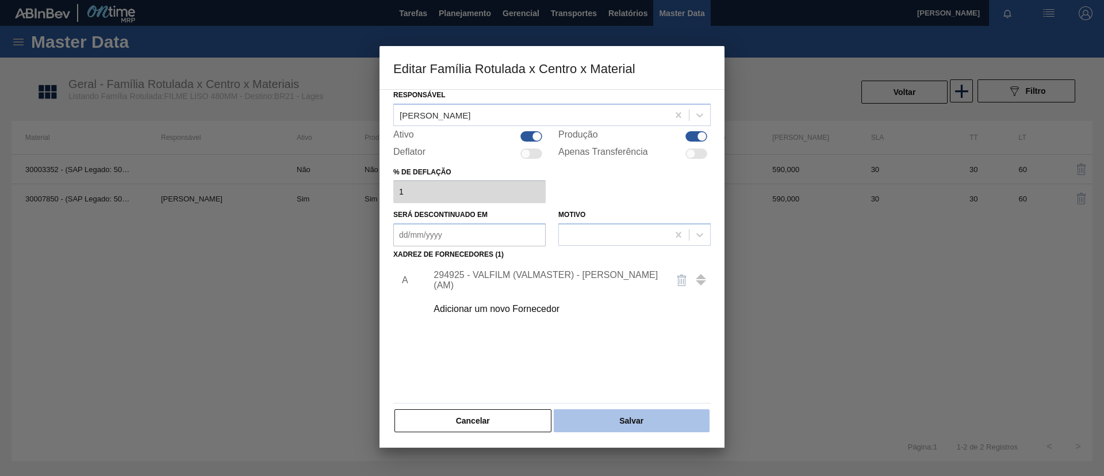
click at [645, 417] on button "Salvar" at bounding box center [632, 420] width 156 height 23
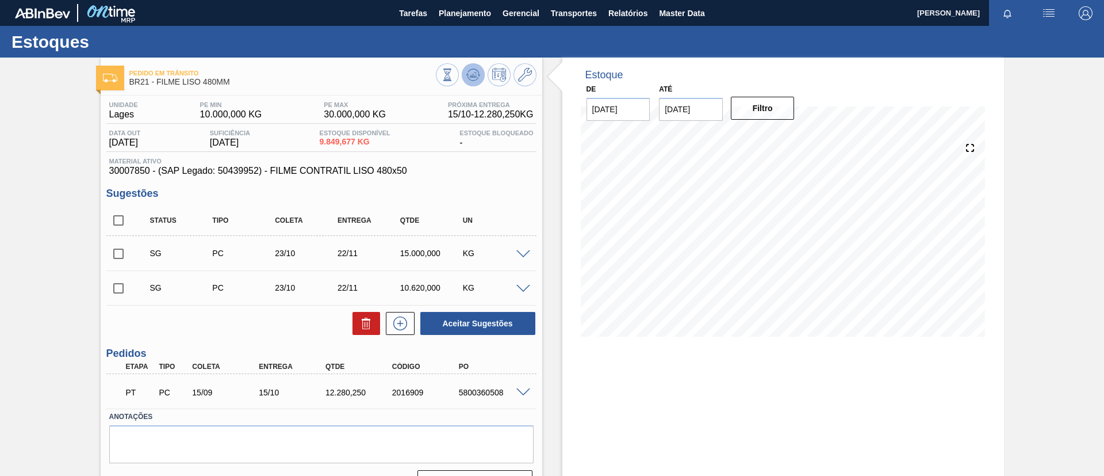
click at [477, 79] on icon at bounding box center [473, 75] width 14 height 14
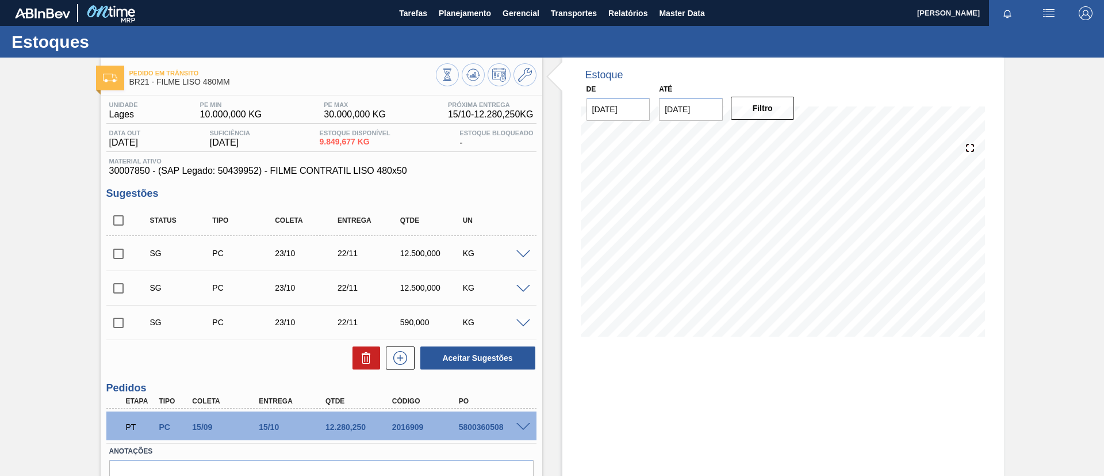
click at [129, 280] on input "checkbox" at bounding box center [118, 288] width 24 height 24
checkbox input "true"
click at [121, 256] on input "checkbox" at bounding box center [118, 254] width 24 height 24
click at [489, 342] on div "Status Tipo Coleta Entrega Qtde UN SG PC 23/10 22/11 12.500,000 KG Material 300…" at bounding box center [321, 287] width 430 height 165
click at [496, 348] on button "Aceitar Sugestões" at bounding box center [477, 357] width 115 height 23
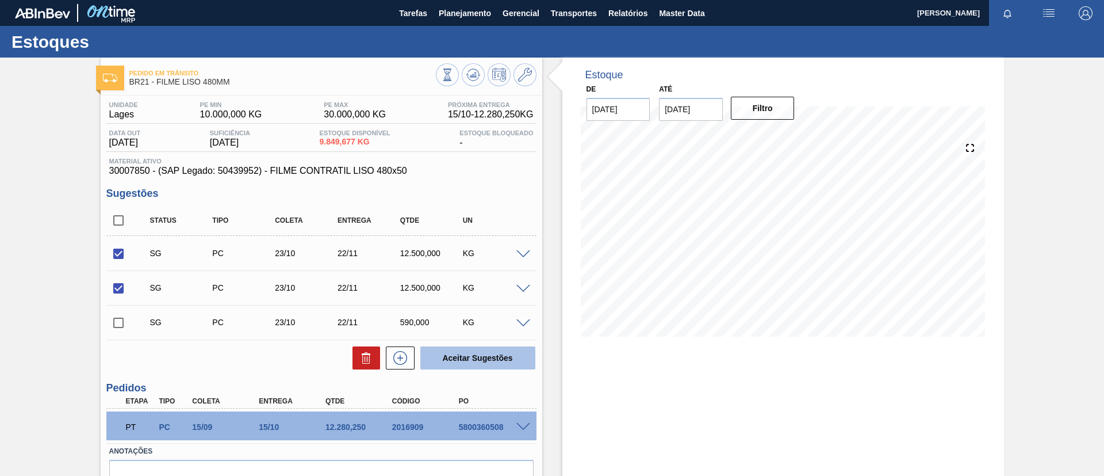
checkbox input "false"
click at [108, 276] on input "checkbox" at bounding box center [118, 288] width 24 height 24
checkbox input "true"
click at [112, 250] on input "checkbox" at bounding box center [118, 254] width 24 height 24
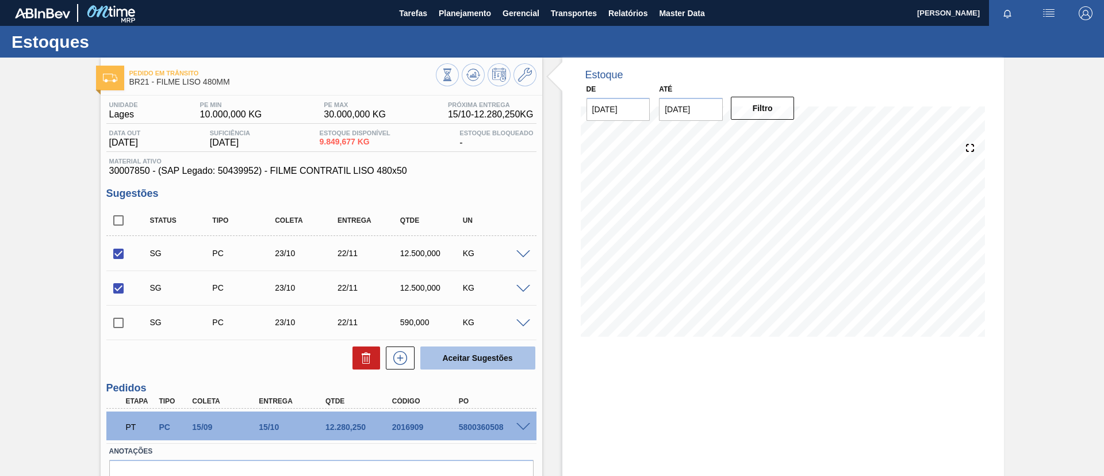
drag, startPoint x: 513, startPoint y: 381, endPoint x: 510, endPoint y: 362, distance: 19.3
click at [513, 378] on div "Unidade Lages PE MIN 10.000,000 KG PE MAX 30.000,000 KG Próxima Entrega 15/10 -…" at bounding box center [322, 313] width 442 height 436
click at [510, 362] on button "Aceitar Sugestões" at bounding box center [477, 357] width 115 height 23
checkbox input "false"
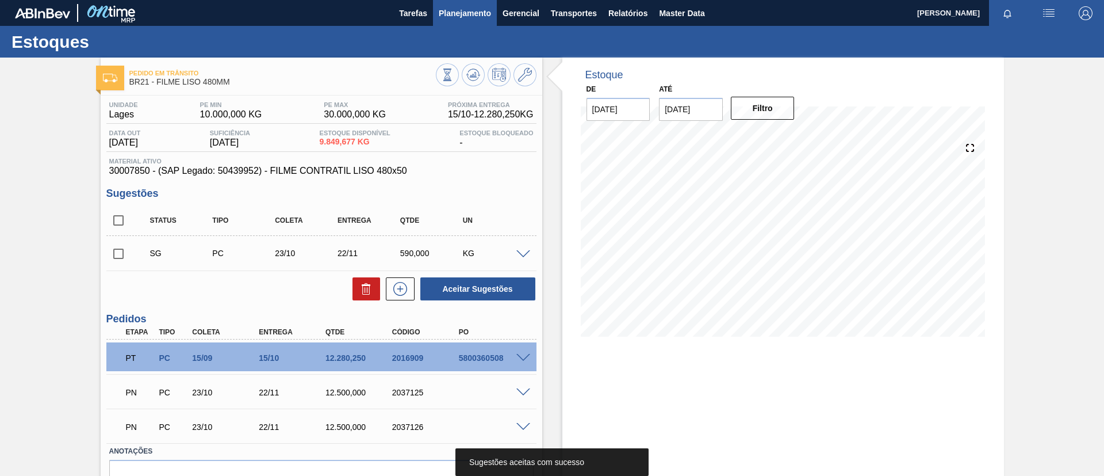
click at [451, 14] on span "Planejamento" at bounding box center [465, 13] width 52 height 14
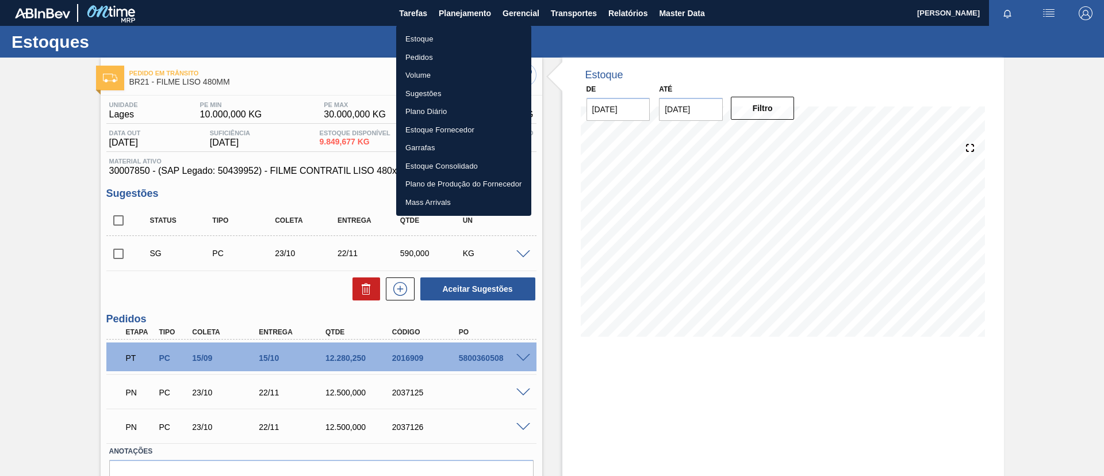
click at [458, 29] on ul "Estoque Pedidos Volume Sugestões Plano Diário Estoque Fornecedor Garrafas Estoq…" at bounding box center [463, 120] width 135 height 190
click at [462, 33] on li "Estoque" at bounding box center [463, 39] width 135 height 18
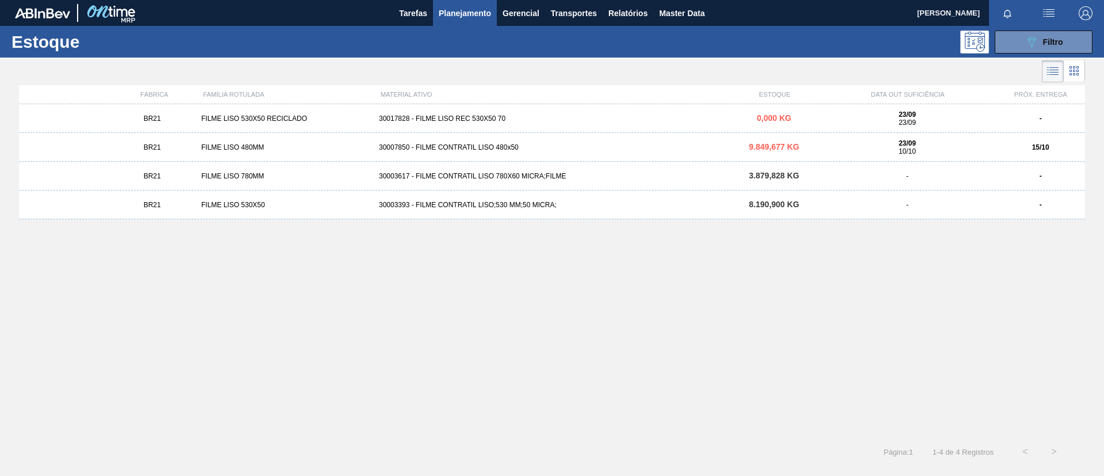
click at [256, 209] on div "BR21 FILME LISO 530X50 30003393 - FILME CONTRATIL LISO;530 MM;50 MICRA; 8.190,9…" at bounding box center [552, 204] width 1066 height 29
click at [1074, 70] on icon at bounding box center [1074, 71] width 2 height 2
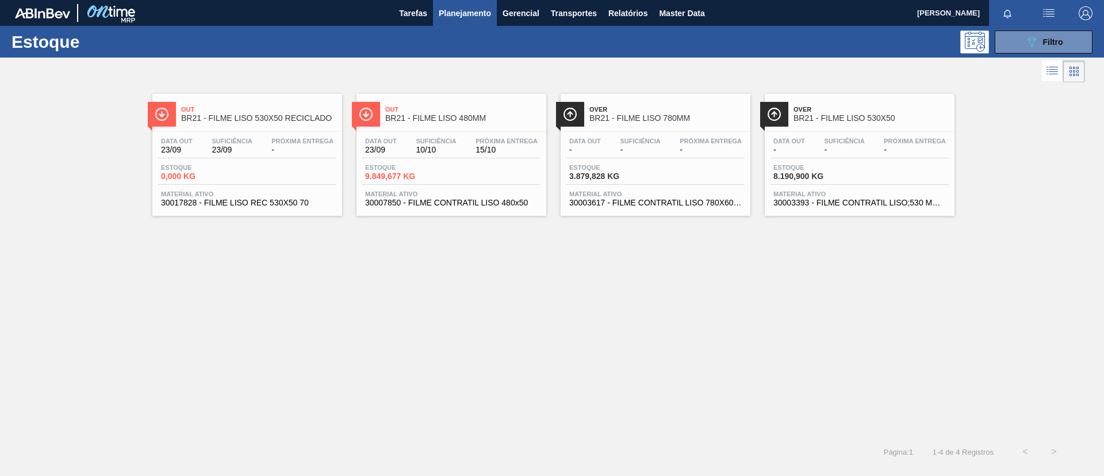
click at [987, 188] on div "Out BR21 - FILME LISO 530X50 RECICLADO Data out 23/09 Suficiência 23/09 Próxima…" at bounding box center [552, 150] width 1104 height 131
drag, startPoint x: 884, startPoint y: 135, endPoint x: 878, endPoint y: 140, distance: 8.6
click at [884, 135] on div "Data out - Suficiência - Próxima Entrega - Estoque 8.190,900 KG Material ativo …" at bounding box center [860, 171] width 190 height 78
click at [445, 104] on div "Out BR21 - FILME LISO 480MM" at bounding box center [462, 114] width 155 height 26
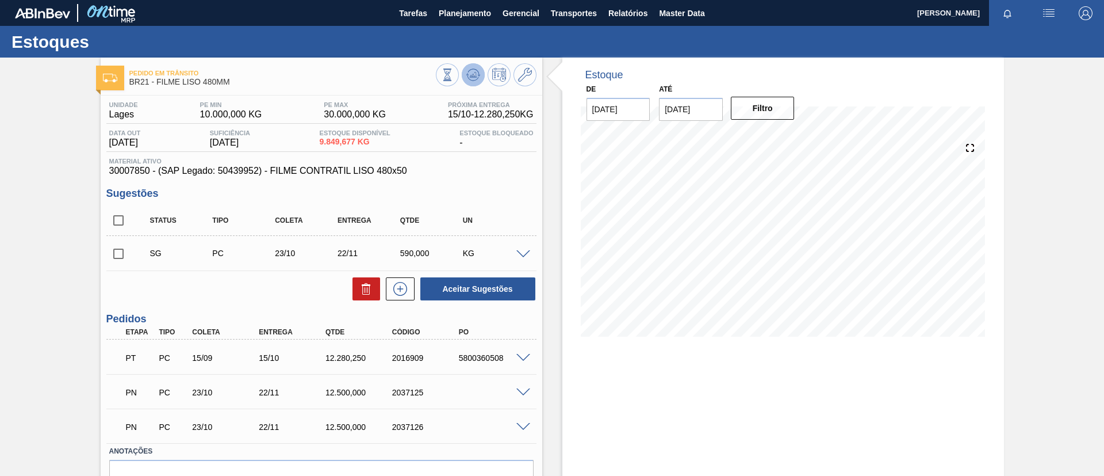
click at [475, 77] on icon at bounding box center [473, 75] width 14 height 14
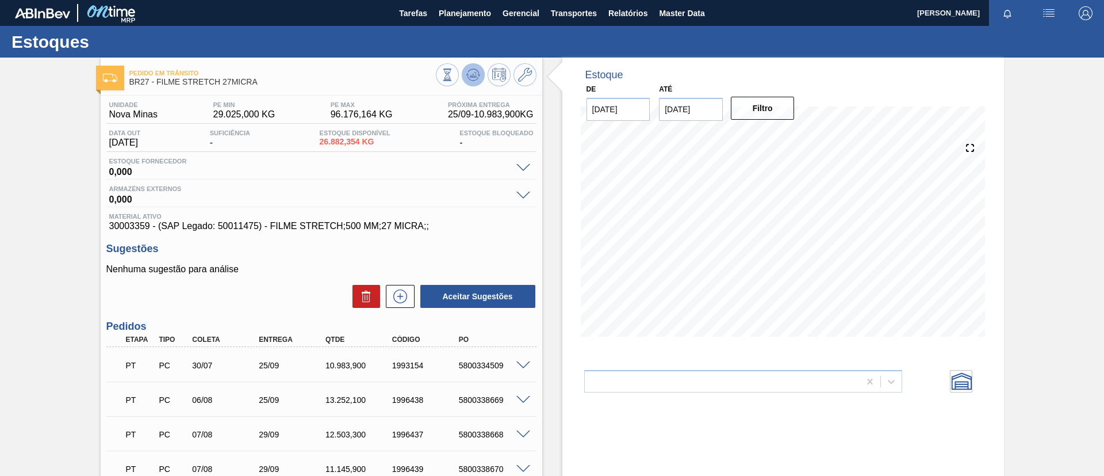
click at [473, 79] on icon at bounding box center [473, 75] width 14 height 14
click at [474, 74] on icon at bounding box center [472, 74] width 7 height 5
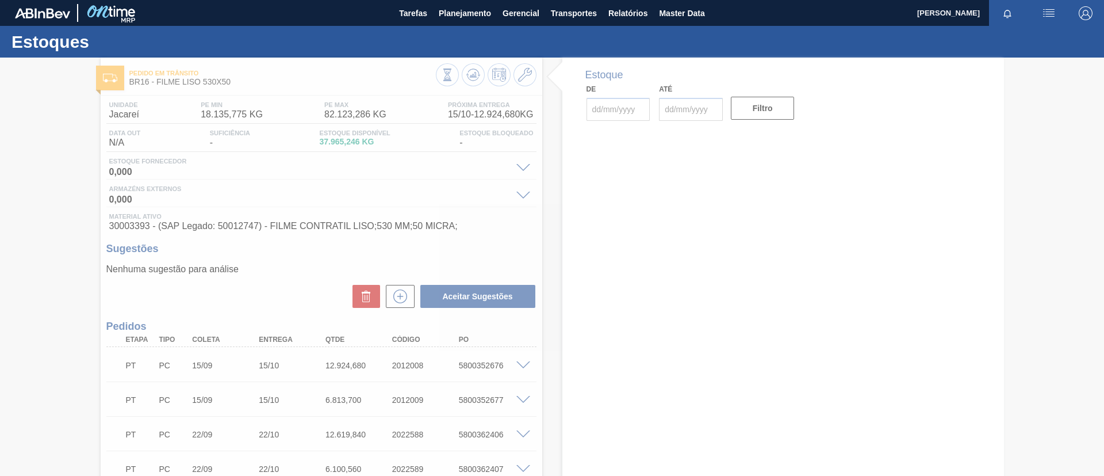
type input "[DATE]"
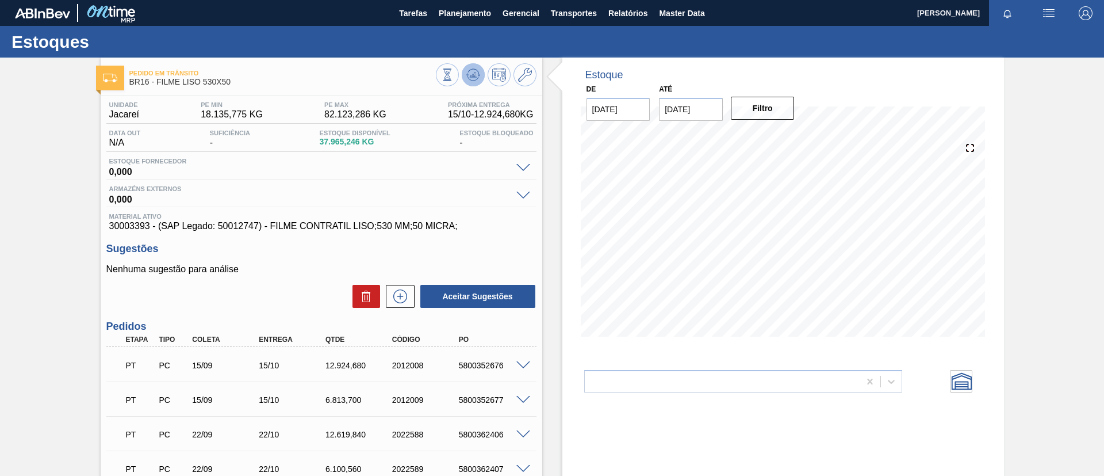
click at [479, 79] on button at bounding box center [473, 74] width 23 height 23
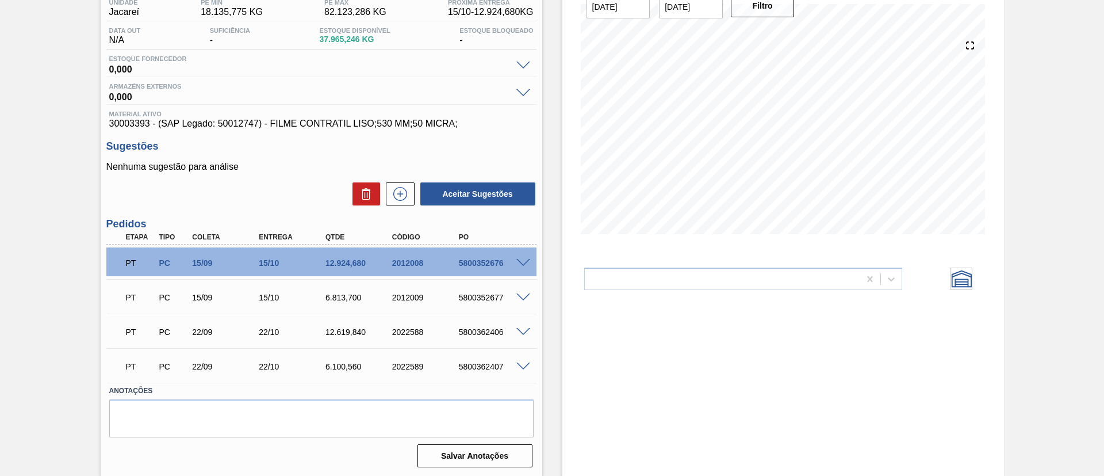
scroll to position [104, 0]
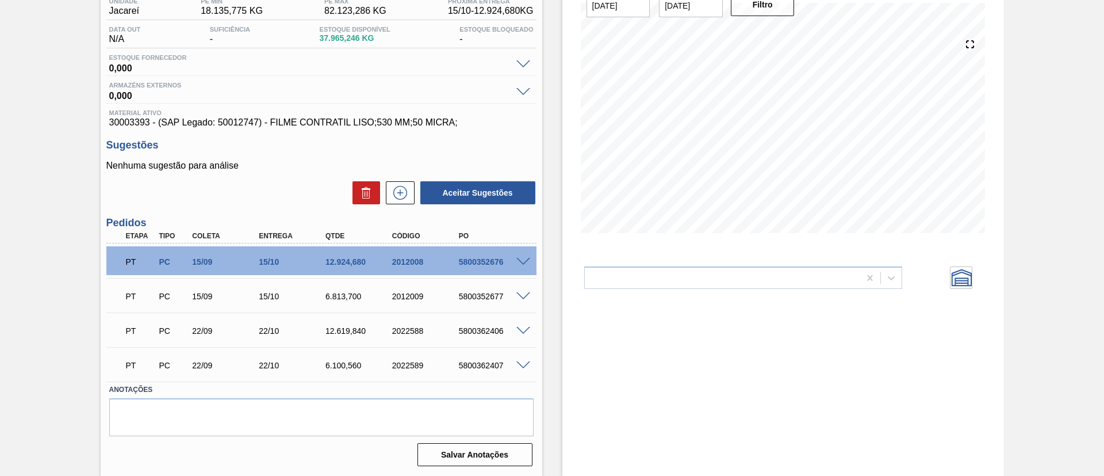
click at [522, 258] on span at bounding box center [523, 262] width 14 height 9
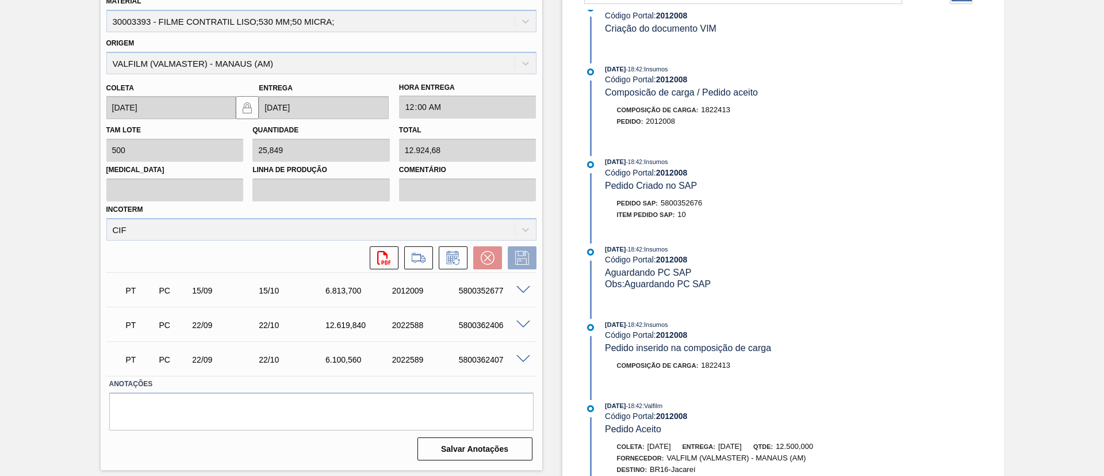
scroll to position [298, 0]
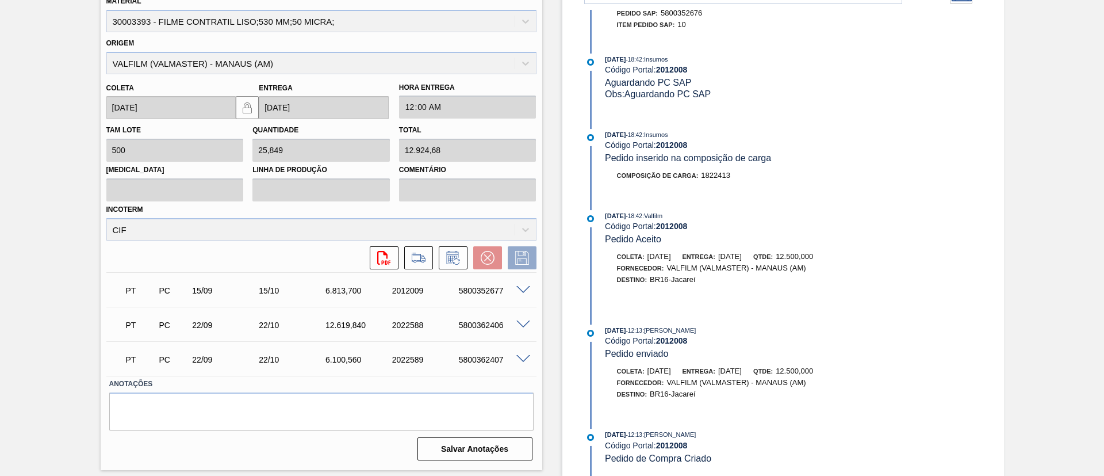
click at [519, 290] on span at bounding box center [523, 290] width 14 height 9
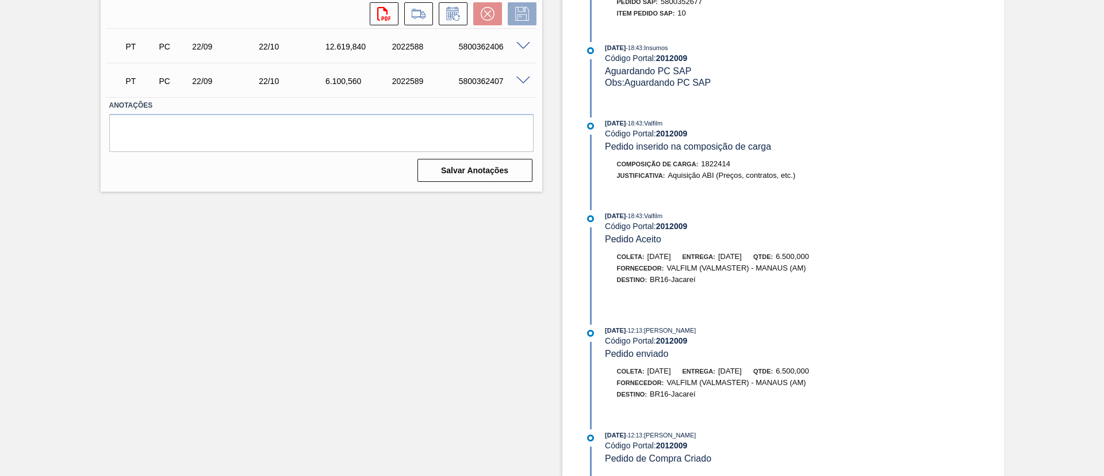
scroll to position [494, 0]
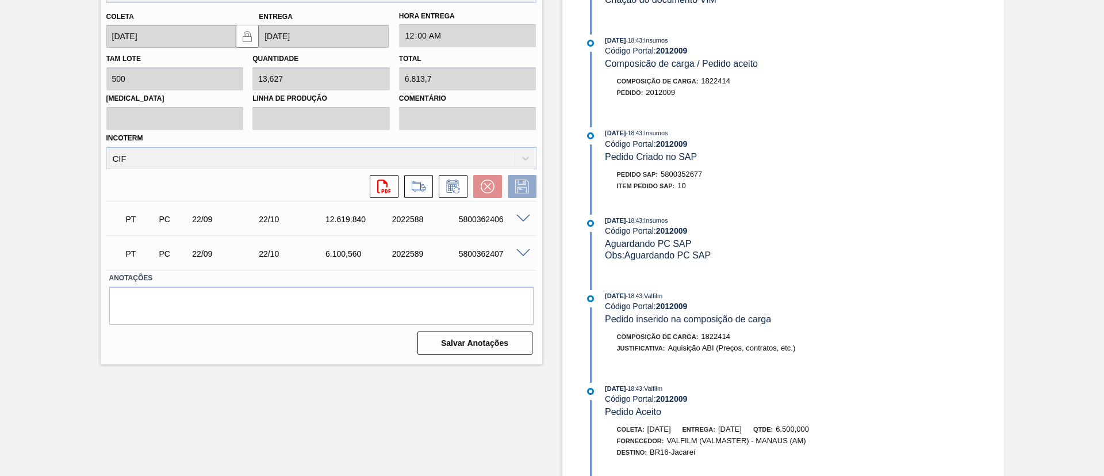
click at [526, 222] on div "5800362406" at bounding box center [493, 219] width 75 height 9
click at [526, 221] on span at bounding box center [523, 219] width 14 height 9
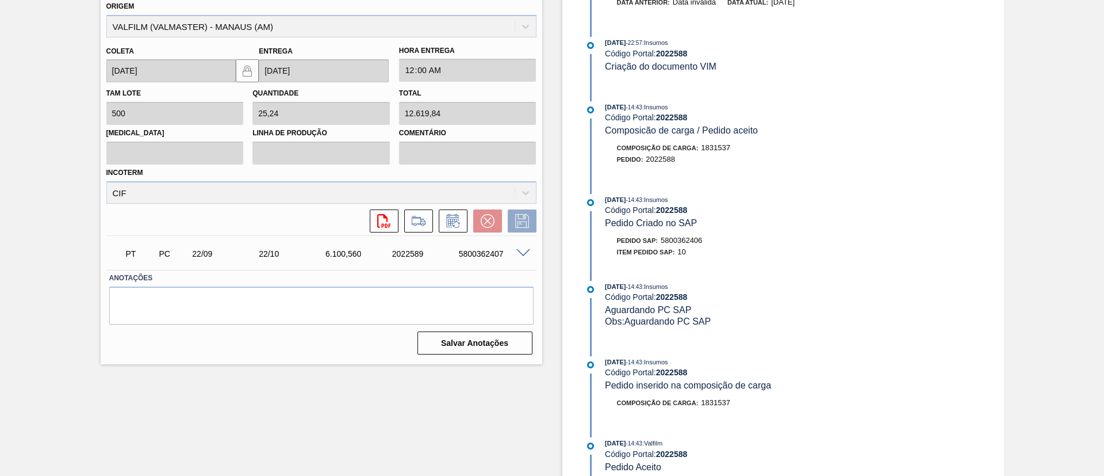
scroll to position [182, 0]
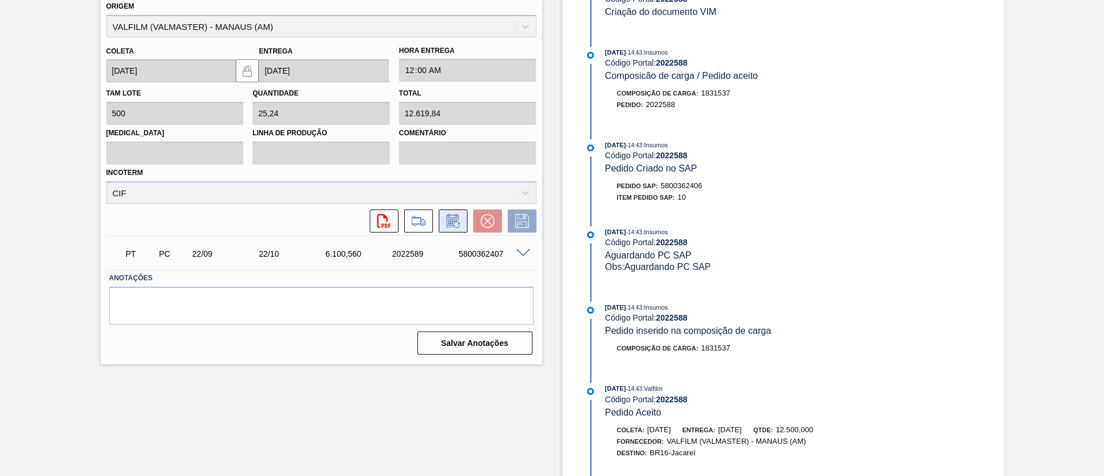
click at [447, 216] on icon at bounding box center [452, 220] width 12 height 13
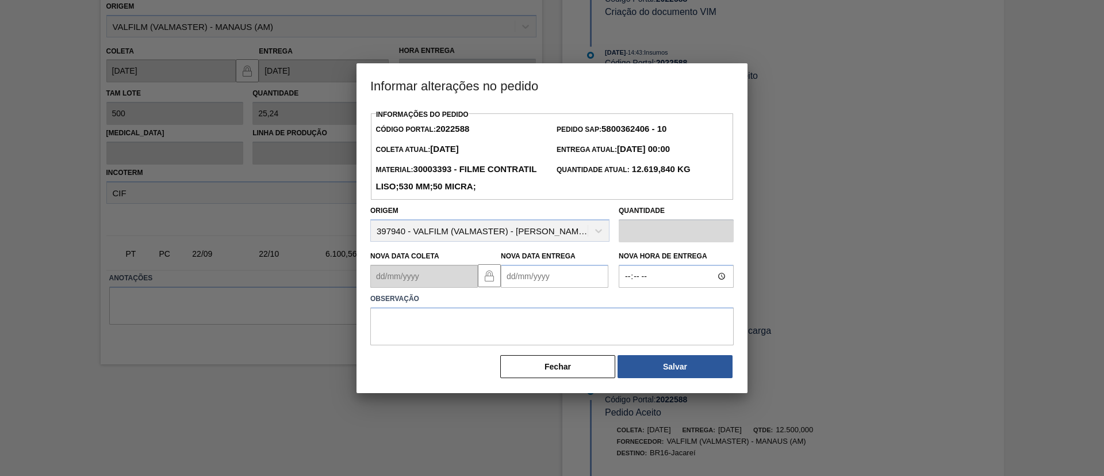
click at [546, 282] on div "Nova Data Entrega" at bounding box center [555, 268] width 108 height 40
click at [562, 288] on Entrega2022588 "Nova Data Entrega" at bounding box center [555, 276] width 108 height 23
click at [630, 308] on div "setembro 2025" at bounding box center [570, 303] width 138 height 10
click at [631, 308] on button "Next Month" at bounding box center [630, 304] width 8 height 8
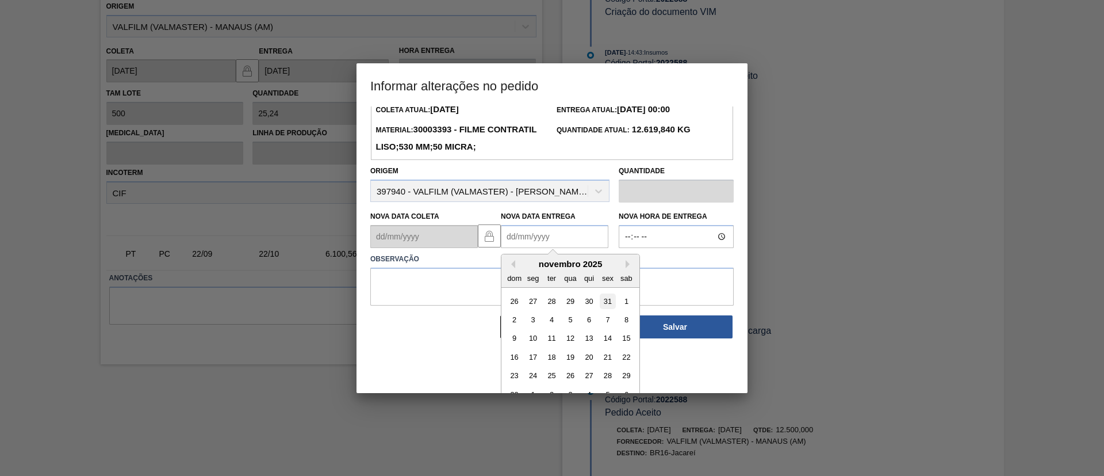
scroll to position [57, 0]
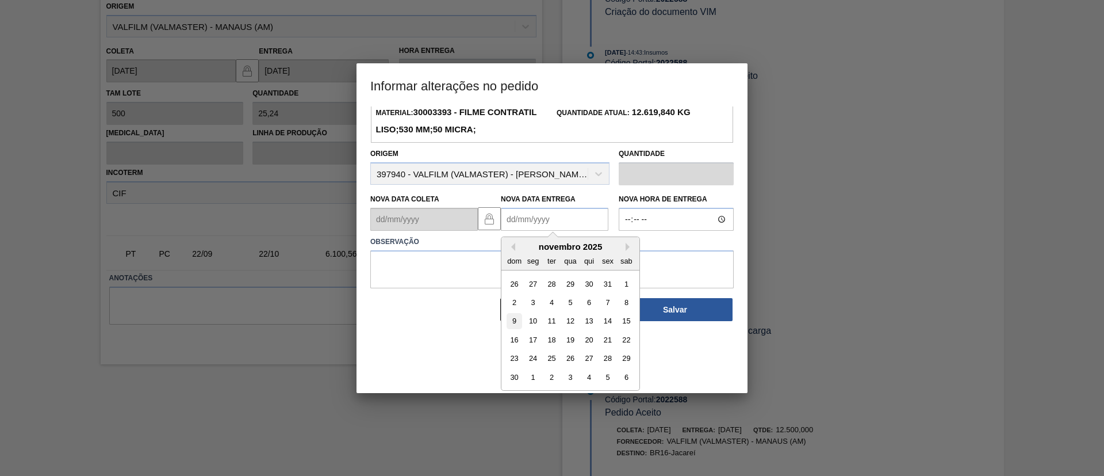
click at [518, 329] on div "9" at bounding box center [515, 321] width 16 height 16
type Entrega2022588 "09/11/2025"
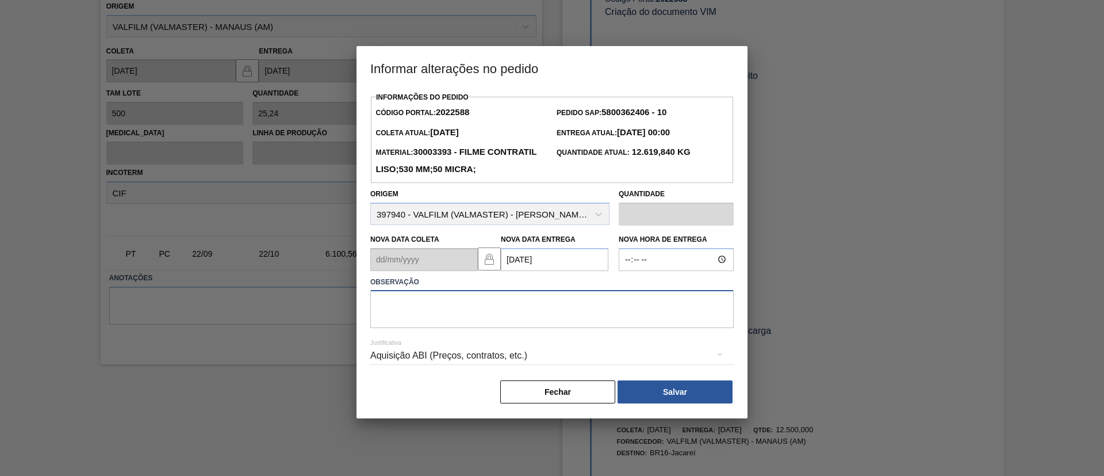
click at [522, 312] on textarea at bounding box center [551, 309] width 363 height 38
drag, startPoint x: 523, startPoint y: 317, endPoint x: 309, endPoint y: 321, distance: 214.0
click at [309, 321] on div "Informar alterações no pedido Informações do Pedido Código Portal: 2022588 Pedi…" at bounding box center [552, 238] width 1104 height 476
type textarea "Data Original"
click at [660, 403] on button "Salvar" at bounding box center [675, 391] width 115 height 23
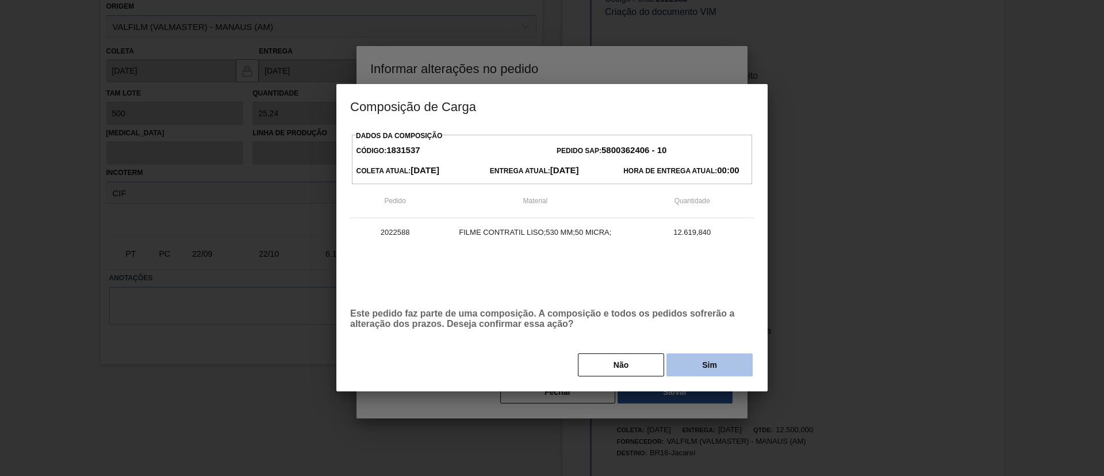
click at [686, 373] on button "Sim" at bounding box center [710, 364] width 86 height 23
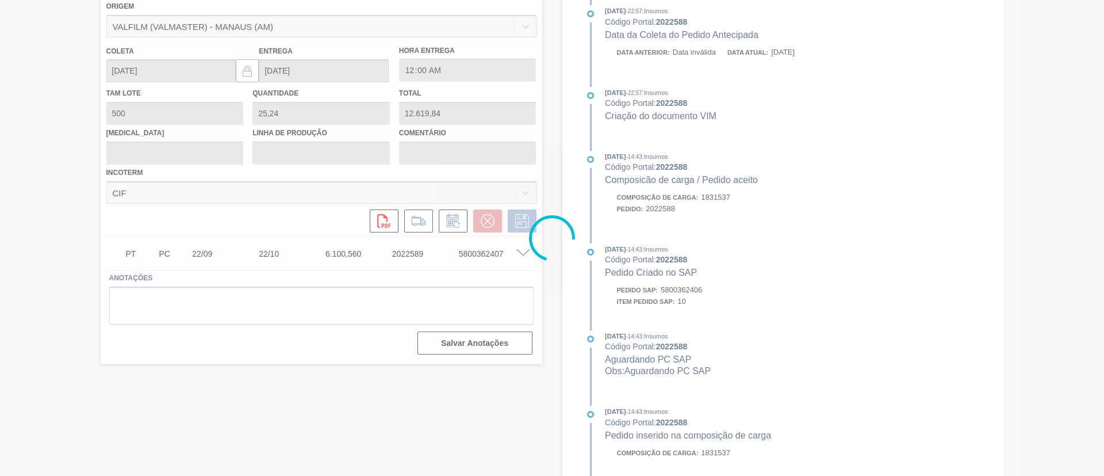
scroll to position [287, 0]
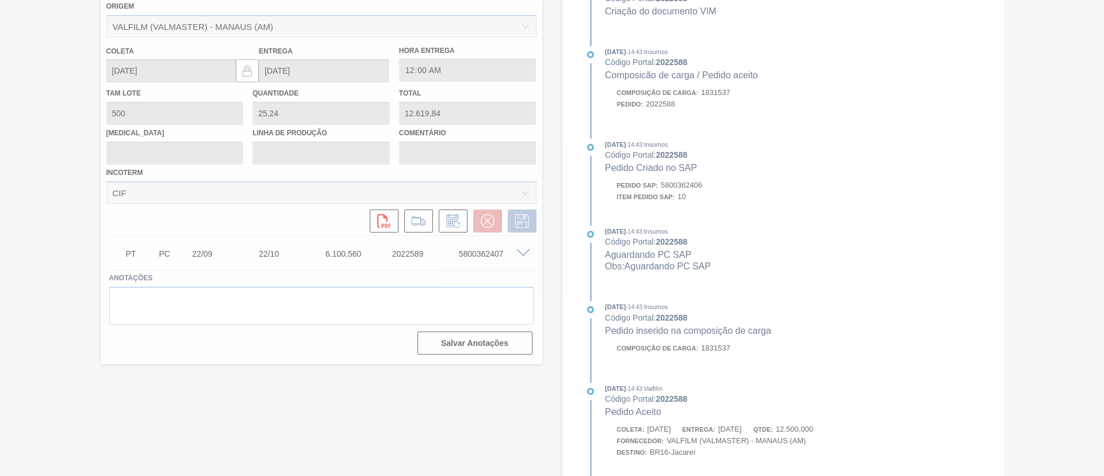
type input "Data Original"
type input "09/11/2025"
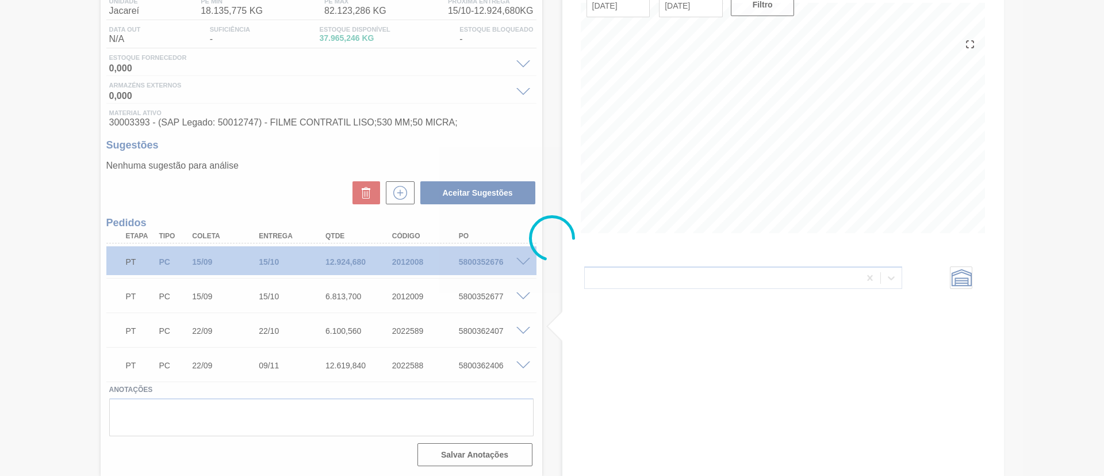
drag, startPoint x: 584, startPoint y: 303, endPoint x: 388, endPoint y: 355, distance: 202.4
click at [367, 356] on div at bounding box center [552, 238] width 1104 height 476
click at [522, 332] on div at bounding box center [552, 238] width 1104 height 476
click at [522, 330] on div at bounding box center [552, 238] width 1104 height 476
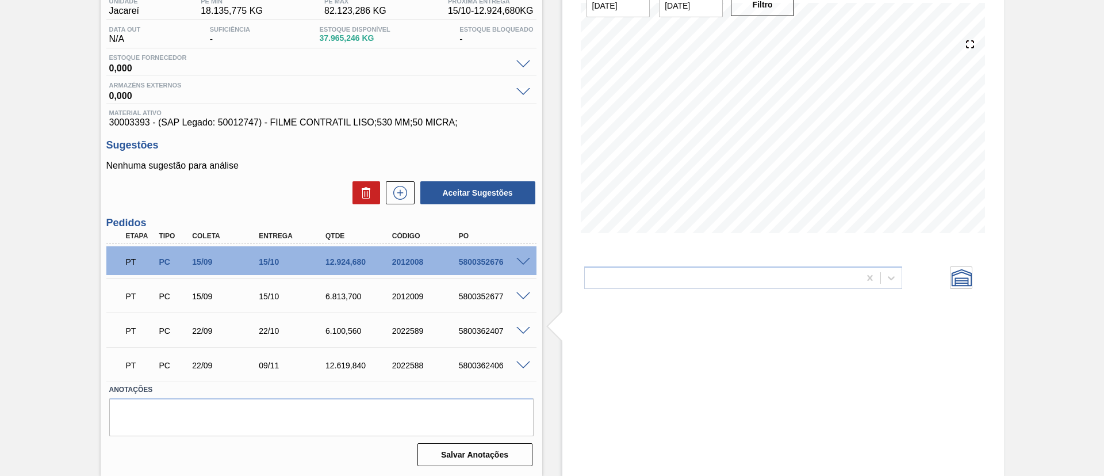
click at [523, 329] on span at bounding box center [523, 331] width 14 height 9
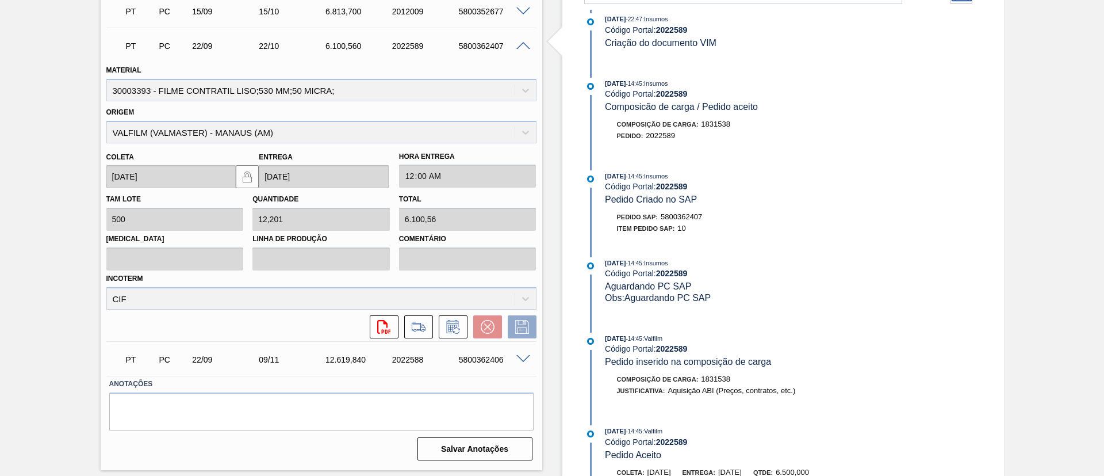
scroll to position [472, 0]
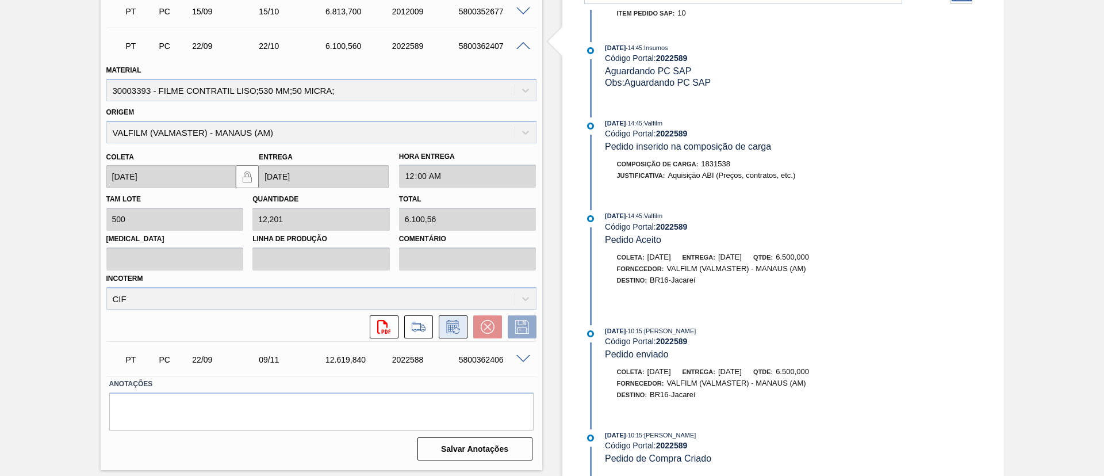
click at [457, 330] on icon at bounding box center [453, 327] width 18 height 14
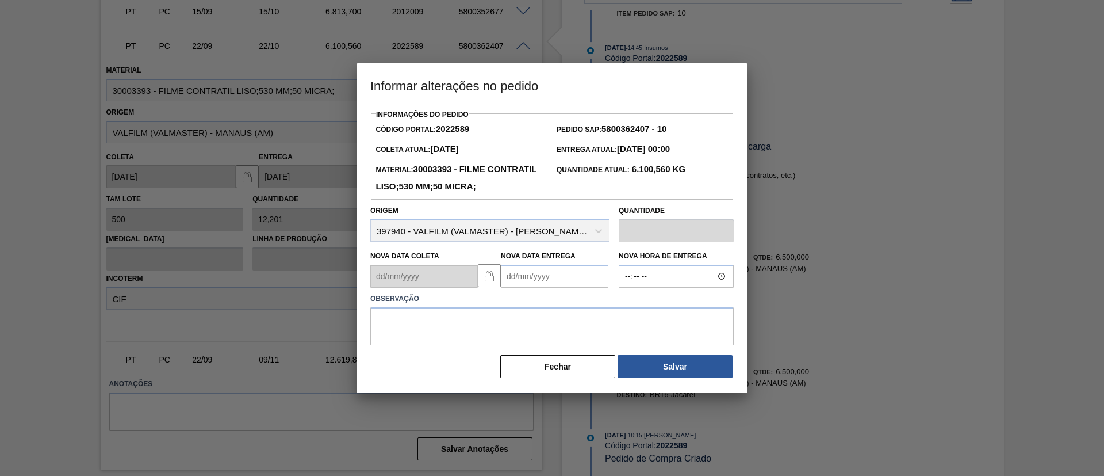
click at [572, 288] on Entrega2022589 "Nova Data Entrega" at bounding box center [555, 276] width 108 height 23
click at [626, 308] on button "Next Month" at bounding box center [630, 304] width 8 height 8
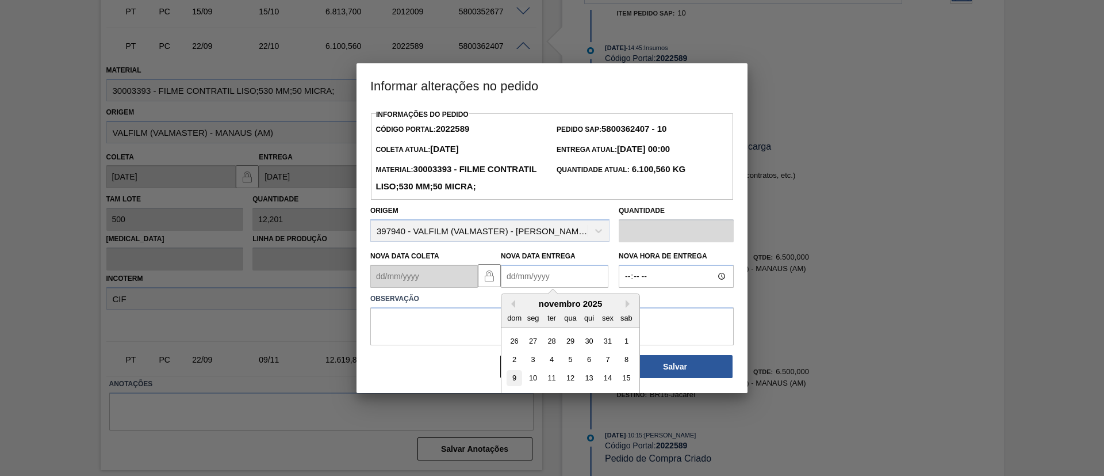
click at [515, 386] on div "9" at bounding box center [515, 378] width 16 height 16
type Entrega2022589 "09/11/2025"
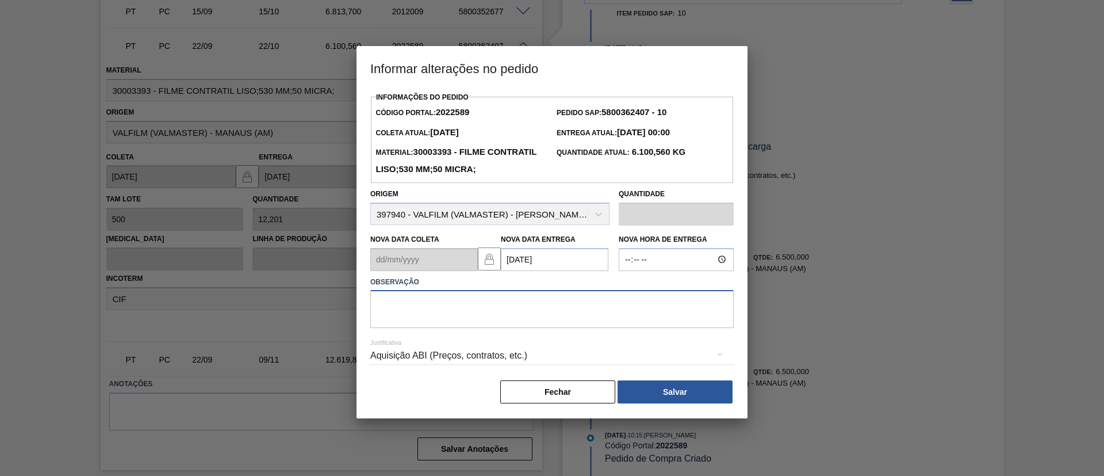
click at [515, 322] on textarea at bounding box center [551, 309] width 363 height 38
paste textarea "Data Original"
type textarea "Data Original"
click at [685, 377] on div "Aquisição ABI (Preços, contratos, etc.)" at bounding box center [551, 356] width 363 height 41
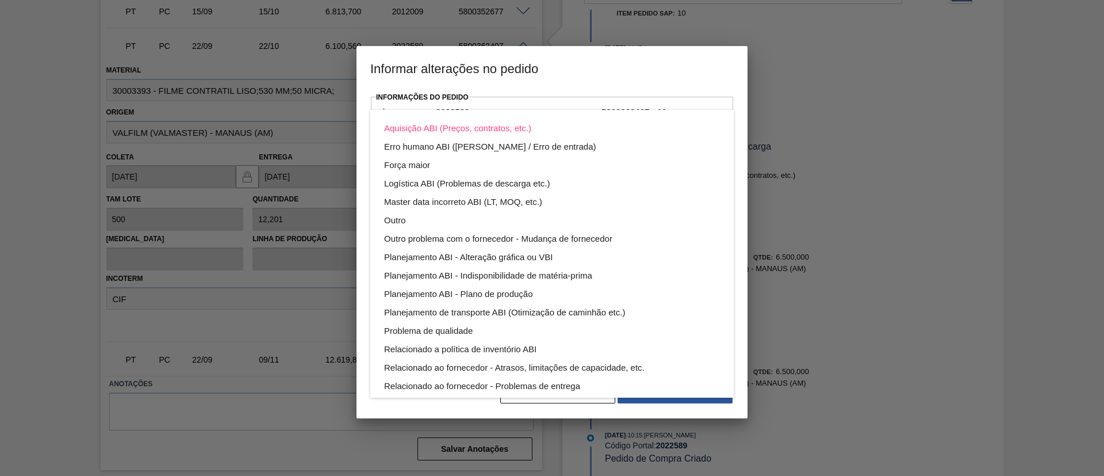
click at [689, 403] on div "Aquisição ABI (Preços, contratos, etc.) Erro humano ABI (Cálculo / Erro de entr…" at bounding box center [552, 238] width 1104 height 476
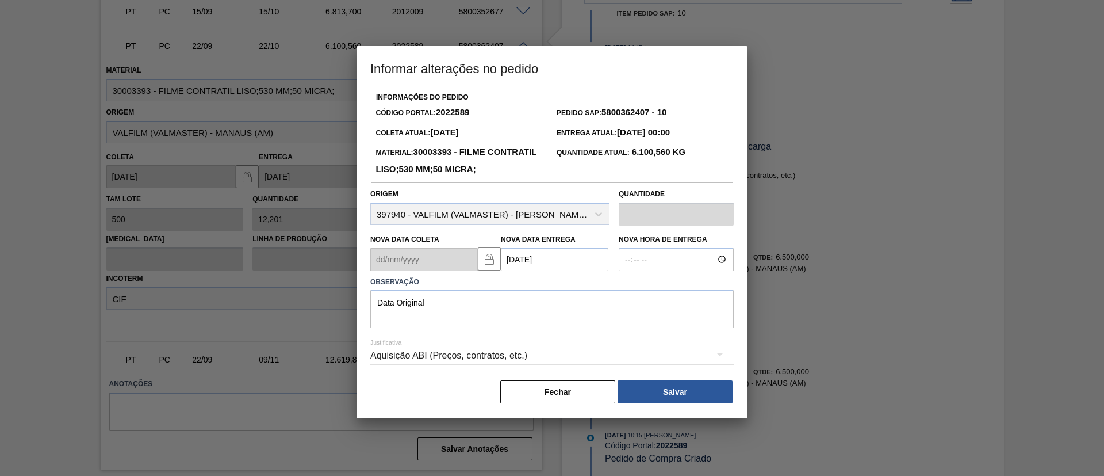
click at [691, 407] on div "Aquisição ABI (Preços, contratos, etc.) Erro humano ABI (Cálculo / Erro de entr…" at bounding box center [552, 238] width 1104 height 476
click at [691, 403] on button "Salvar" at bounding box center [675, 391] width 115 height 23
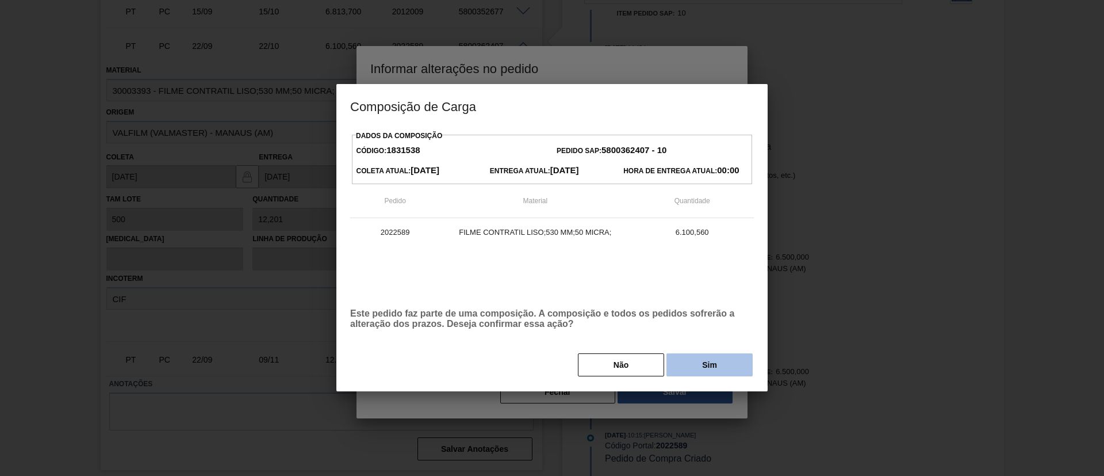
click at [698, 368] on button "Sim" at bounding box center [710, 364] width 86 height 23
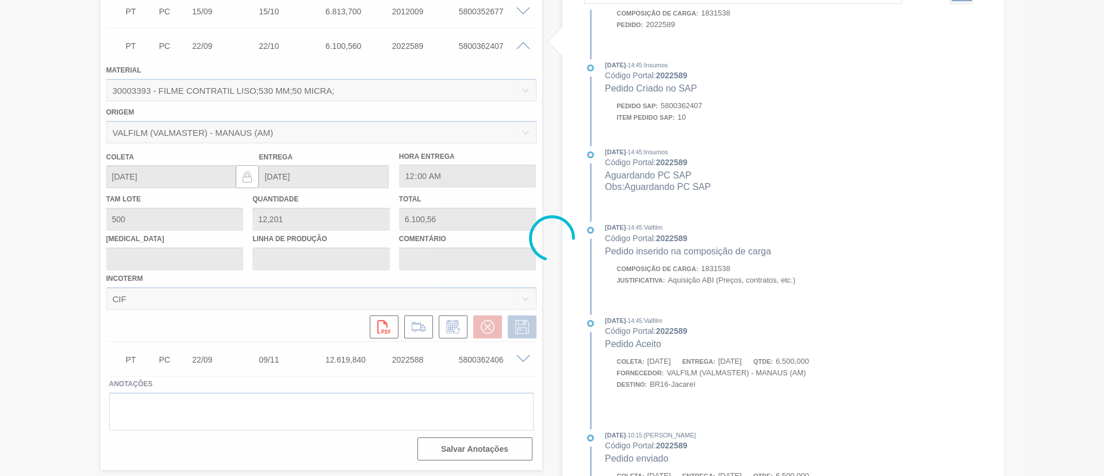
scroll to position [576, 0]
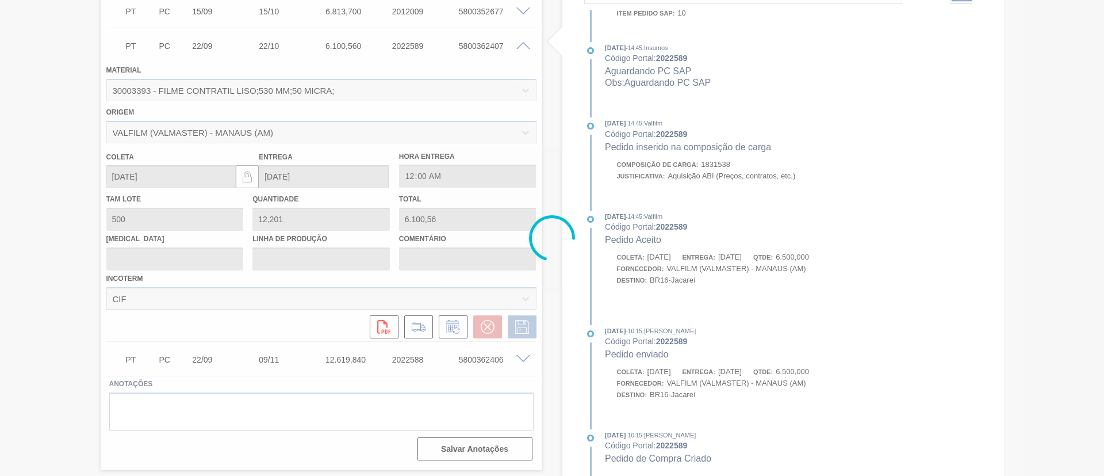
type input "Data Original"
type input "09/11/2025"
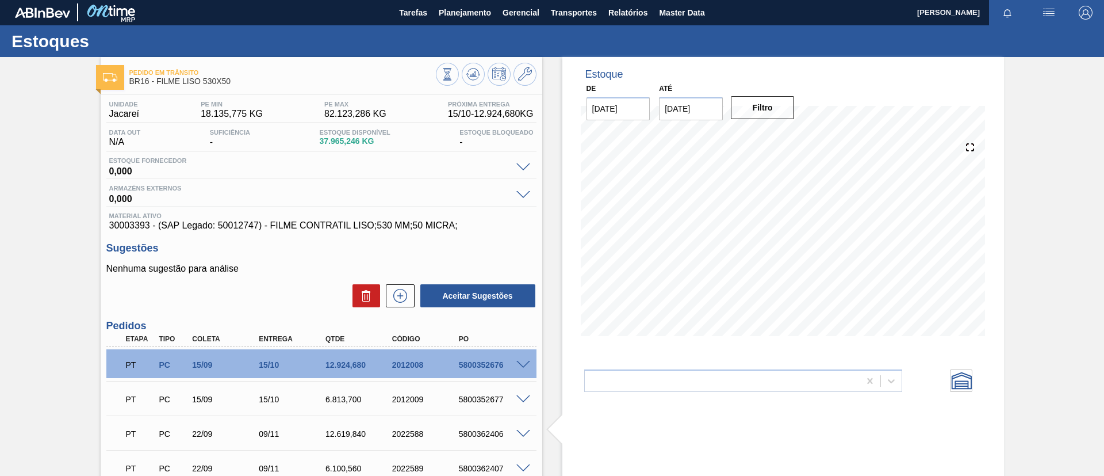
scroll to position [0, 0]
click at [477, 78] on icon at bounding box center [473, 78] width 12 height 6
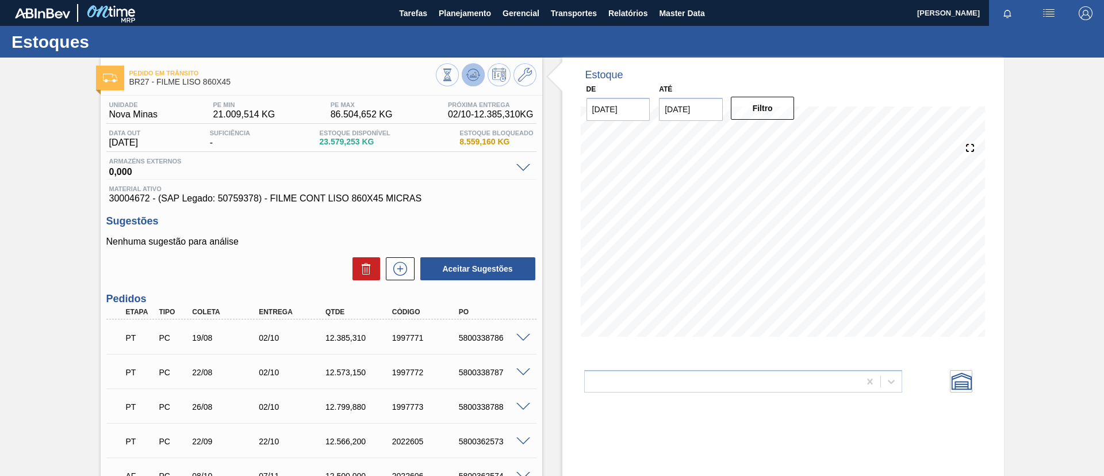
click at [468, 82] on button at bounding box center [473, 74] width 23 height 23
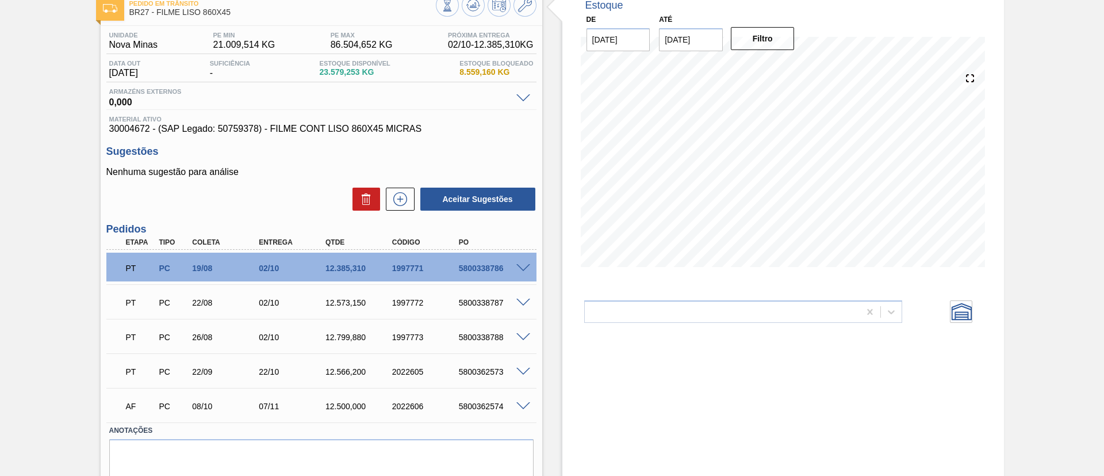
scroll to position [110, 0]
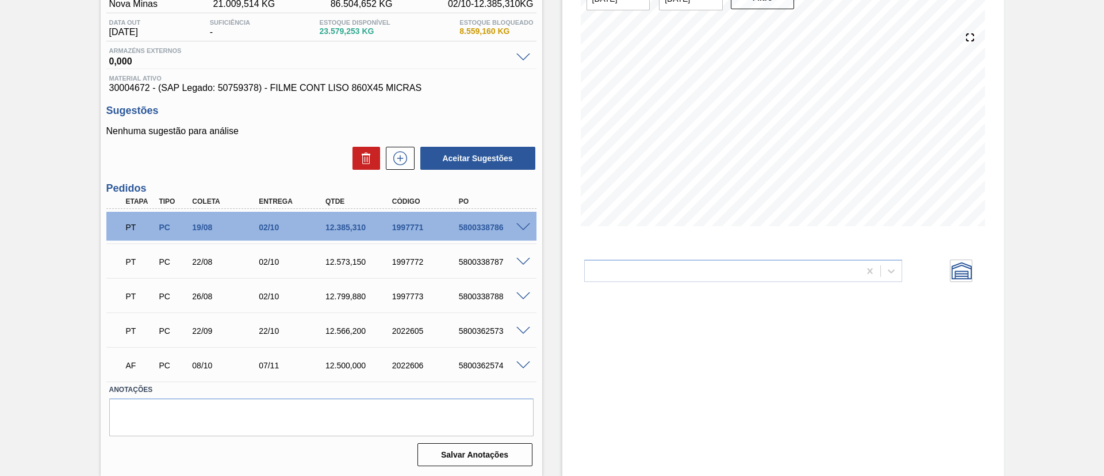
click at [523, 336] on div "PT PC 22/09 22/10 12.566,200 2022605 5800362573" at bounding box center [321, 329] width 430 height 29
click at [519, 331] on span at bounding box center [523, 331] width 14 height 9
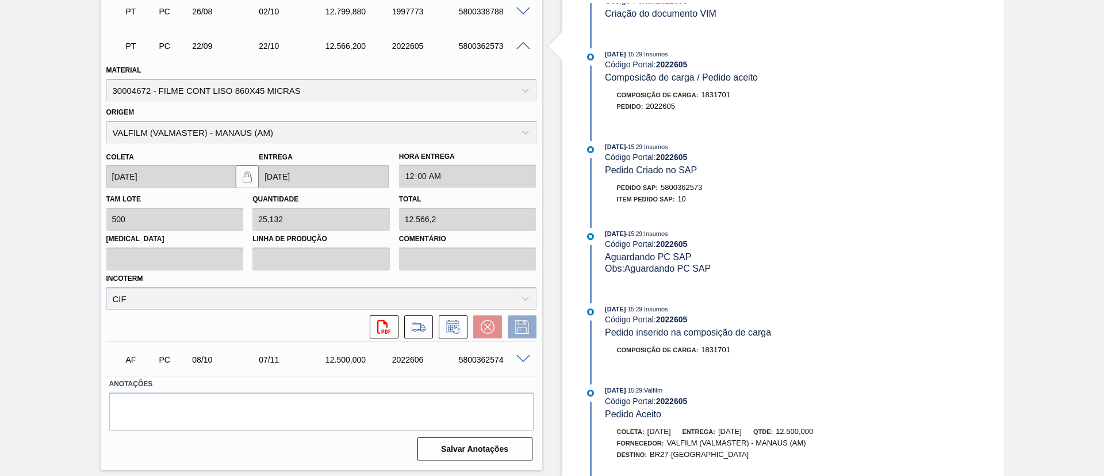
scroll to position [454, 0]
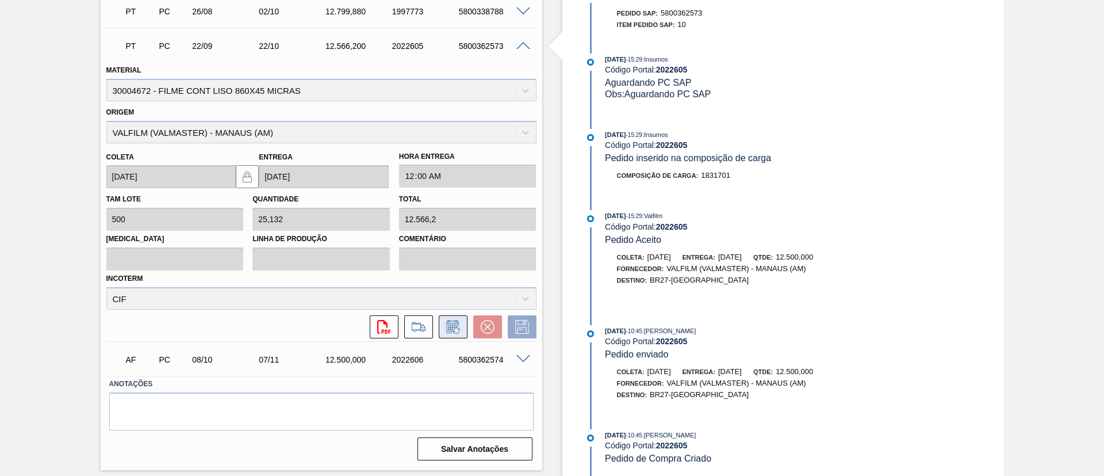
click at [454, 321] on icon at bounding box center [453, 327] width 18 height 14
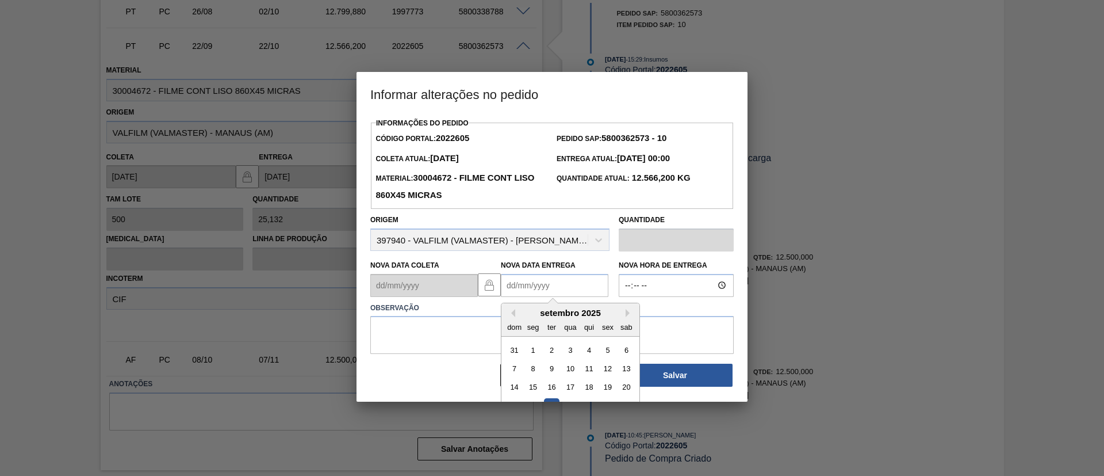
click at [545, 294] on Entrega2022605 "Nova Data Entrega" at bounding box center [555, 285] width 108 height 23
click at [625, 314] on div "Previous Month Next Month setembro 2025 dom seg ter qua qui sex sab 31 1 2 3 4 …" at bounding box center [570, 370] width 139 height 136
click at [630, 314] on button "Next Month" at bounding box center [630, 313] width 8 height 8
click at [602, 373] on div "7" at bounding box center [608, 369] width 16 height 16
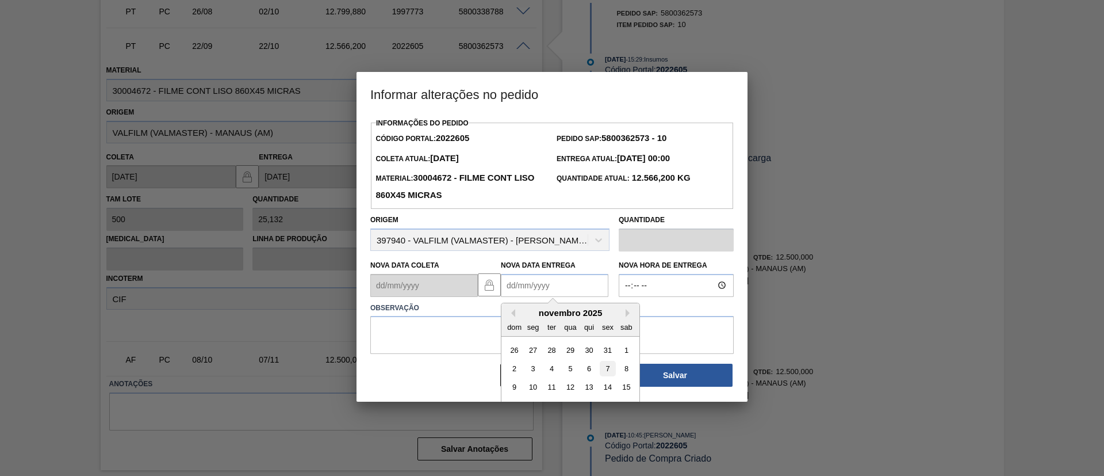
type Entrega2022605 "07/11/2025"
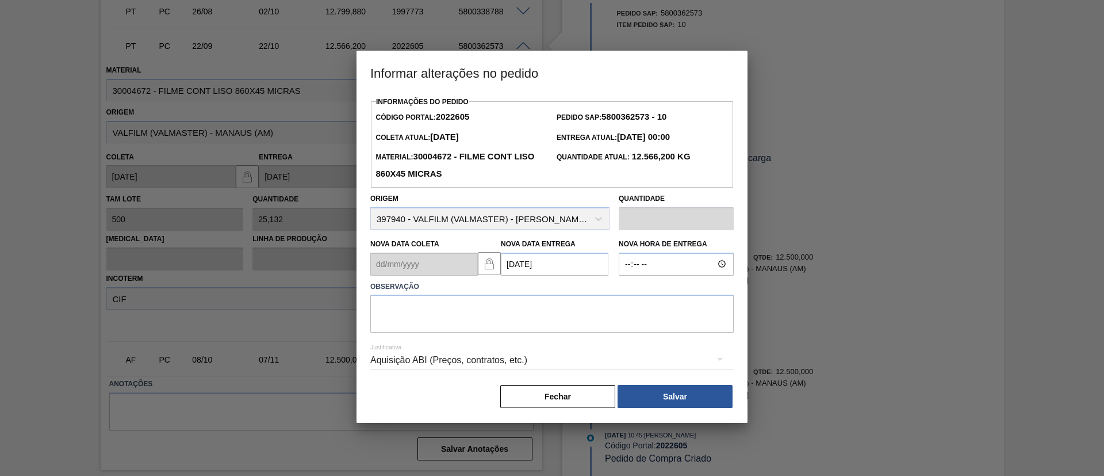
click at [592, 338] on div "Justificativa Aquisição ABI (Preços, contratos, etc.)" at bounding box center [551, 352] width 363 height 41
click at [593, 316] on textarea at bounding box center [551, 313] width 363 height 38
paste textarea "Data Original"
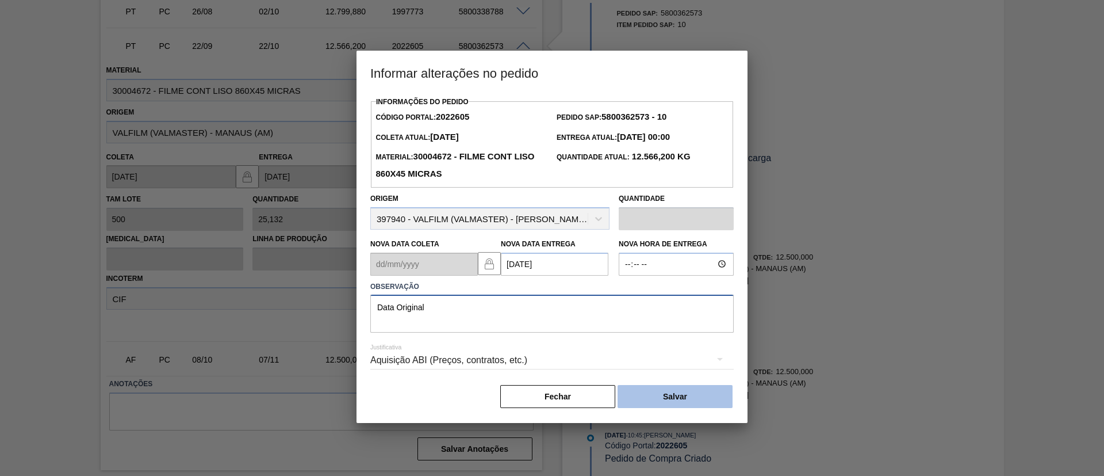
type textarea "Data Original"
click at [664, 392] on button "Salvar" at bounding box center [675, 396] width 115 height 23
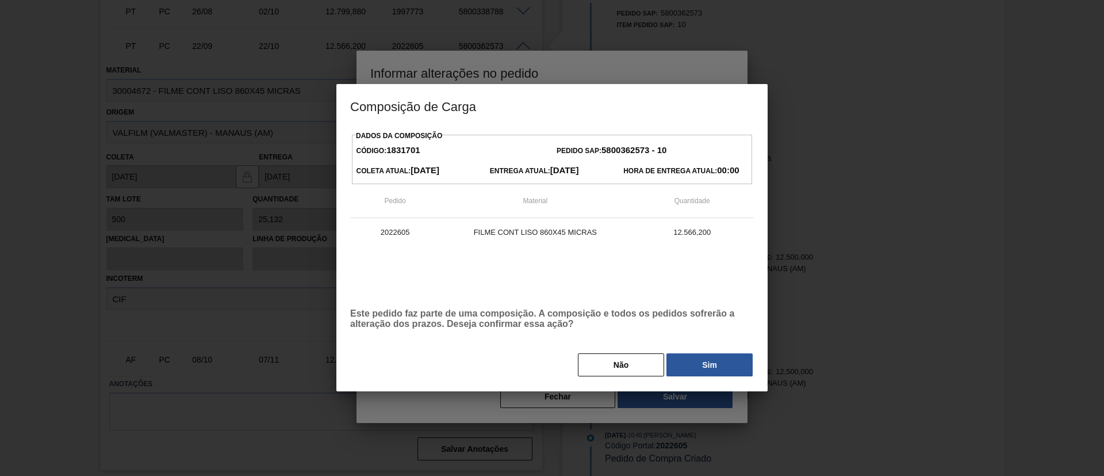
click at [687, 351] on div "Dados da Composição Código: 1831701 Pedido SAP: 5800362573 - 10 Coleta Atual: 0…" at bounding box center [552, 253] width 404 height 250
click at [694, 362] on button "Sim" at bounding box center [710, 364] width 86 height 23
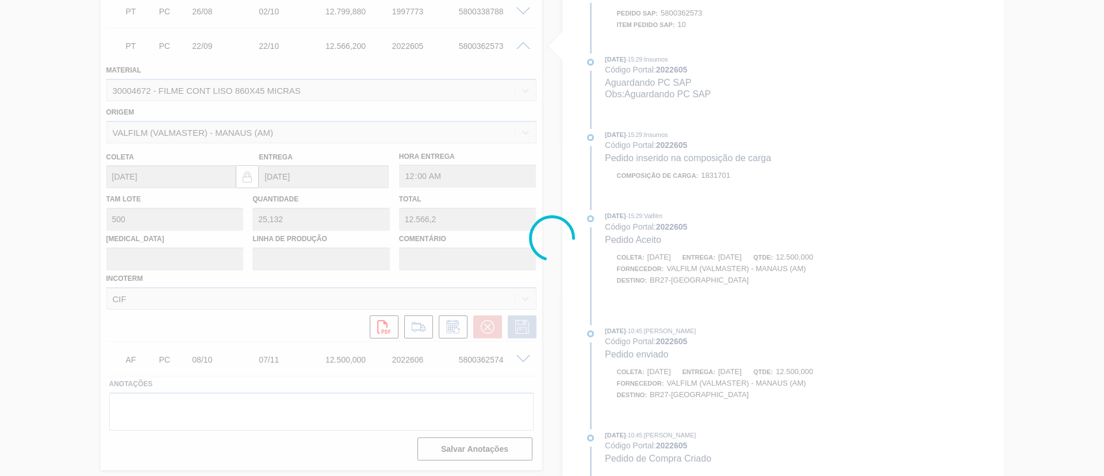
scroll to position [558, 0]
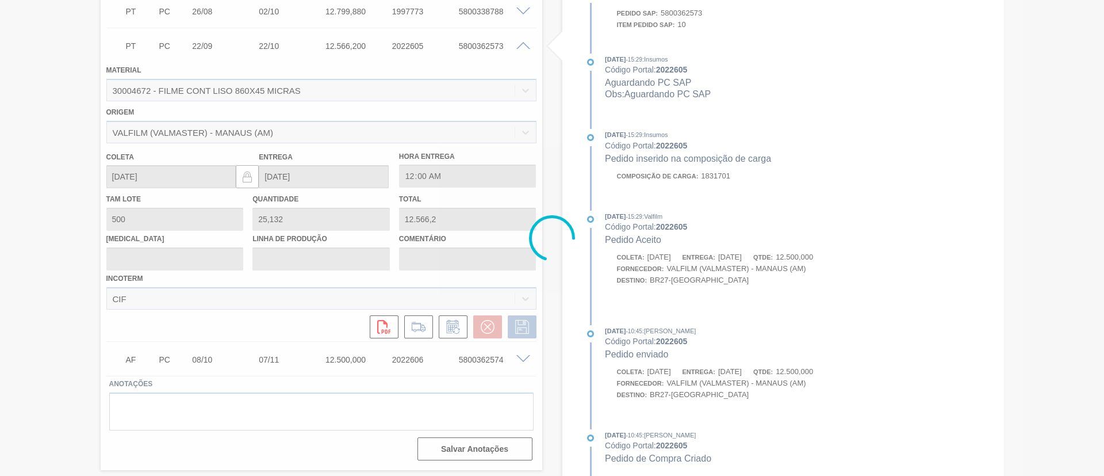
type input "Data Original"
type input "07/11/2025"
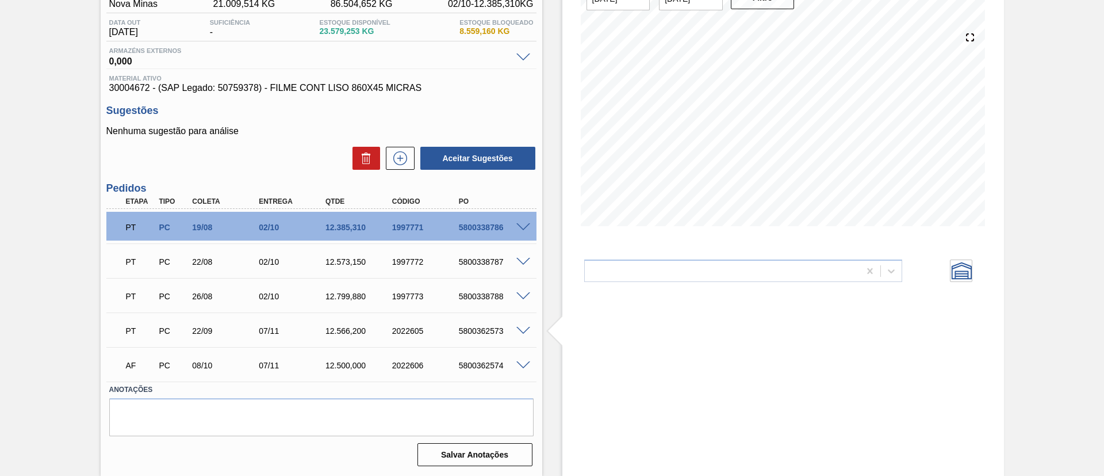
scroll to position [0, 0]
